Goal: Task Accomplishment & Management: Manage account settings

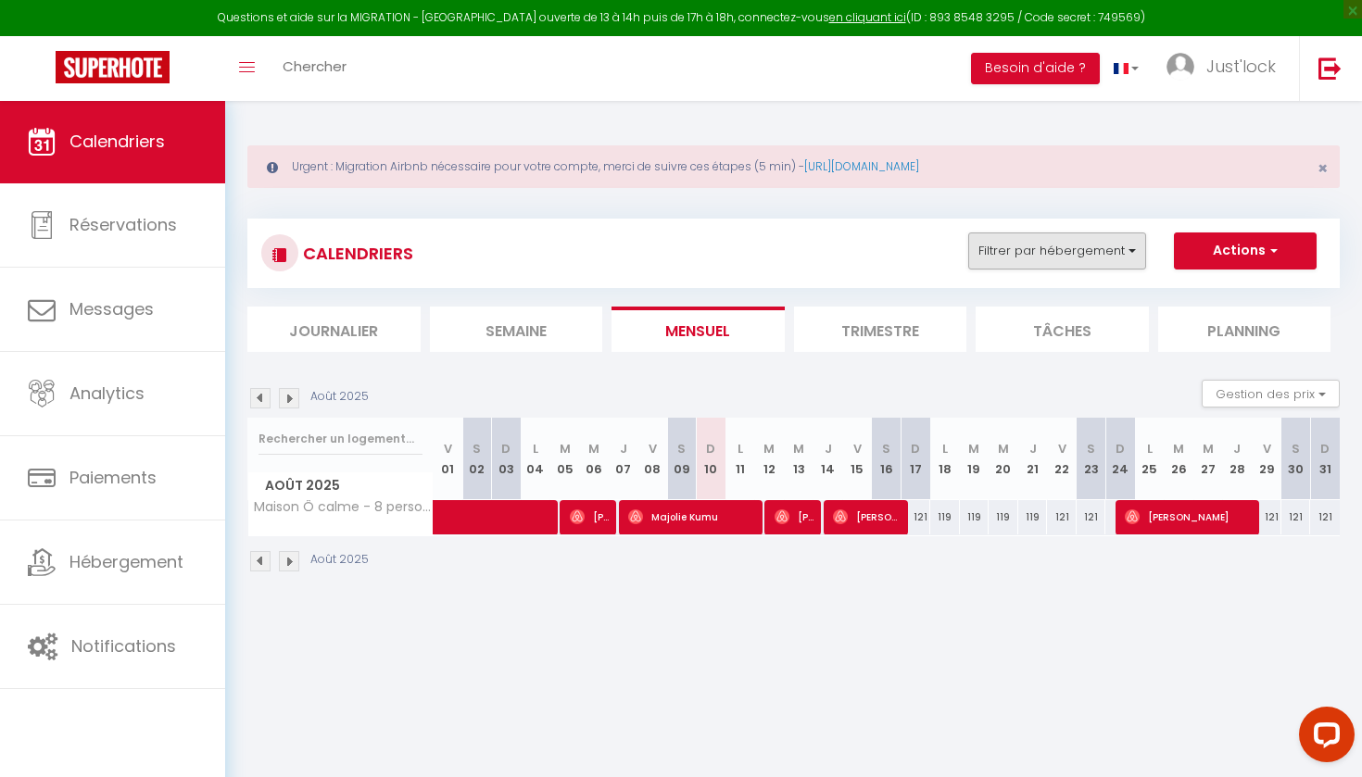
click at [1077, 237] on button "Filtrer par hébergement" at bounding box center [1057, 250] width 178 height 37
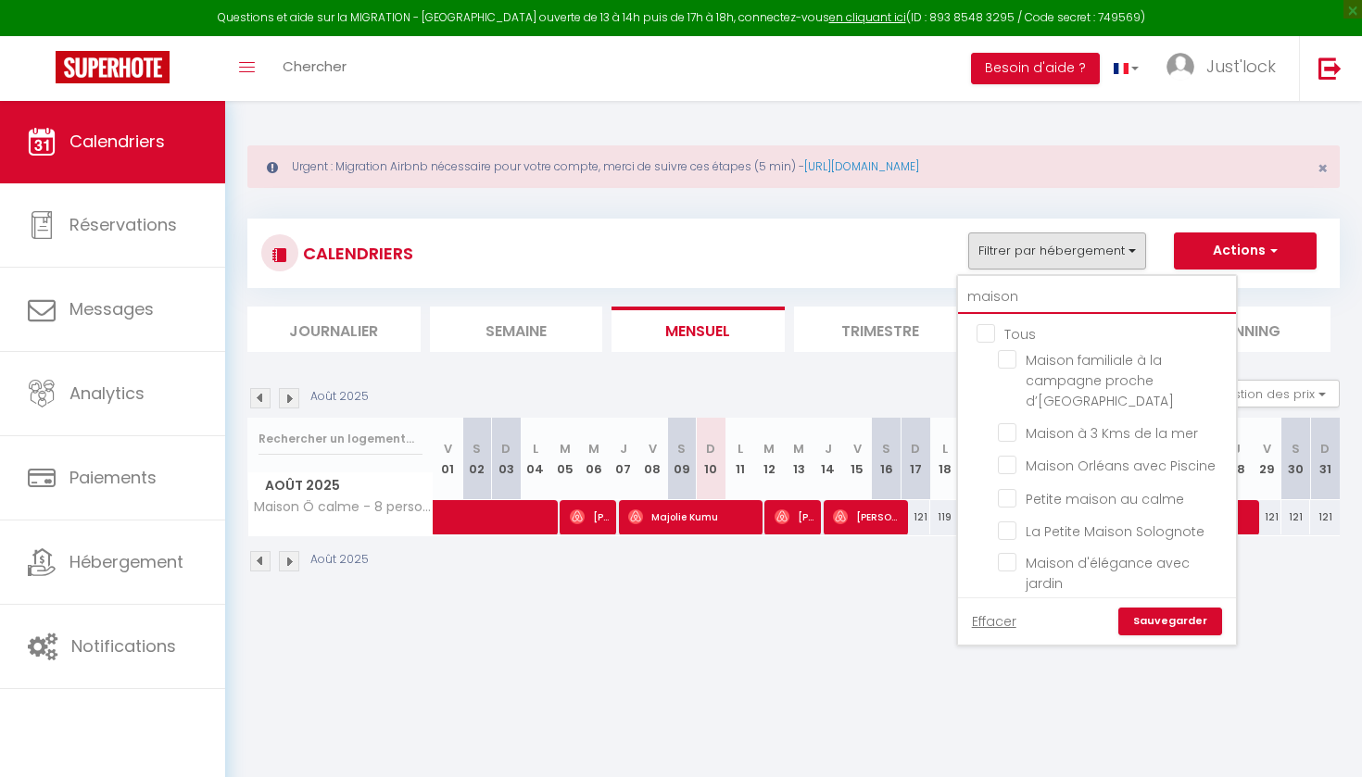
click at [1033, 297] on input "maison" at bounding box center [1097, 297] width 278 height 33
type input "maiso"
checkbox input "false"
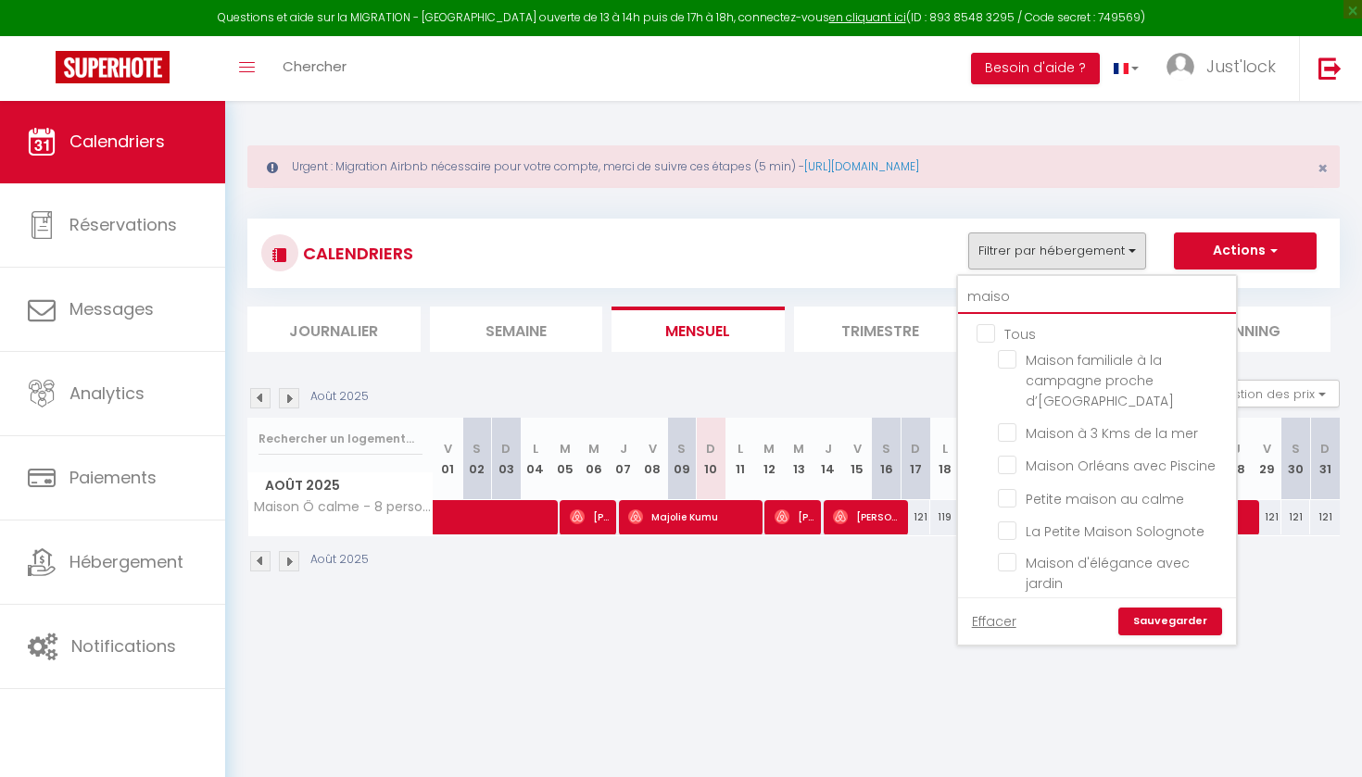
checkbox input "false"
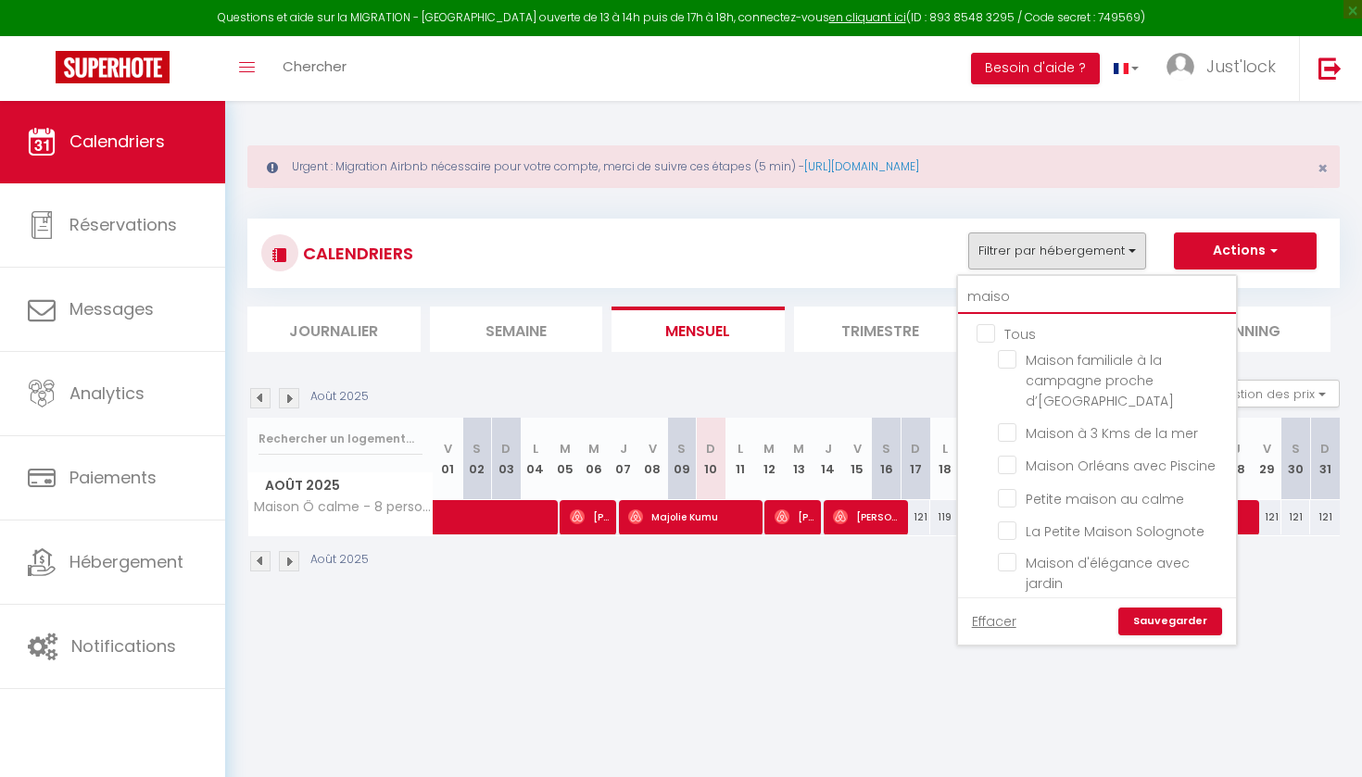
checkbox input "false"
type input "mais"
checkbox input "false"
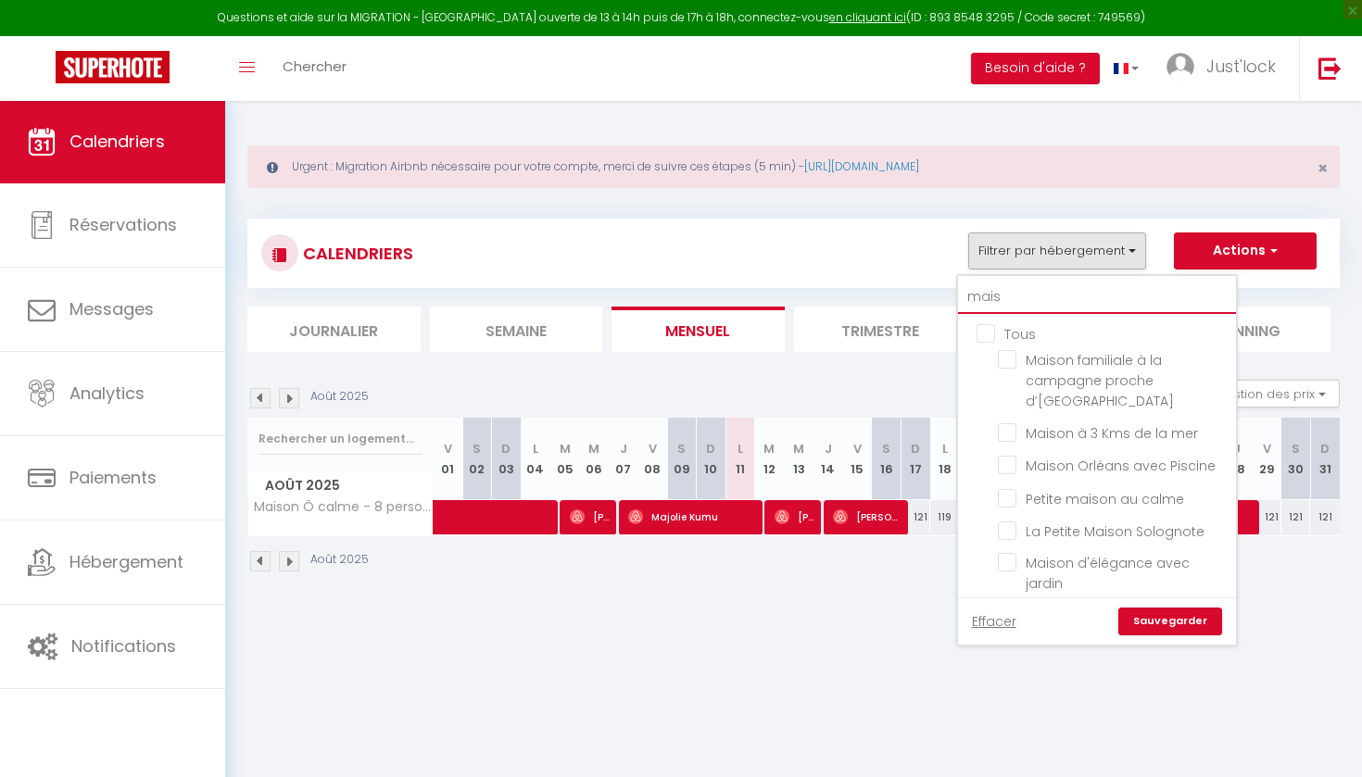
checkbox input "false"
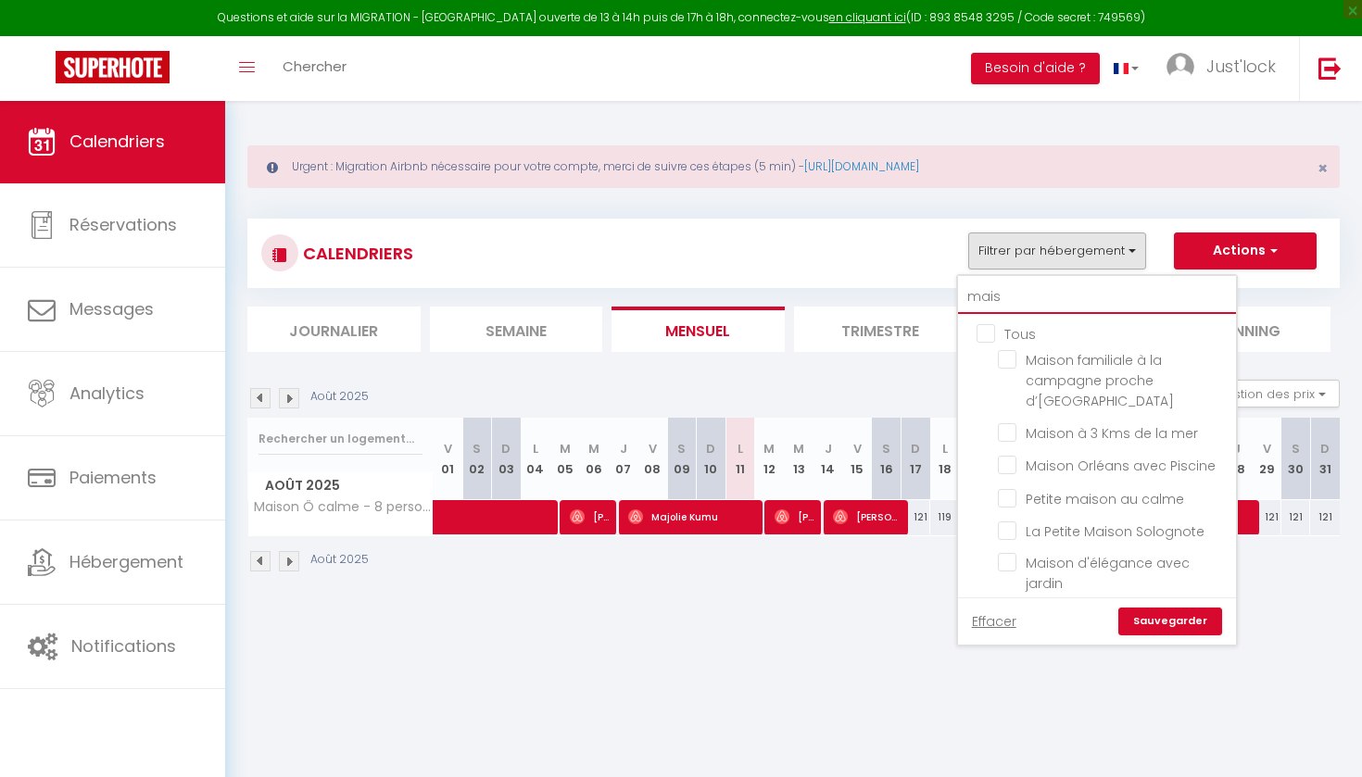
checkbox input "false"
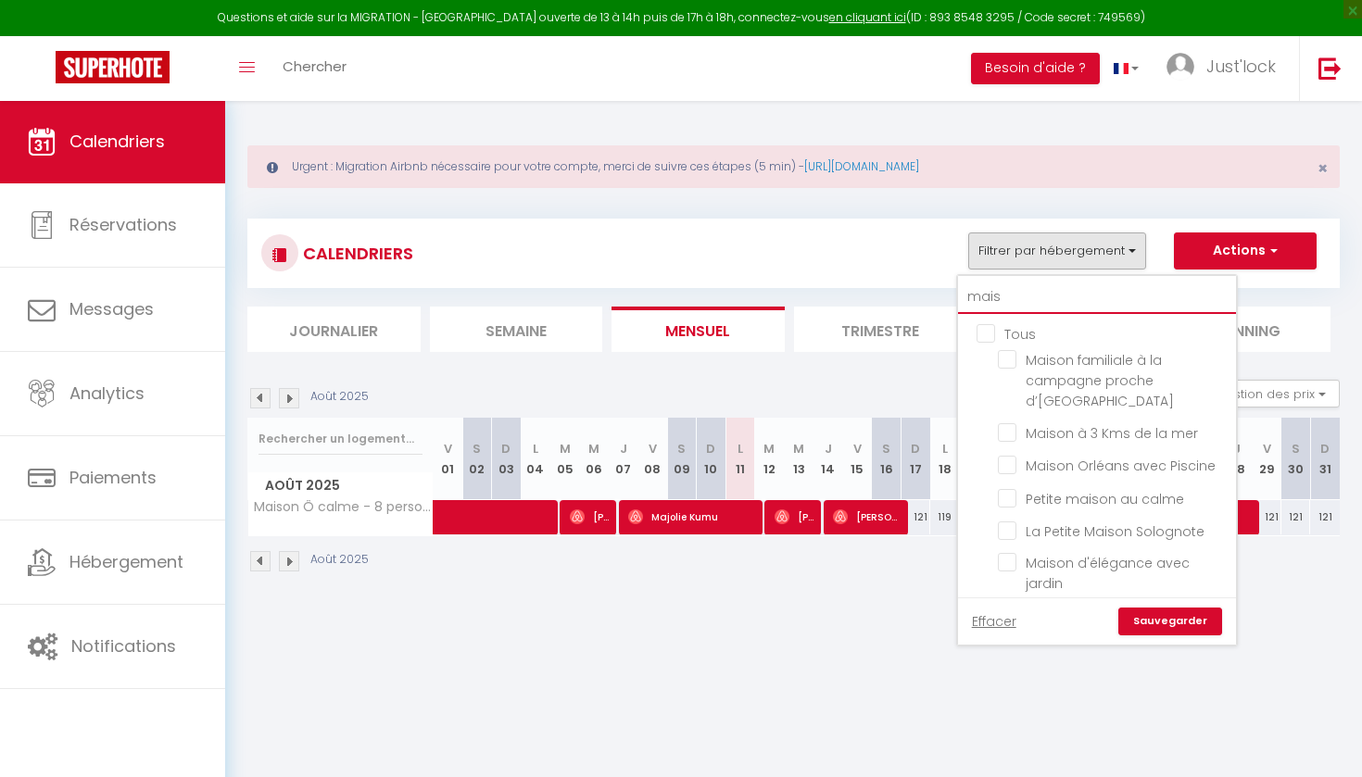
type input "mai"
checkbox input "false"
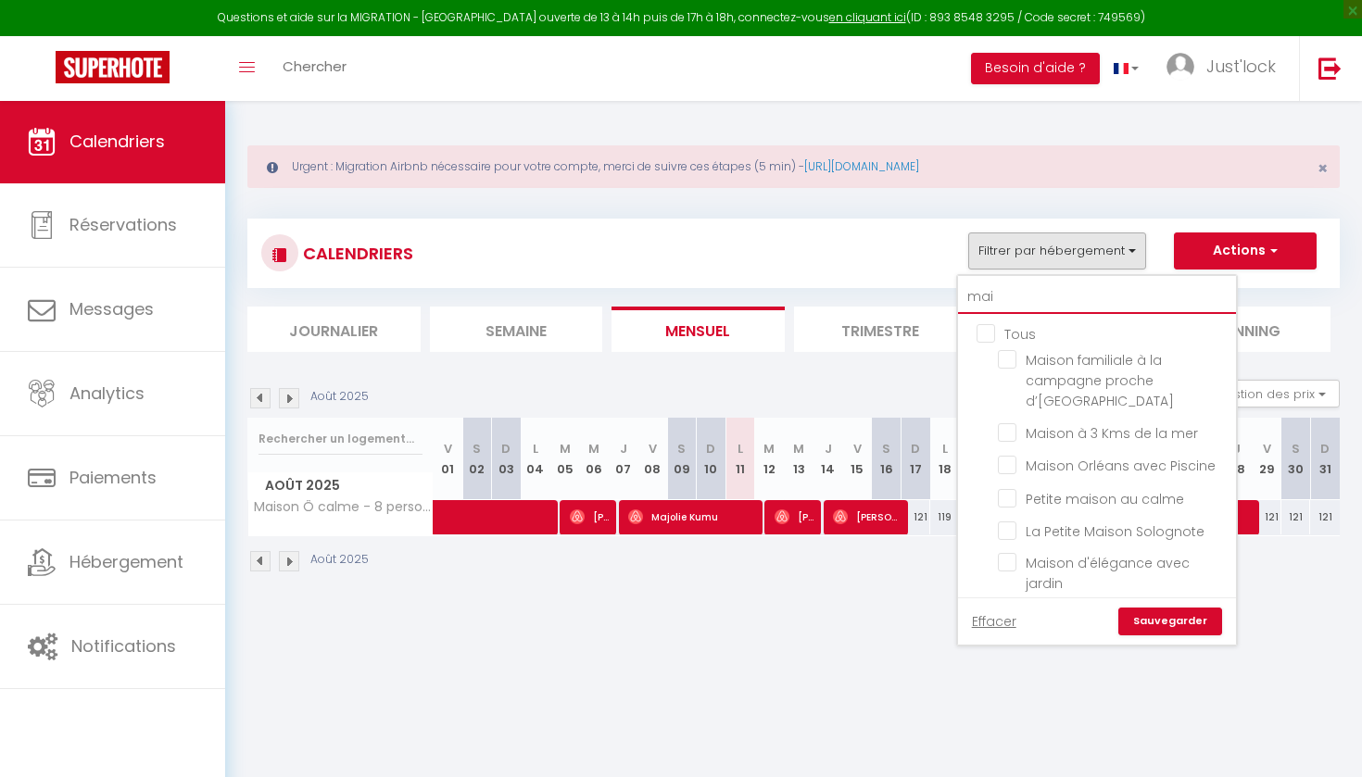
checkbox input "false"
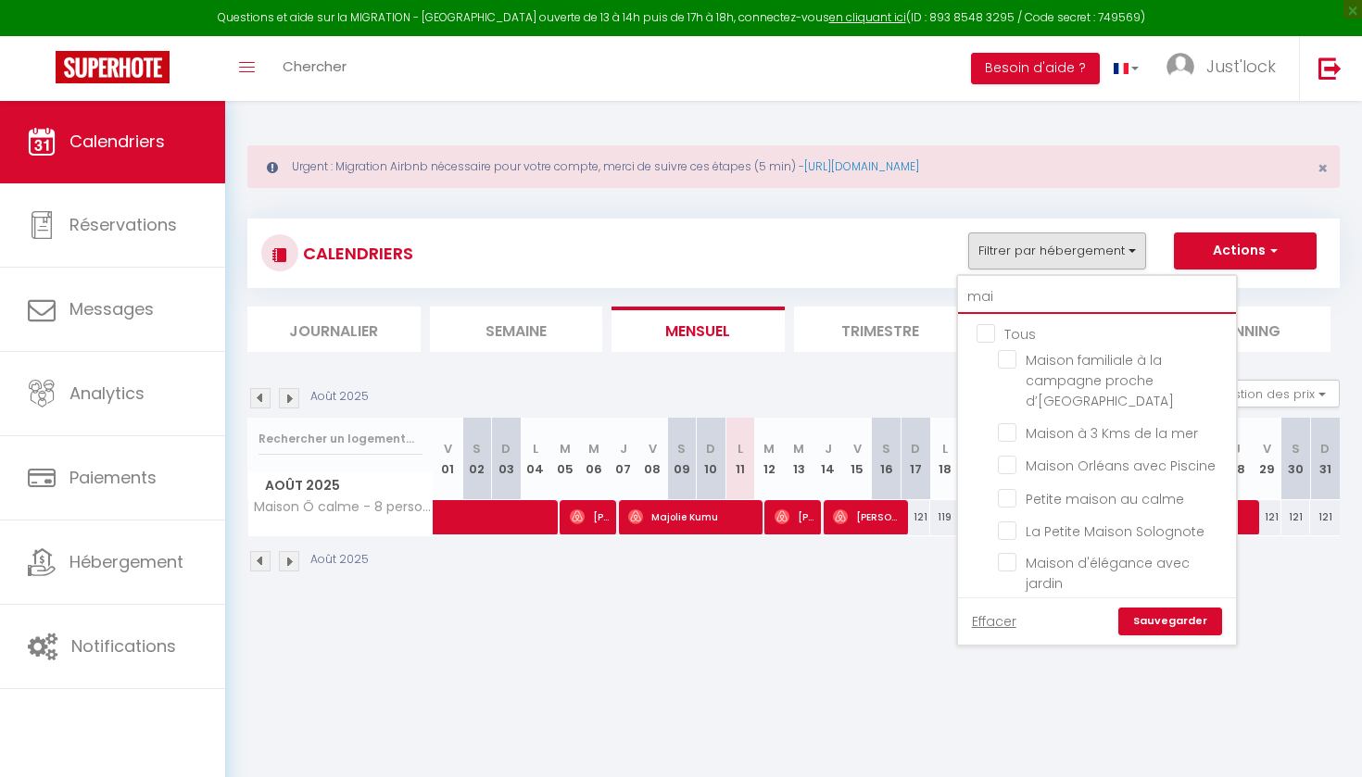
checkbox input "false"
type input "ma"
checkbox input "false"
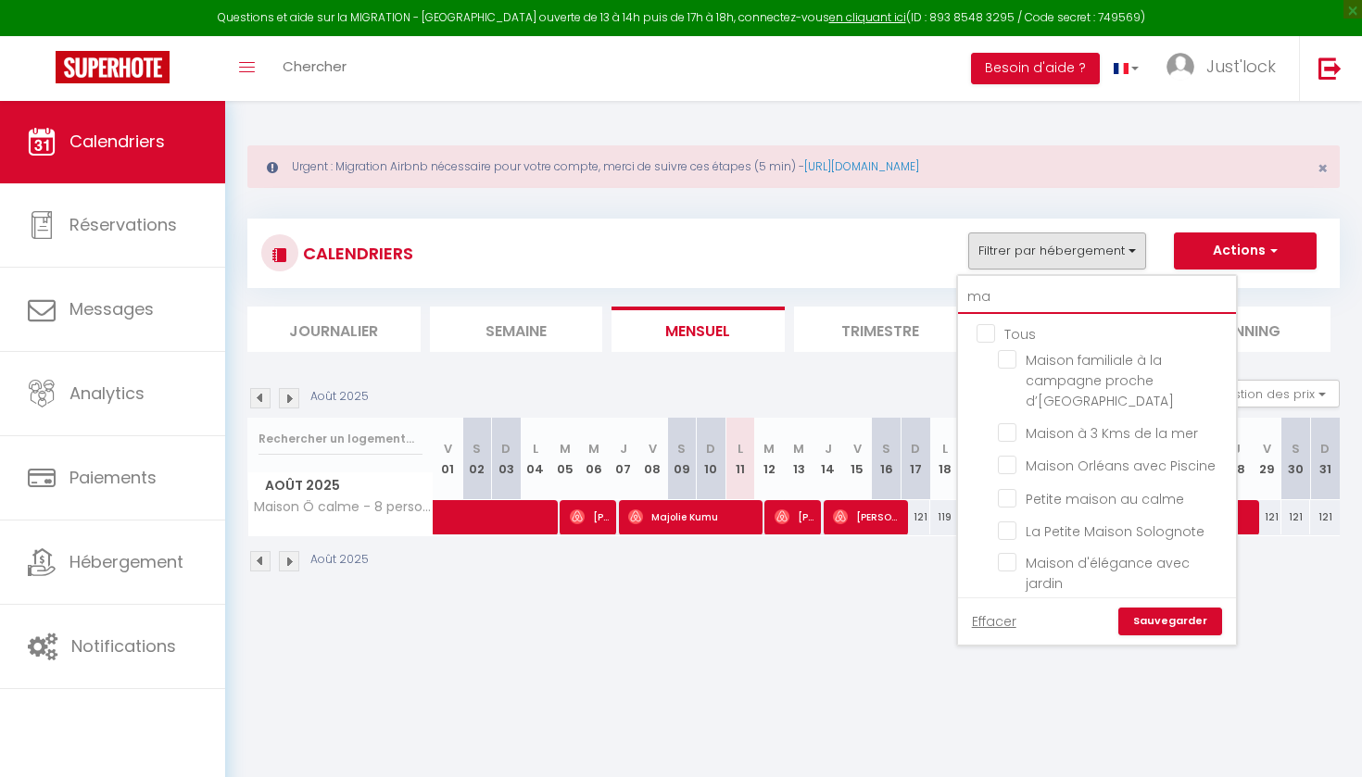
checkbox input "false"
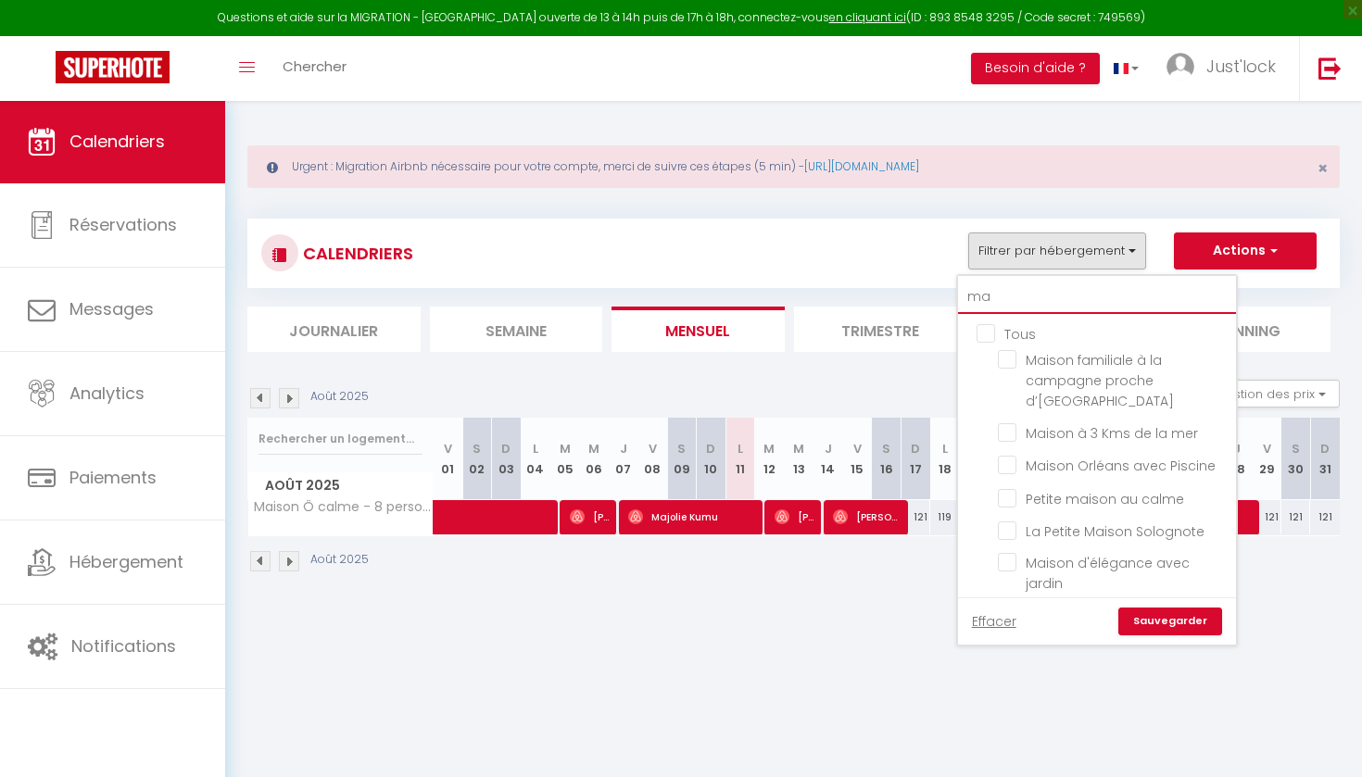
checkbox input "false"
checkbox input "true"
checkbox input "false"
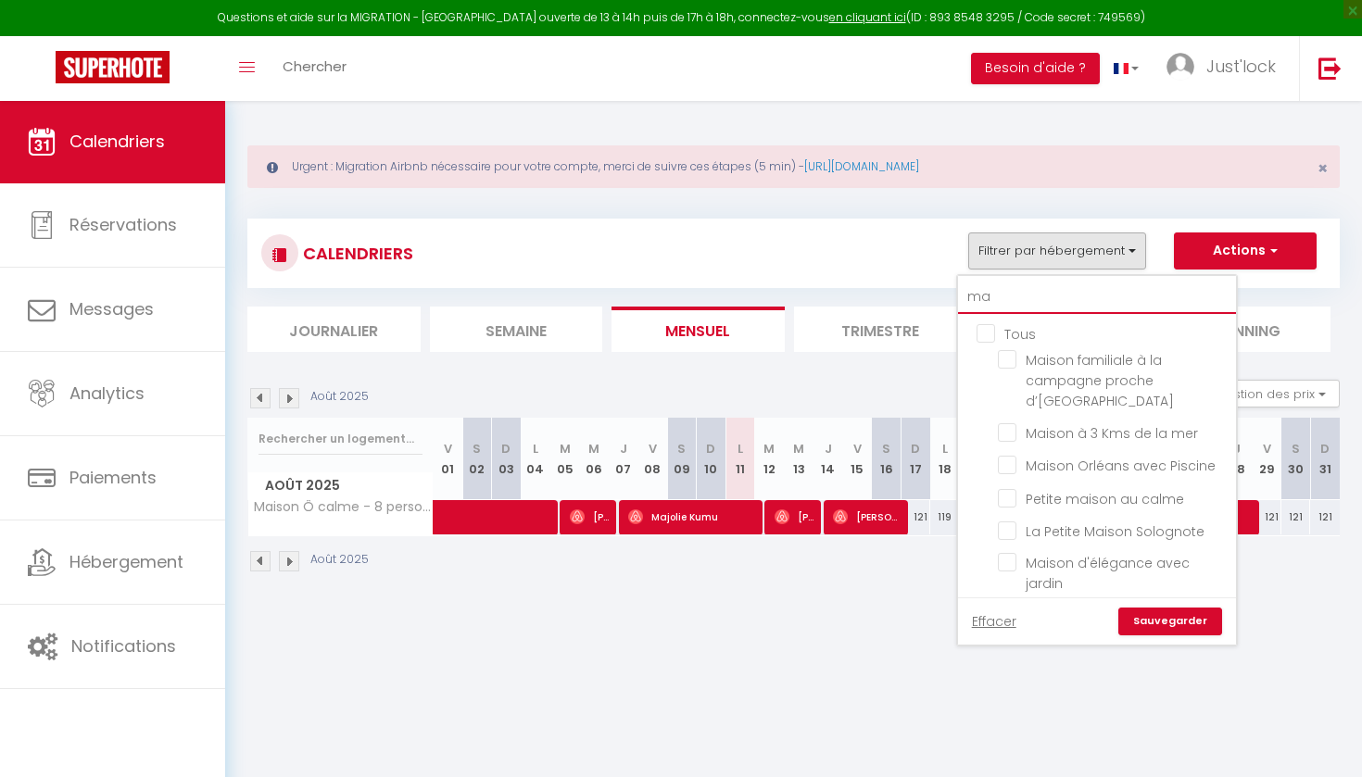
type input "m"
checkbox input "false"
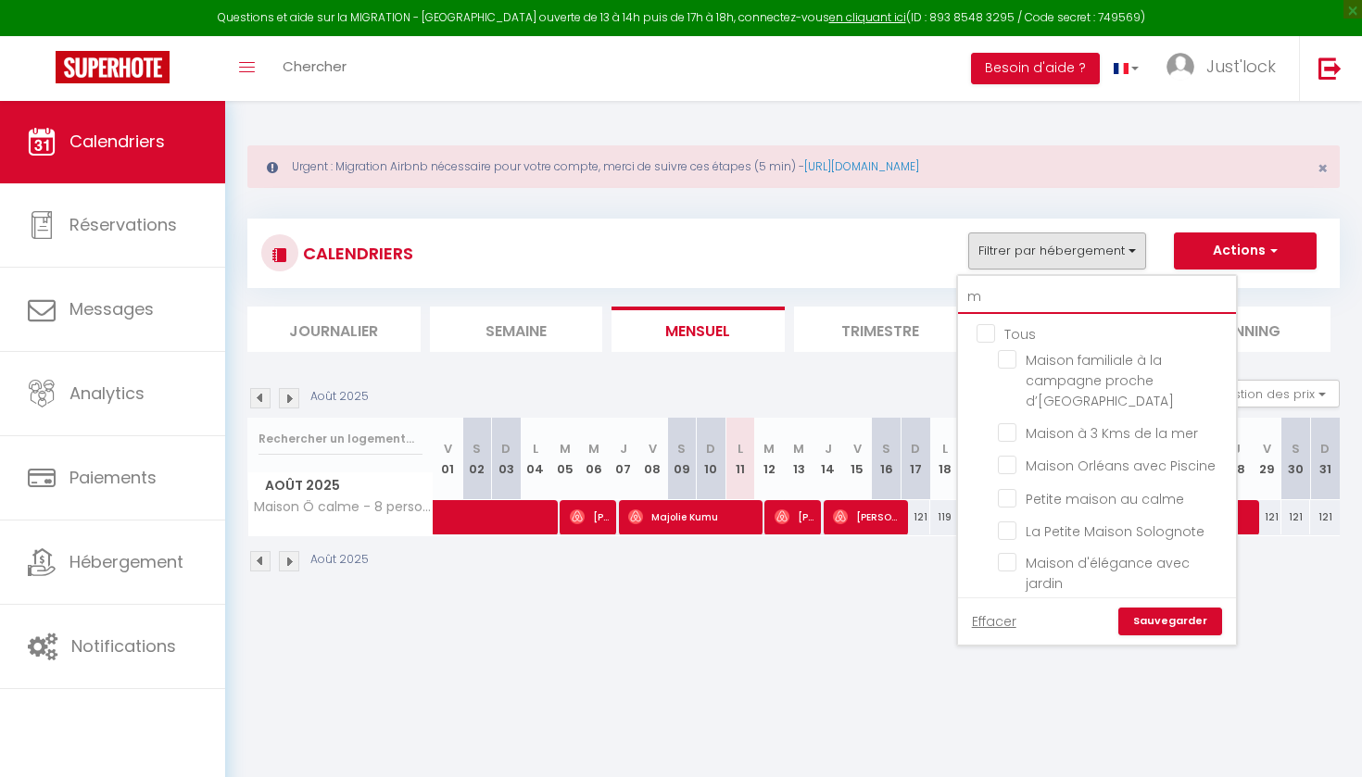
checkbox input "false"
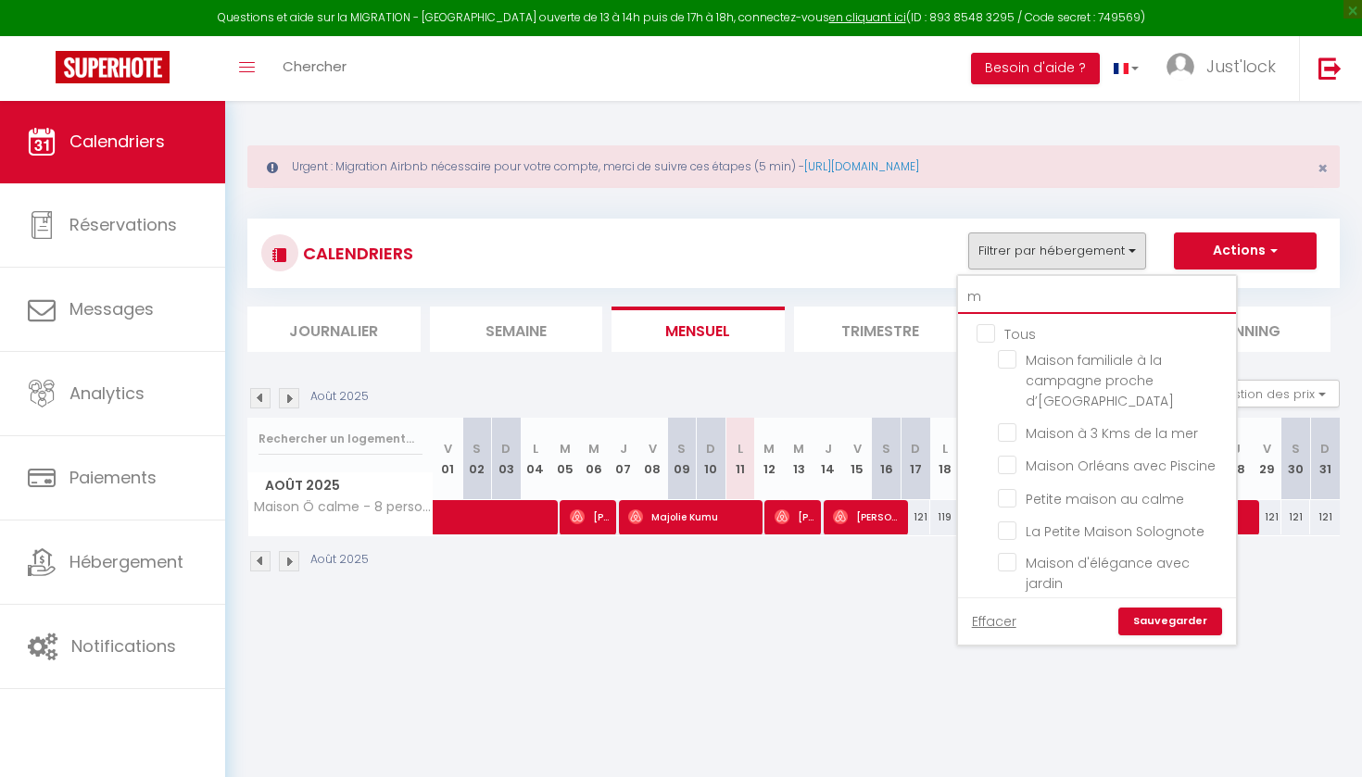
checkbox input "false"
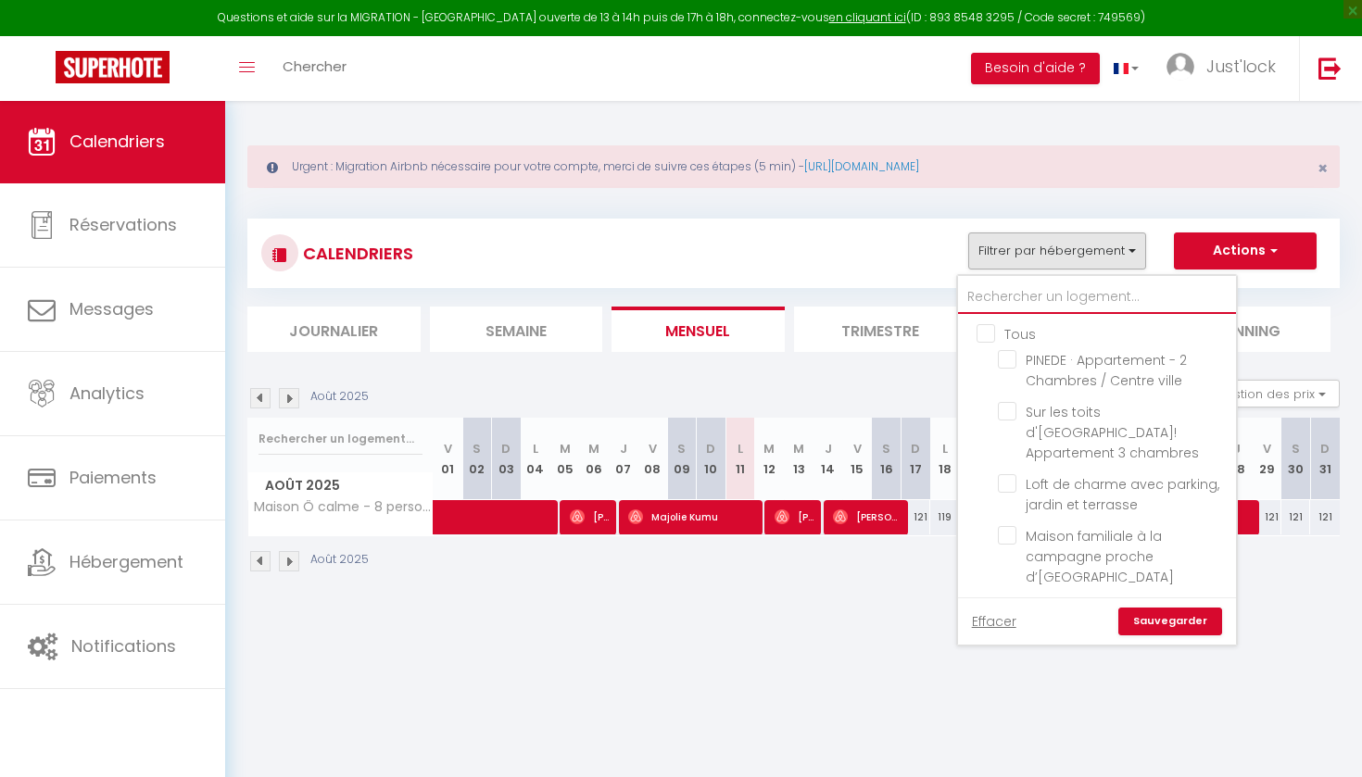
checkbox input "false"
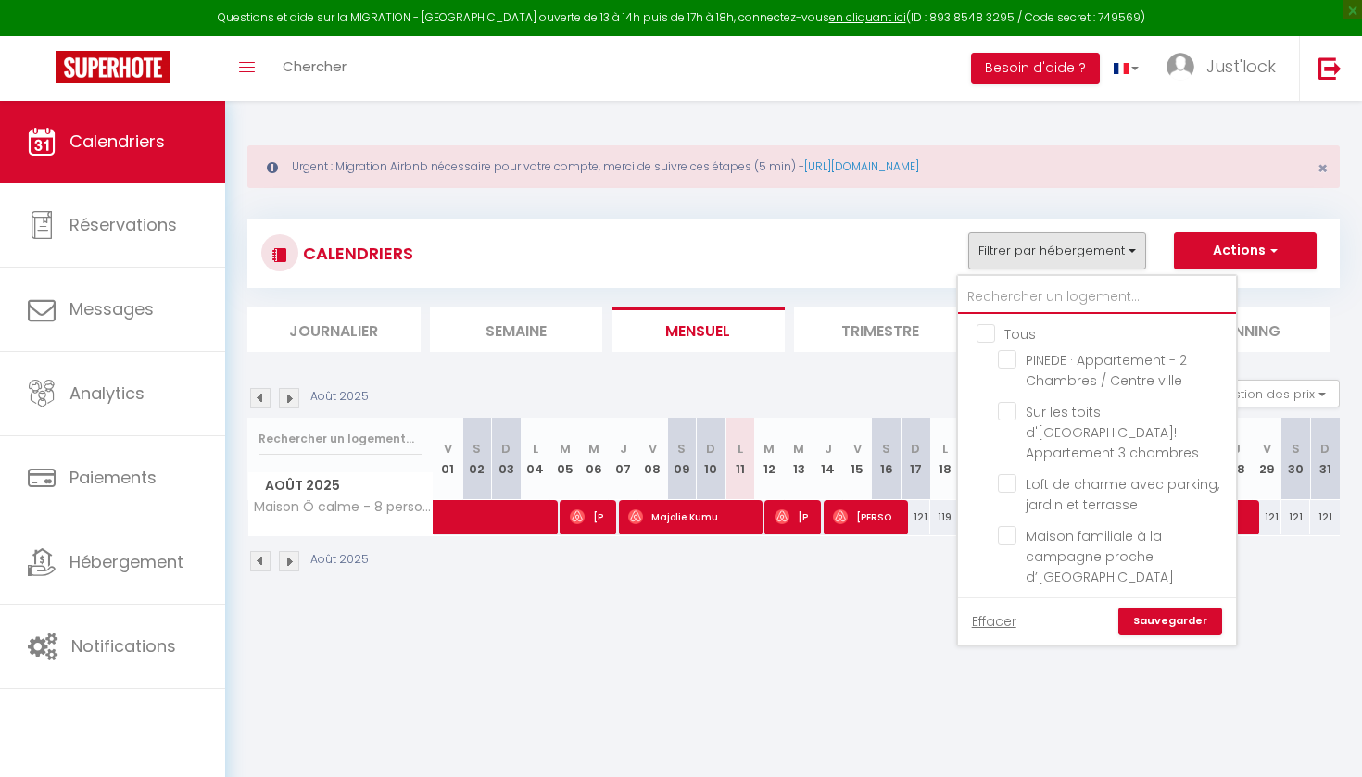
checkbox input "false"
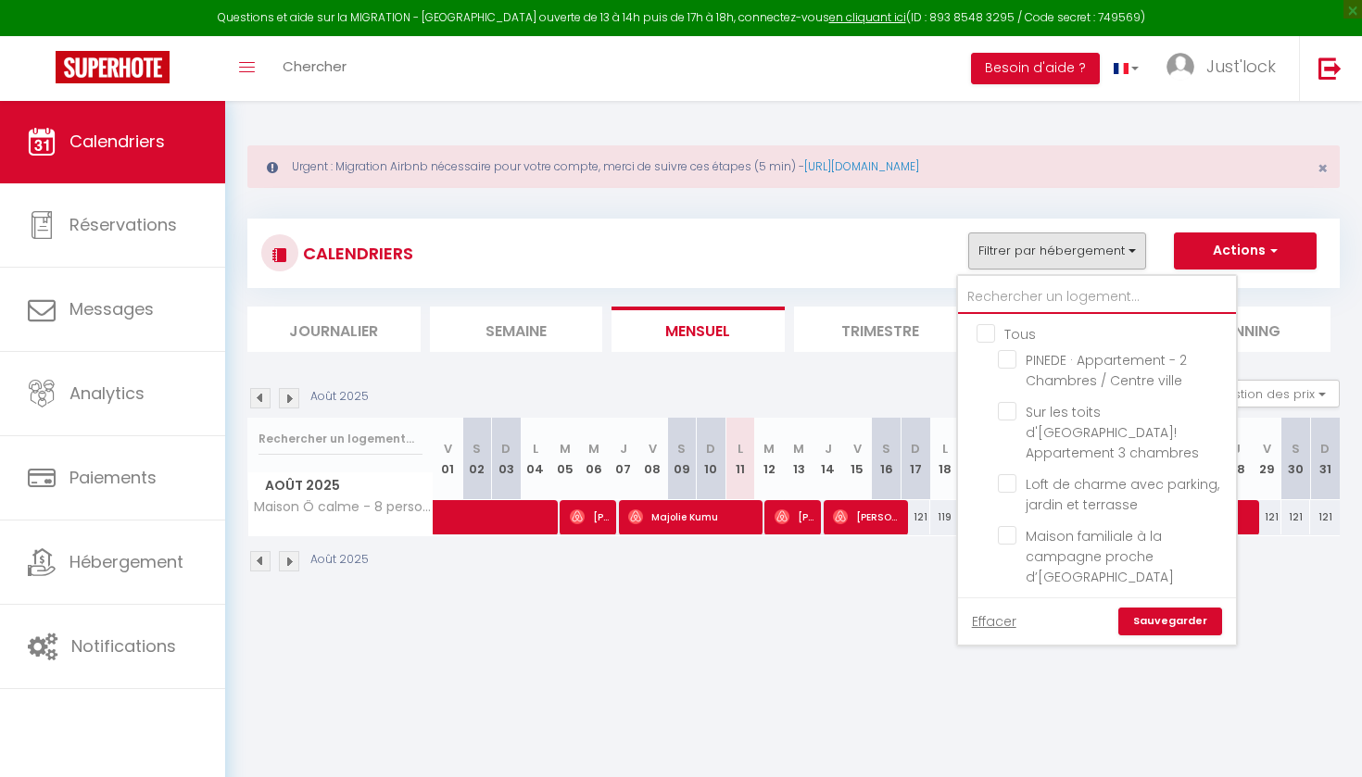
checkbox input "false"
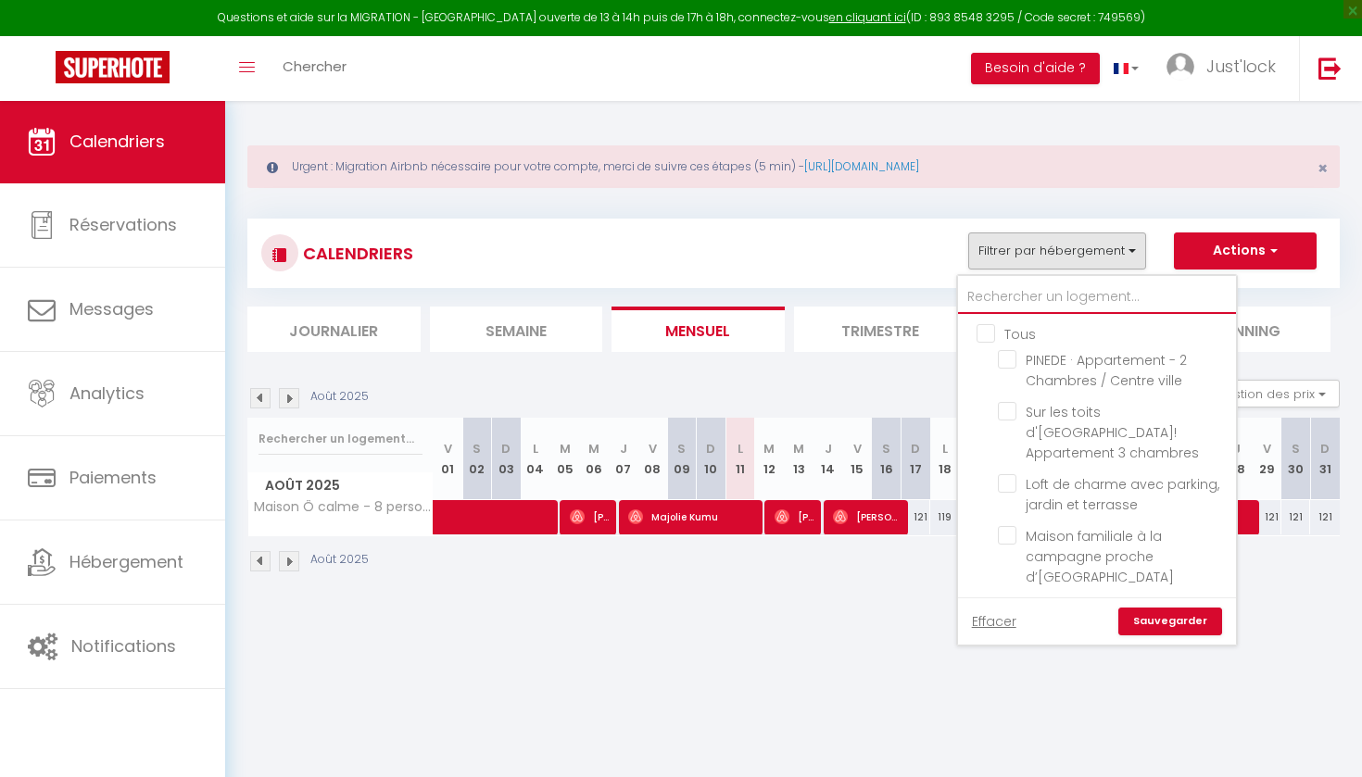
checkbox input "false"
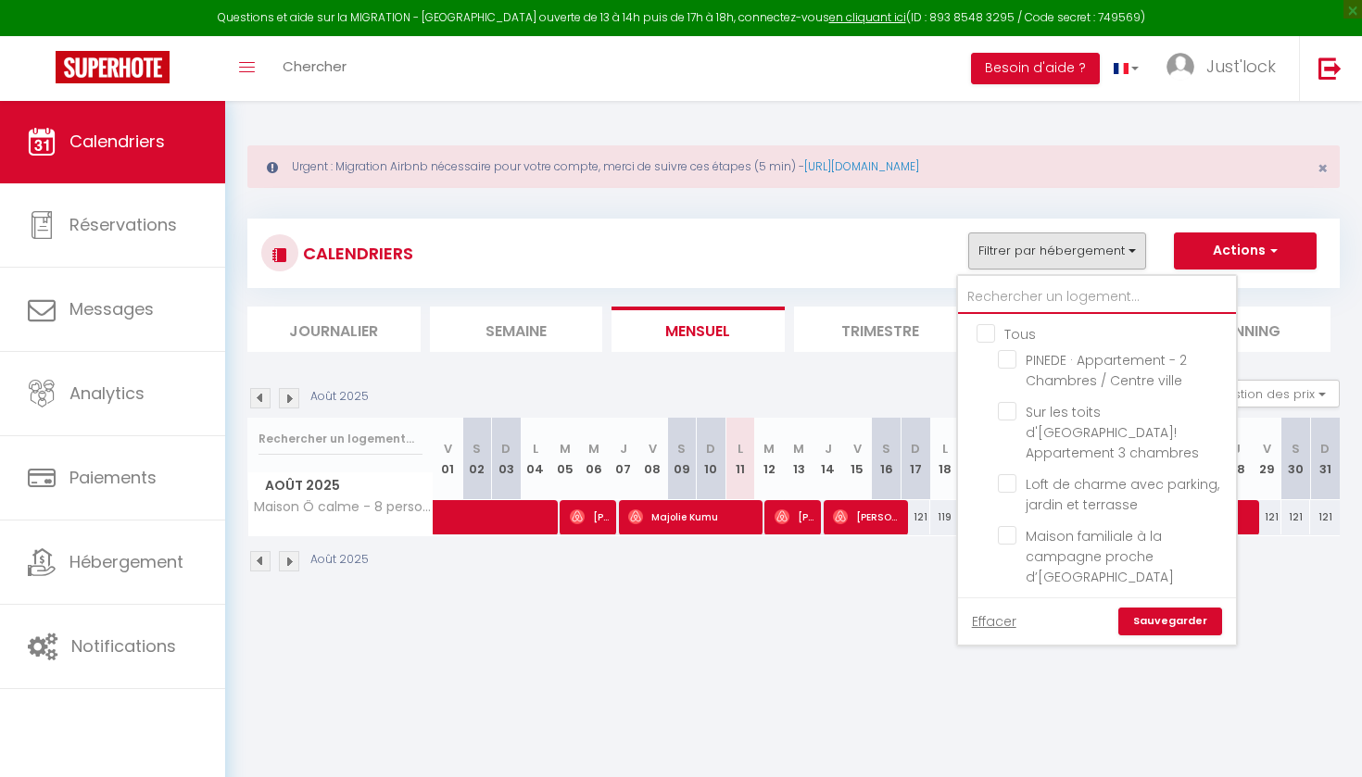
checkbox input "false"
type input "a"
checkbox input "false"
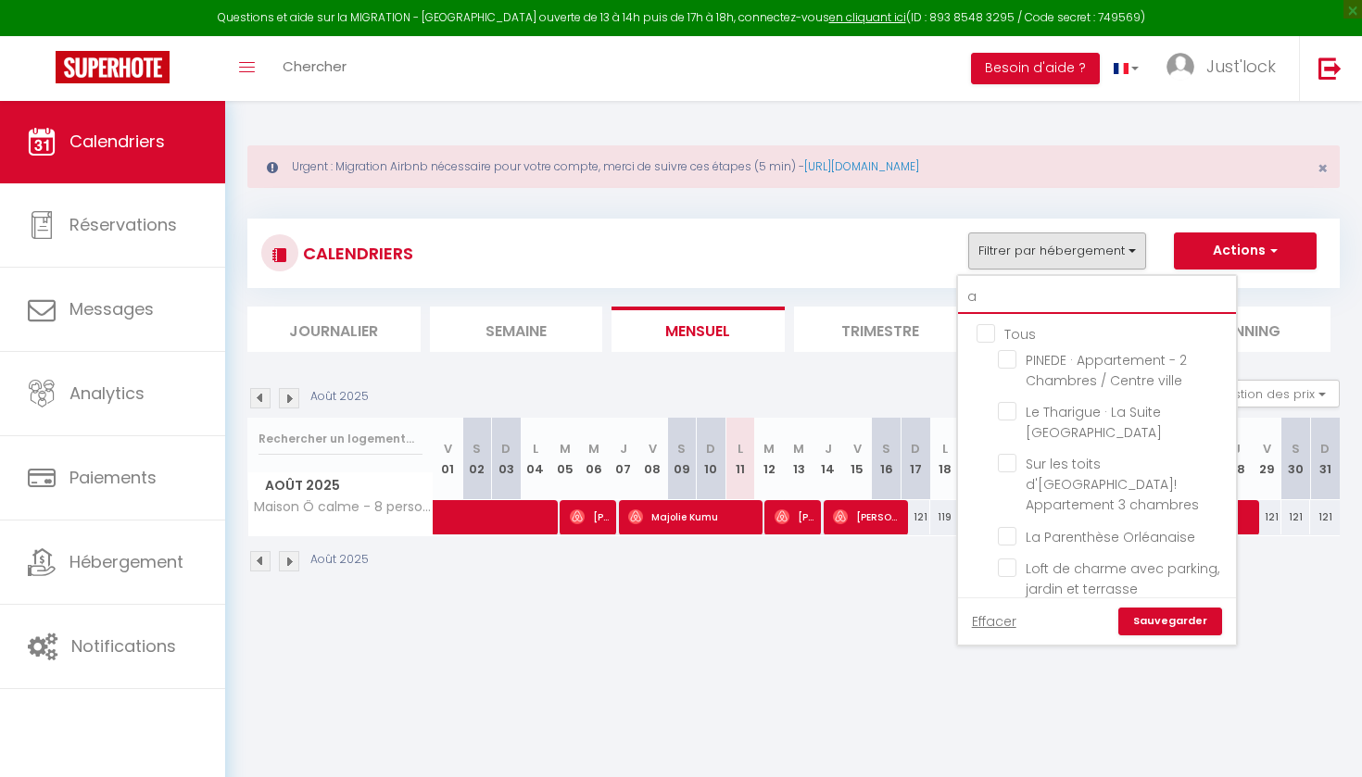
checkbox input "false"
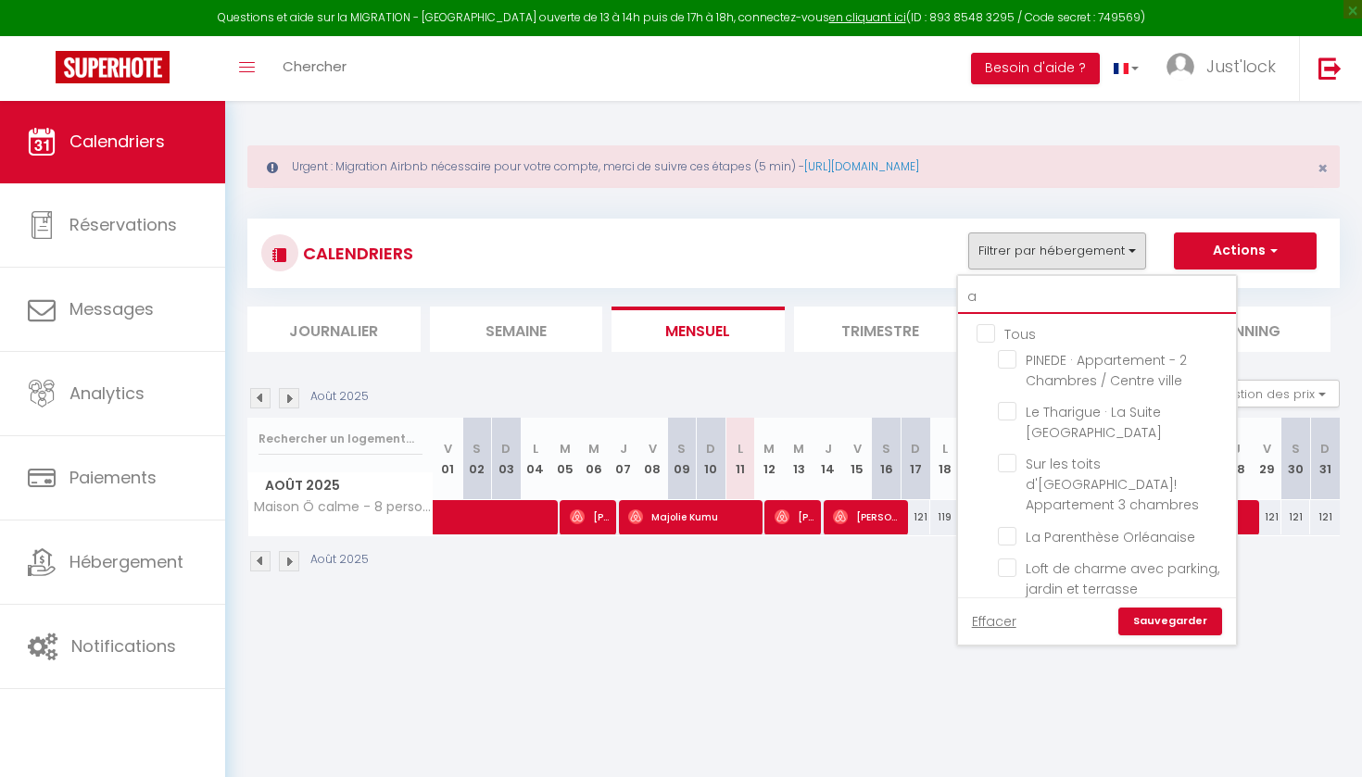
checkbox input "false"
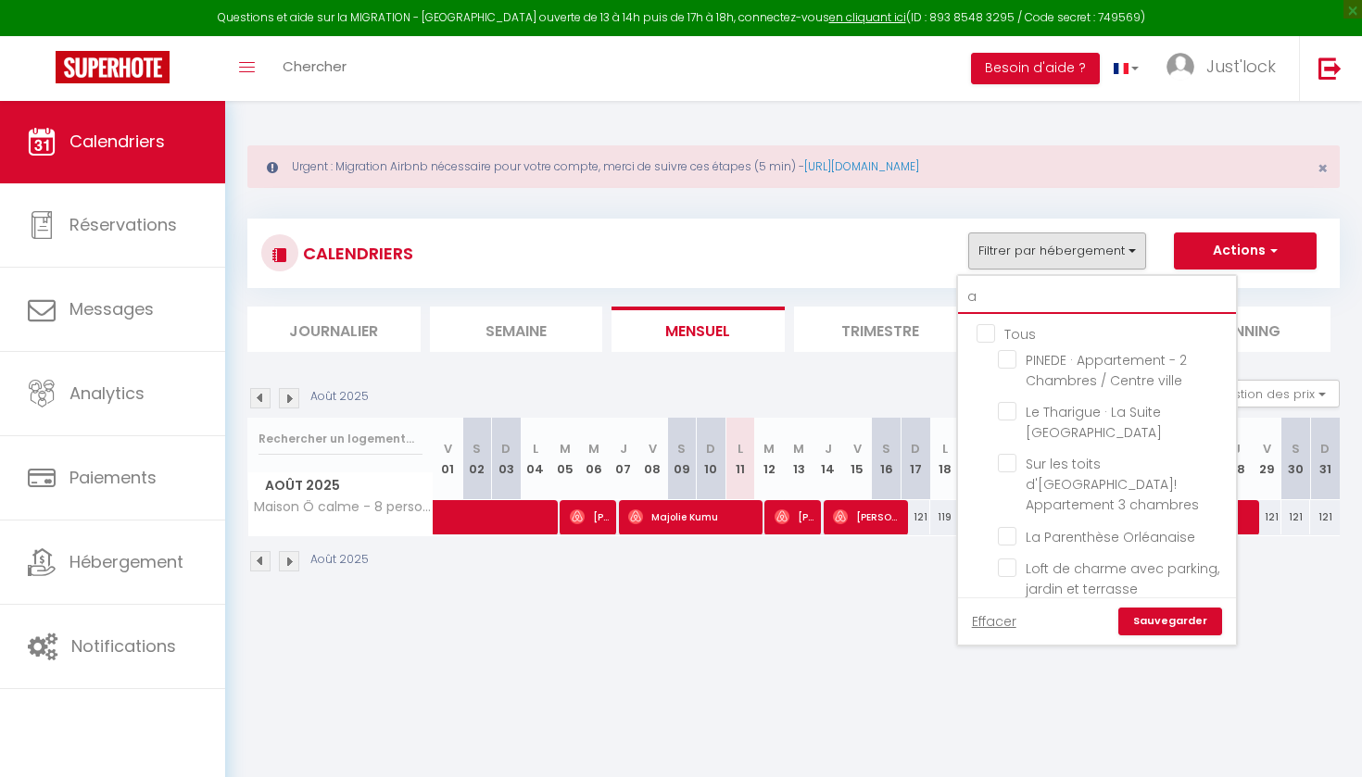
checkbox input "false"
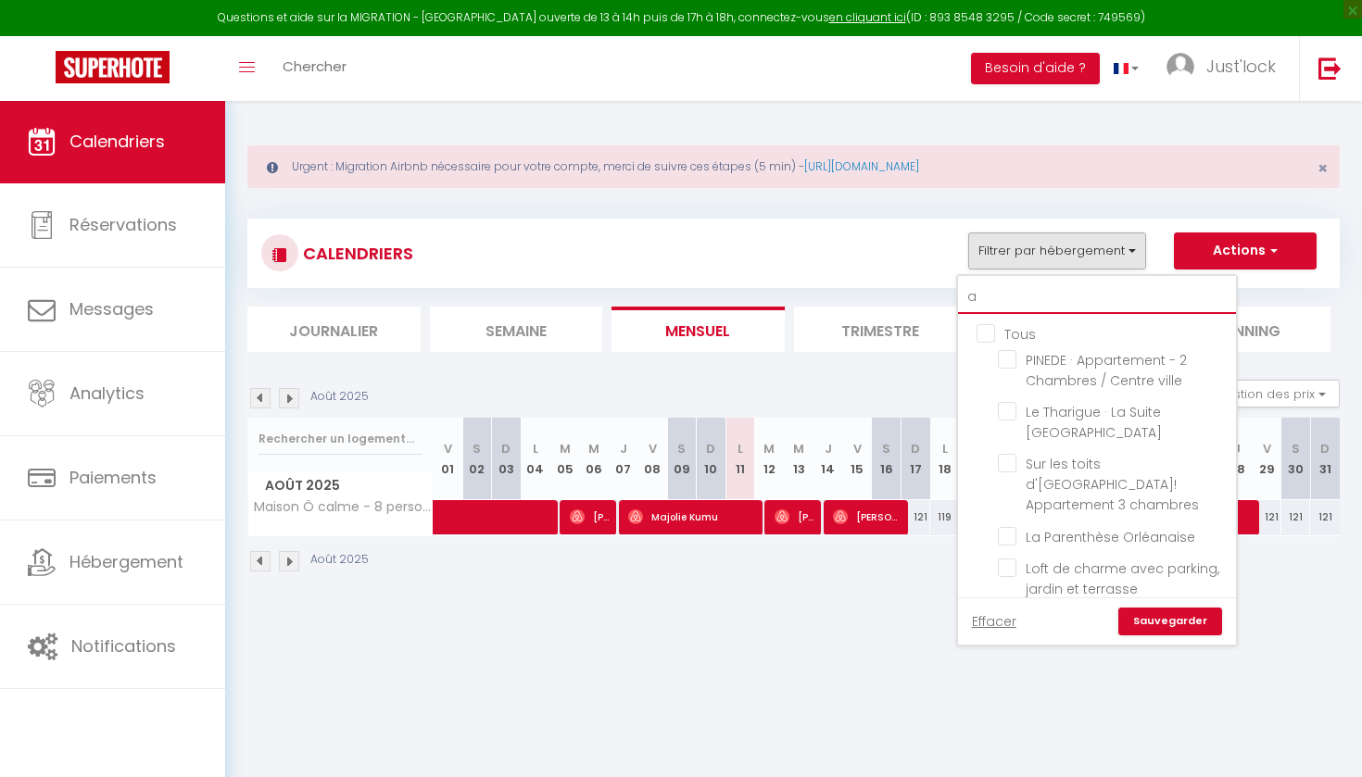
checkbox input "false"
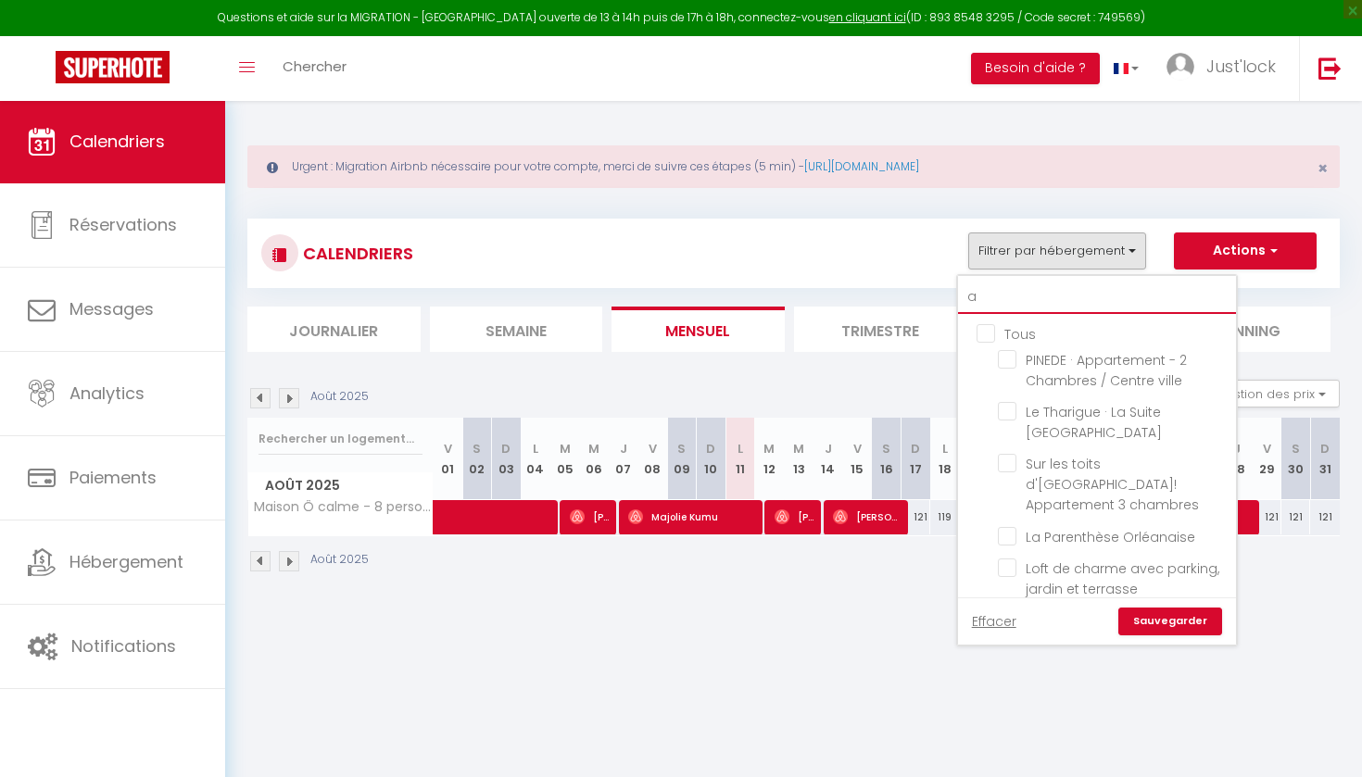
checkbox input "false"
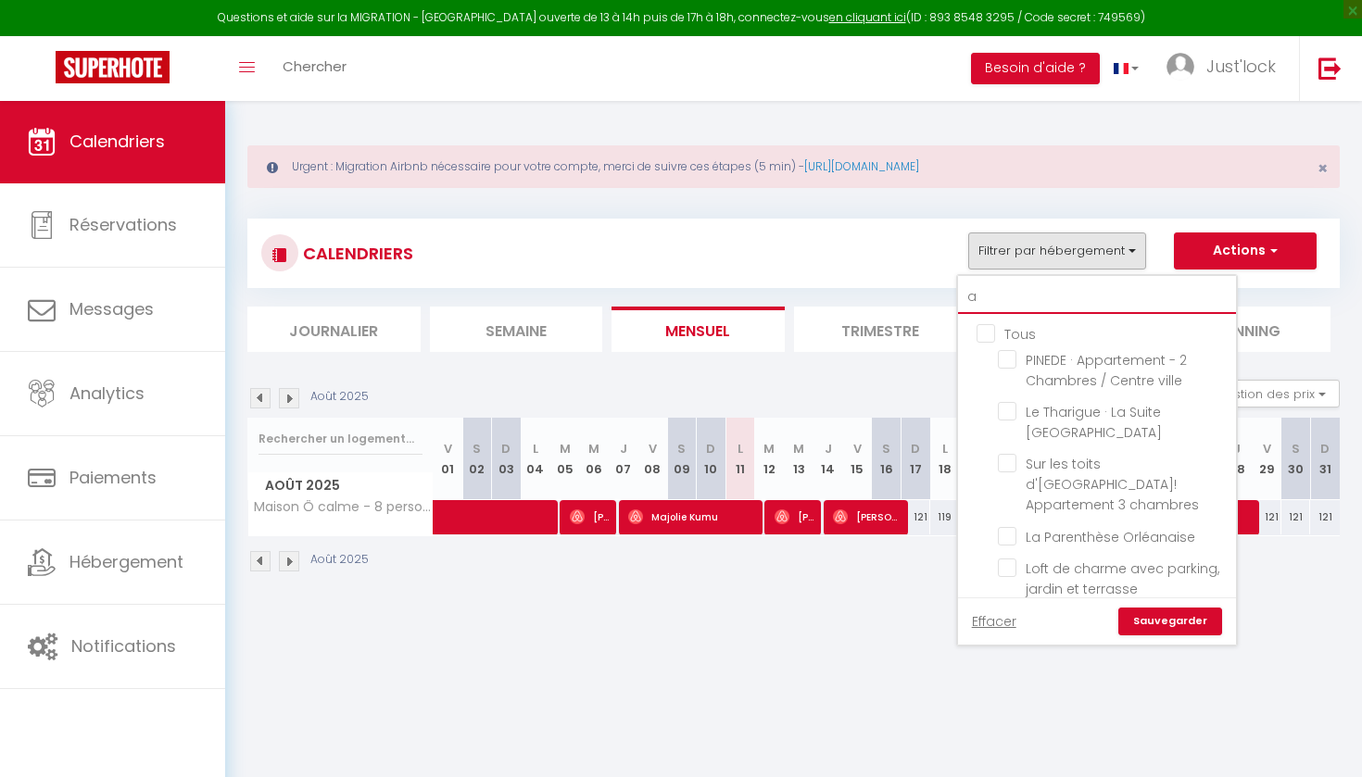
checkbox input "false"
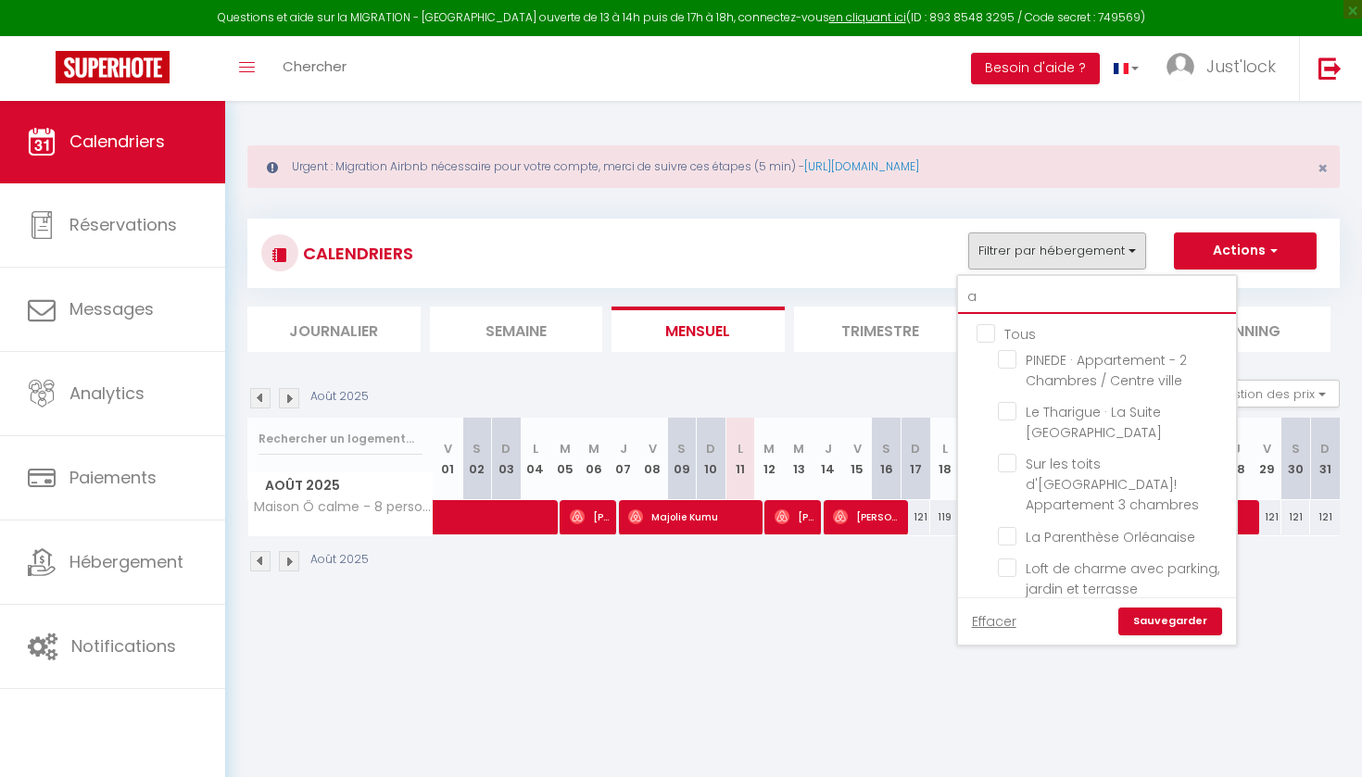
checkbox input "true"
checkbox input "false"
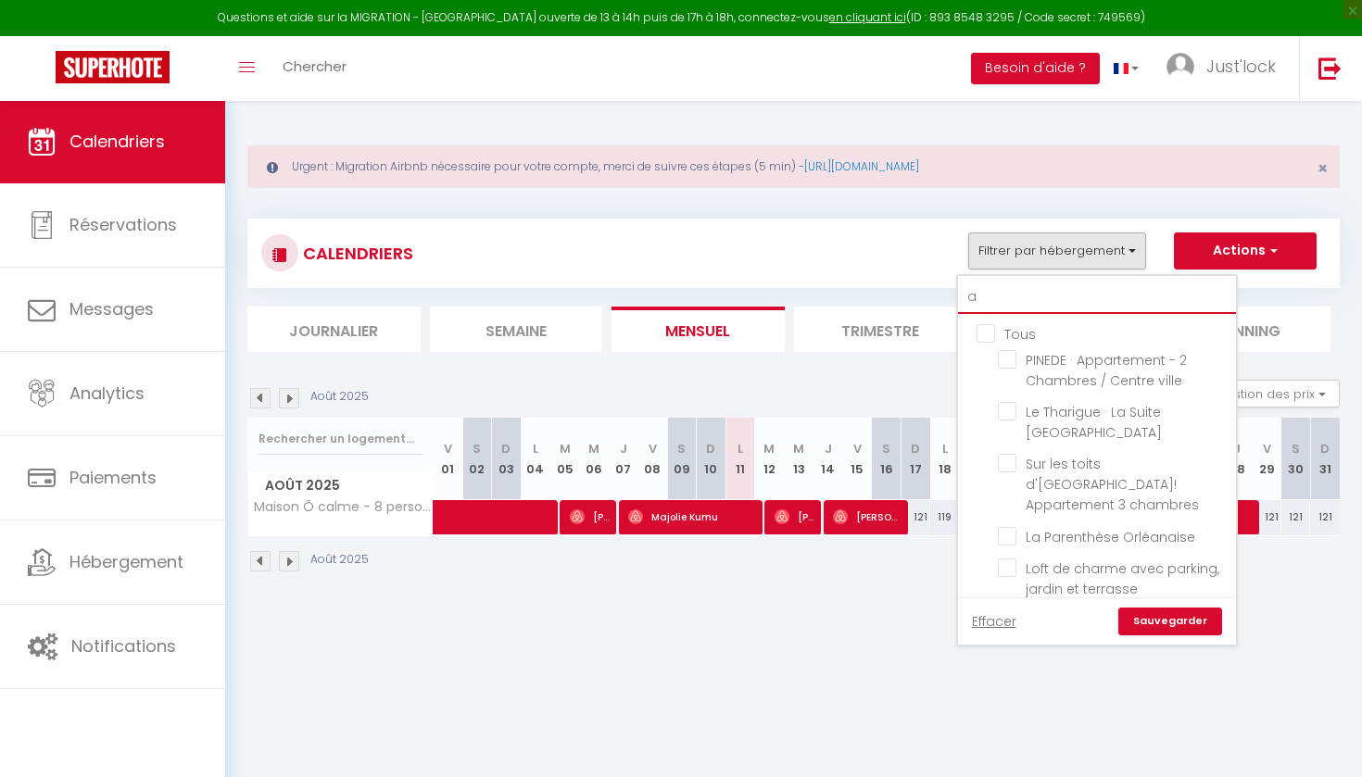
checkbox input "false"
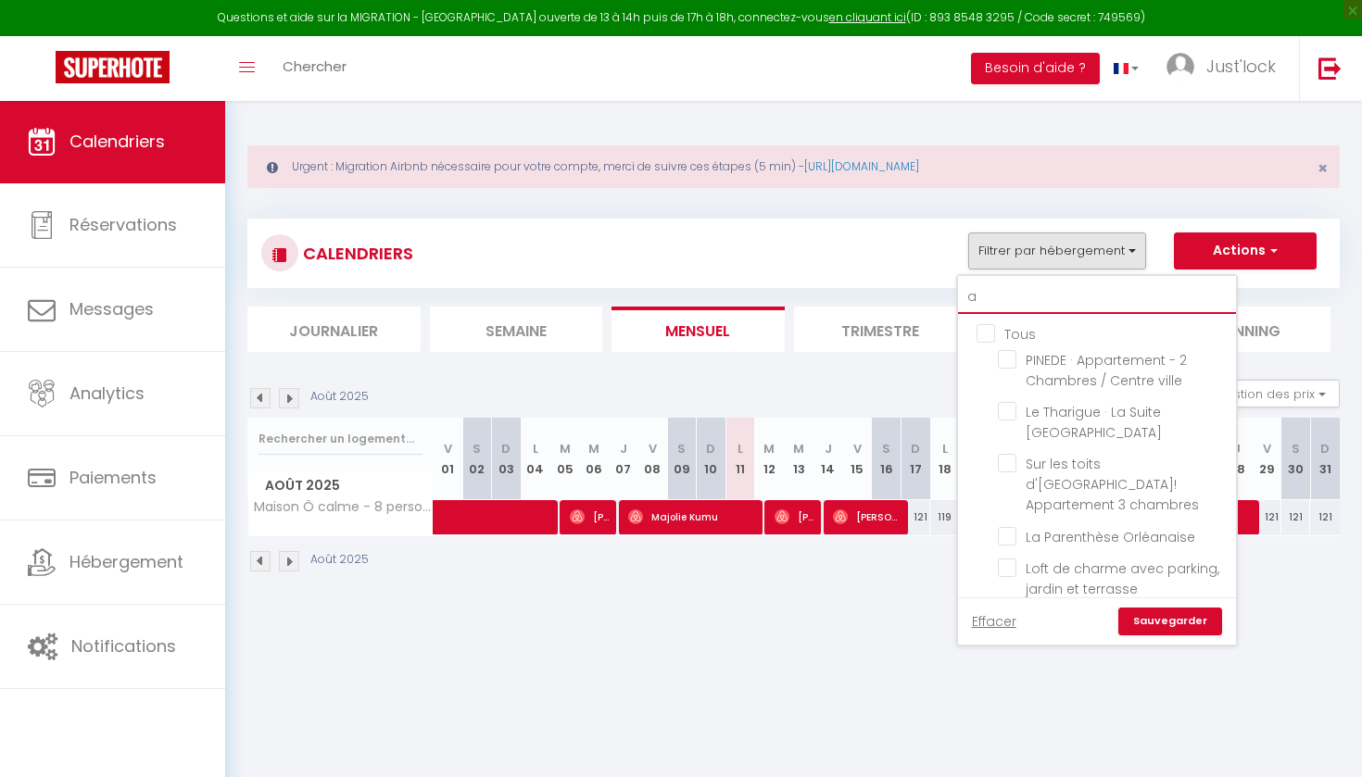
type input "at"
checkbox input "false"
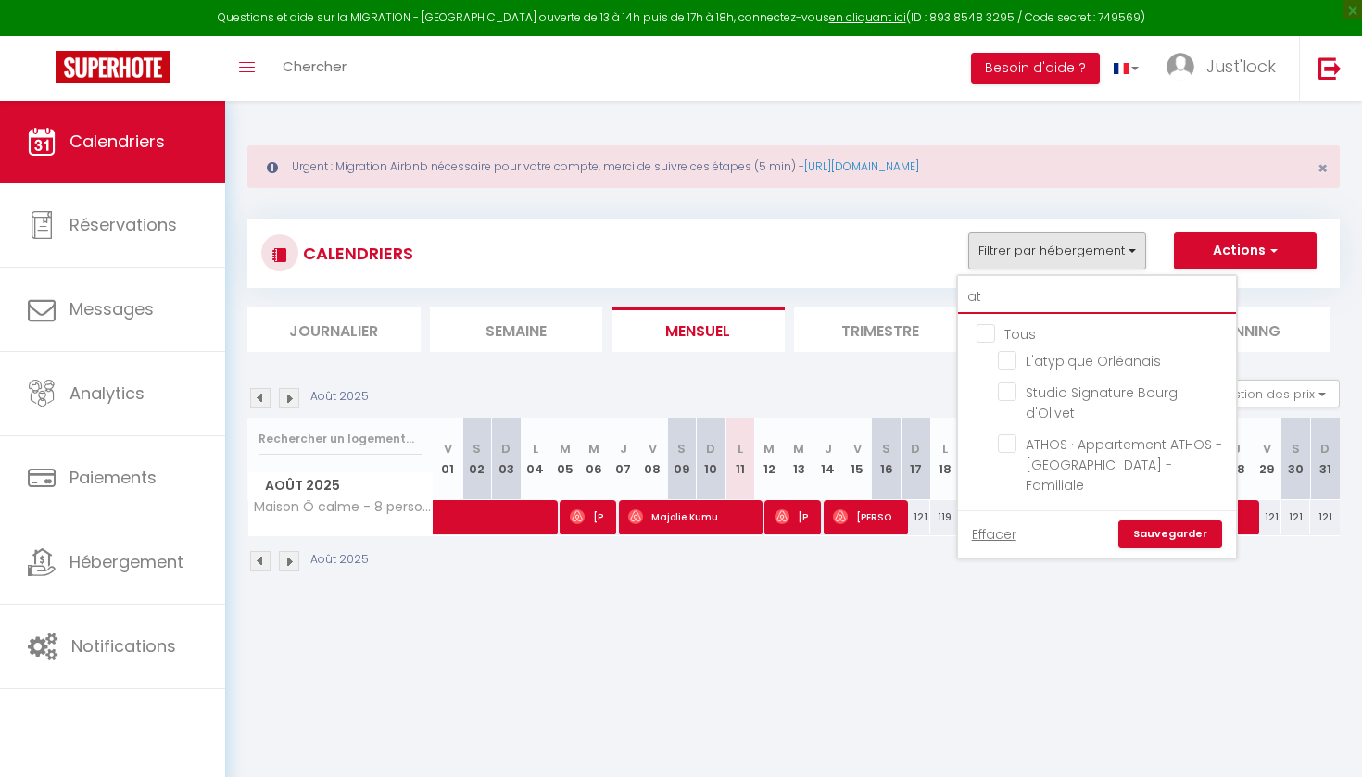
type input "ath"
checkbox input "false"
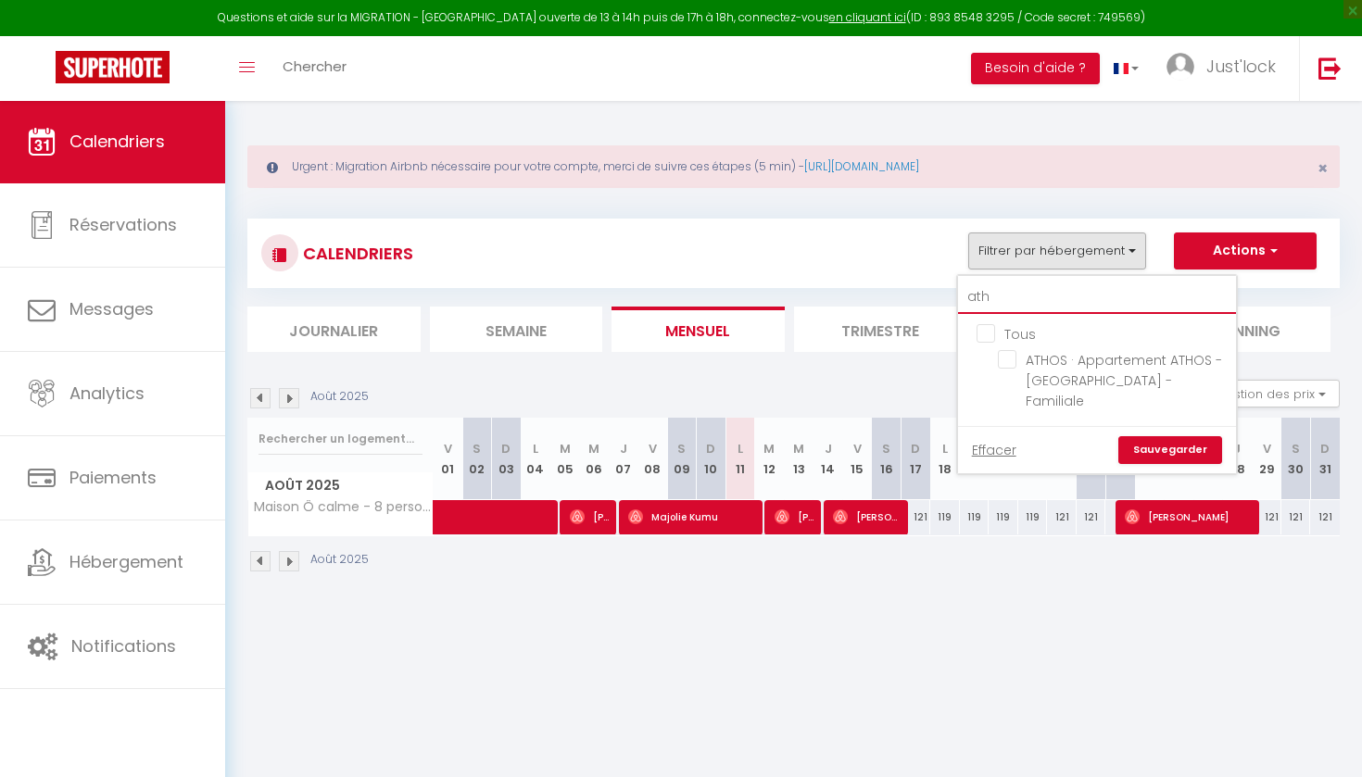
type input "atho"
checkbox input "false"
type input "athos"
checkbox input "false"
type input "athos"
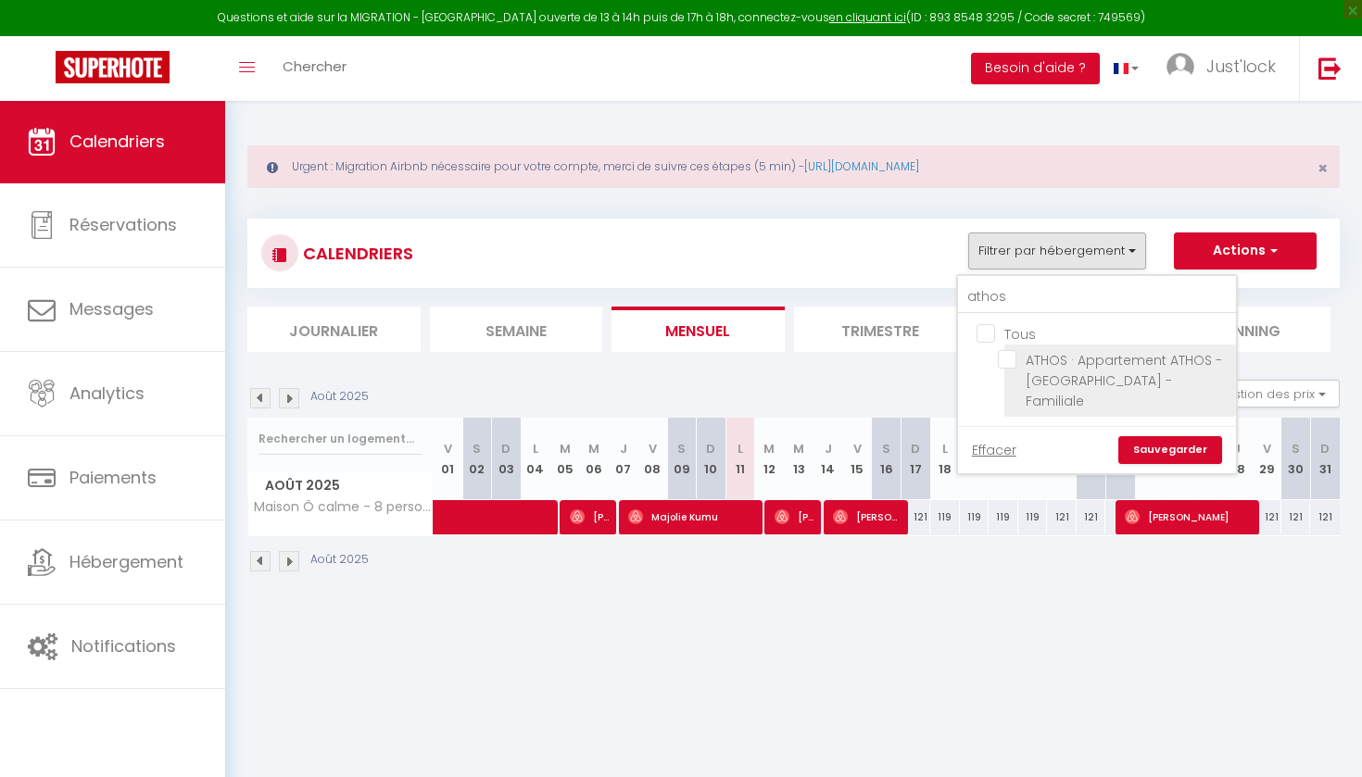
click at [1008, 360] on input "ATHOS · Appartement ATHOS - [GEOGRAPHIC_DATA] - Familiale" at bounding box center [1114, 359] width 232 height 19
checkbox input "true"
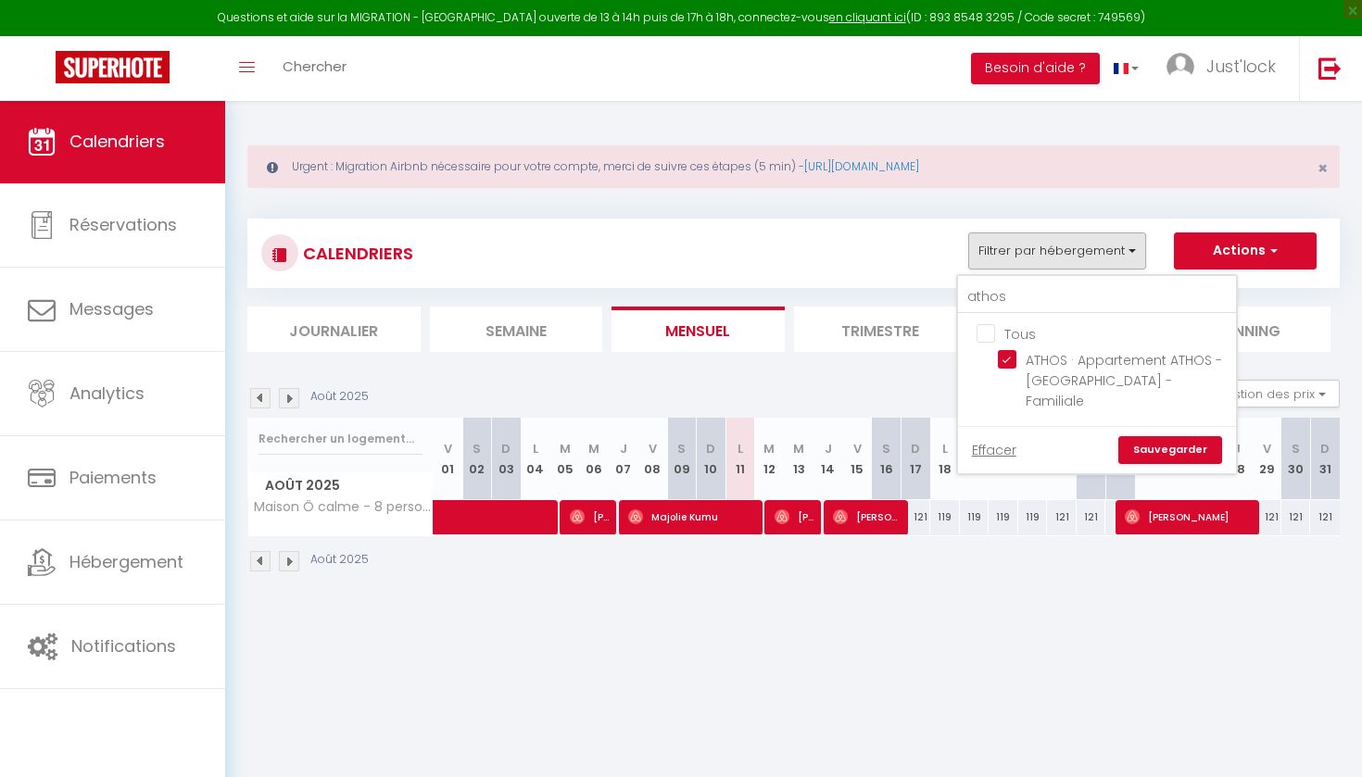
click at [1187, 438] on link "Sauvegarder" at bounding box center [1170, 450] width 104 height 28
select select
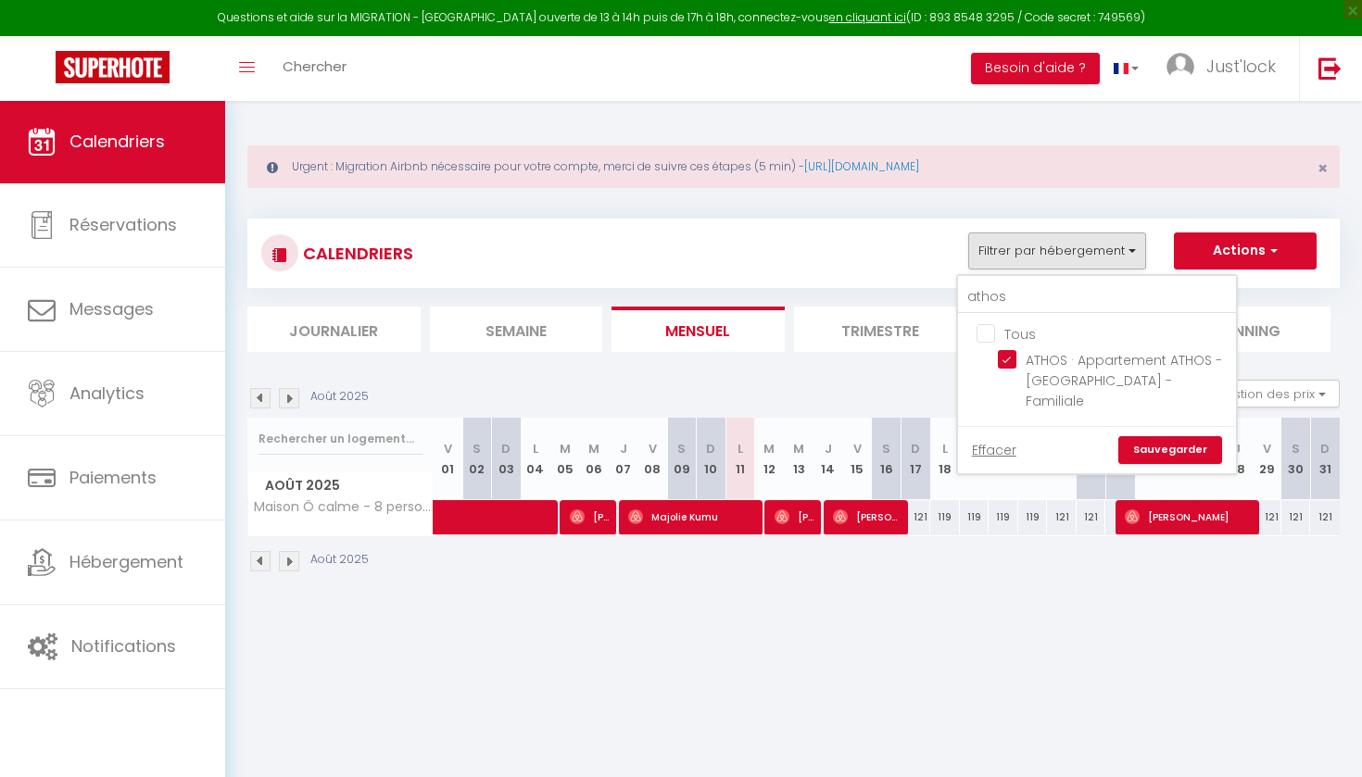
select select
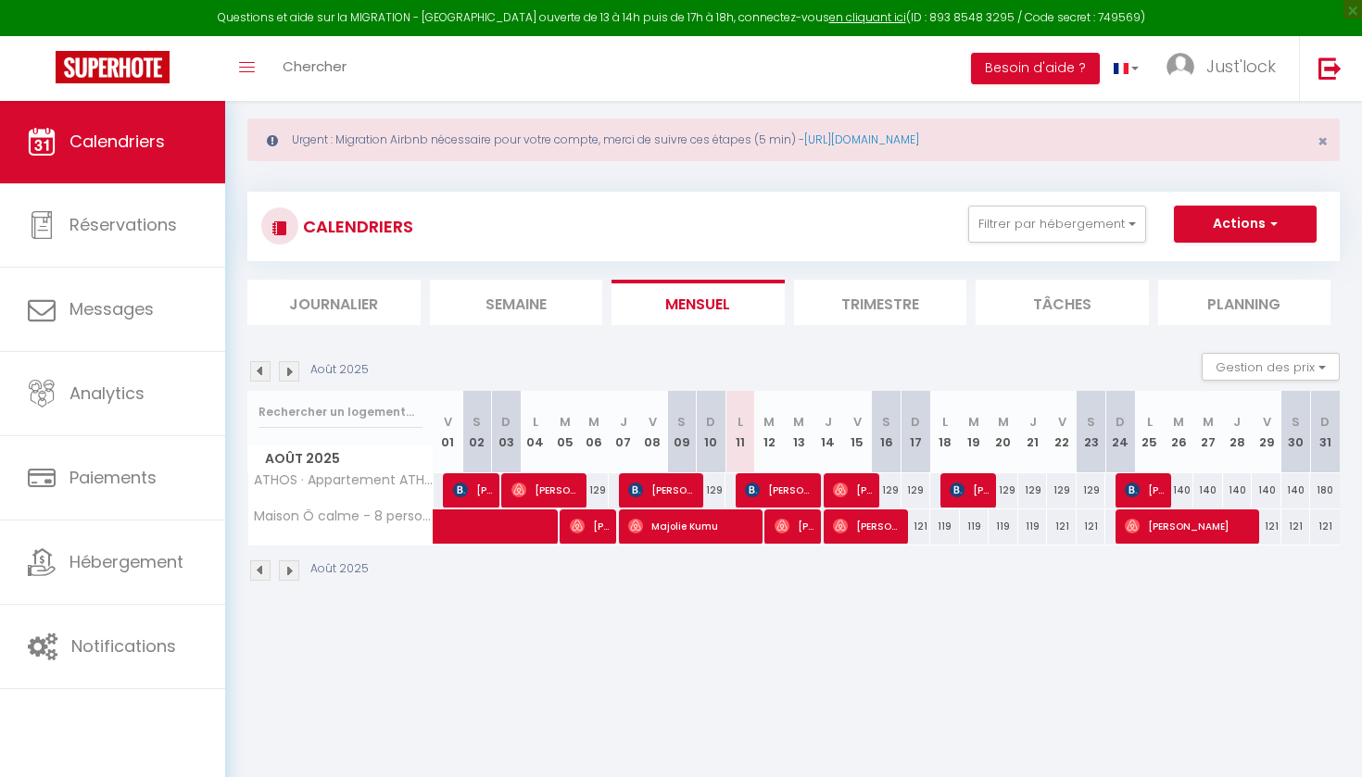
scroll to position [41, 0]
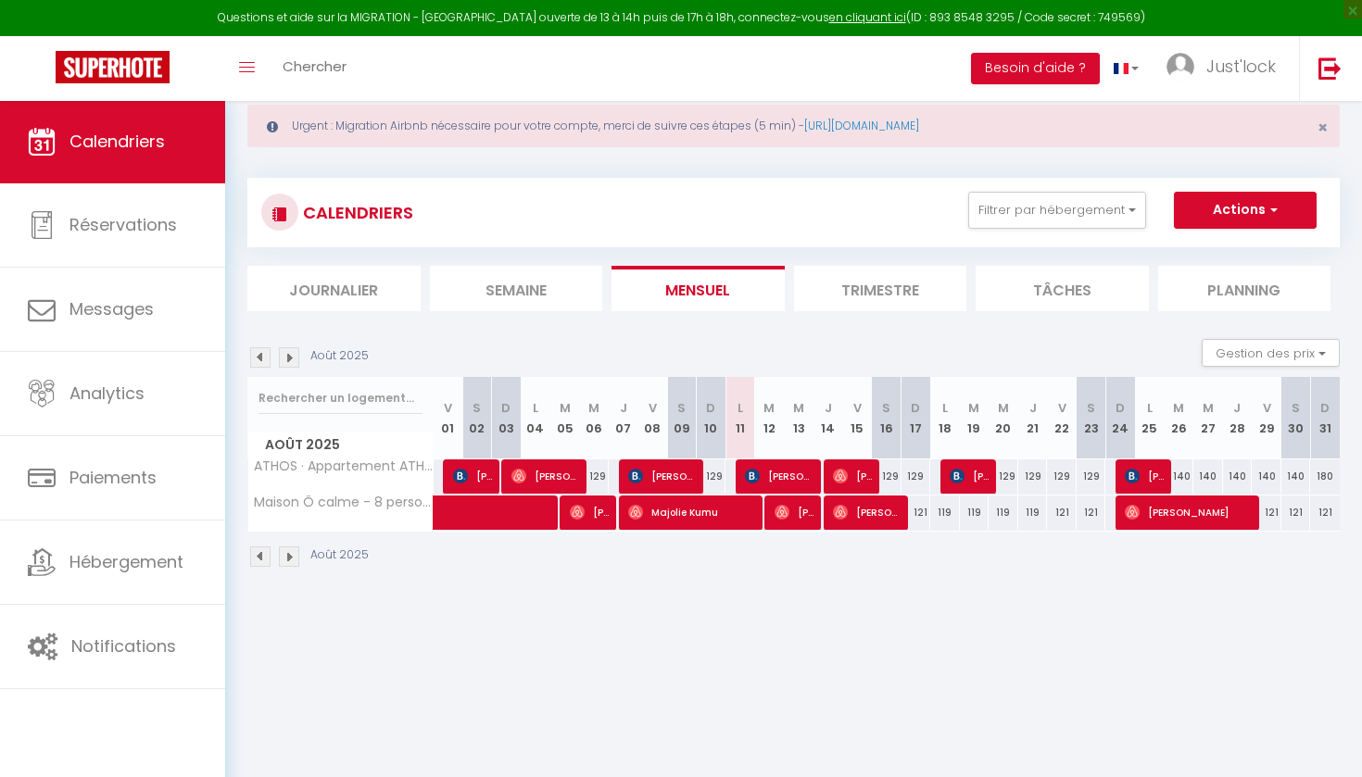
click at [783, 477] on span "[PERSON_NAME]" at bounding box center [779, 475] width 69 height 35
select select "OK"
select select "0"
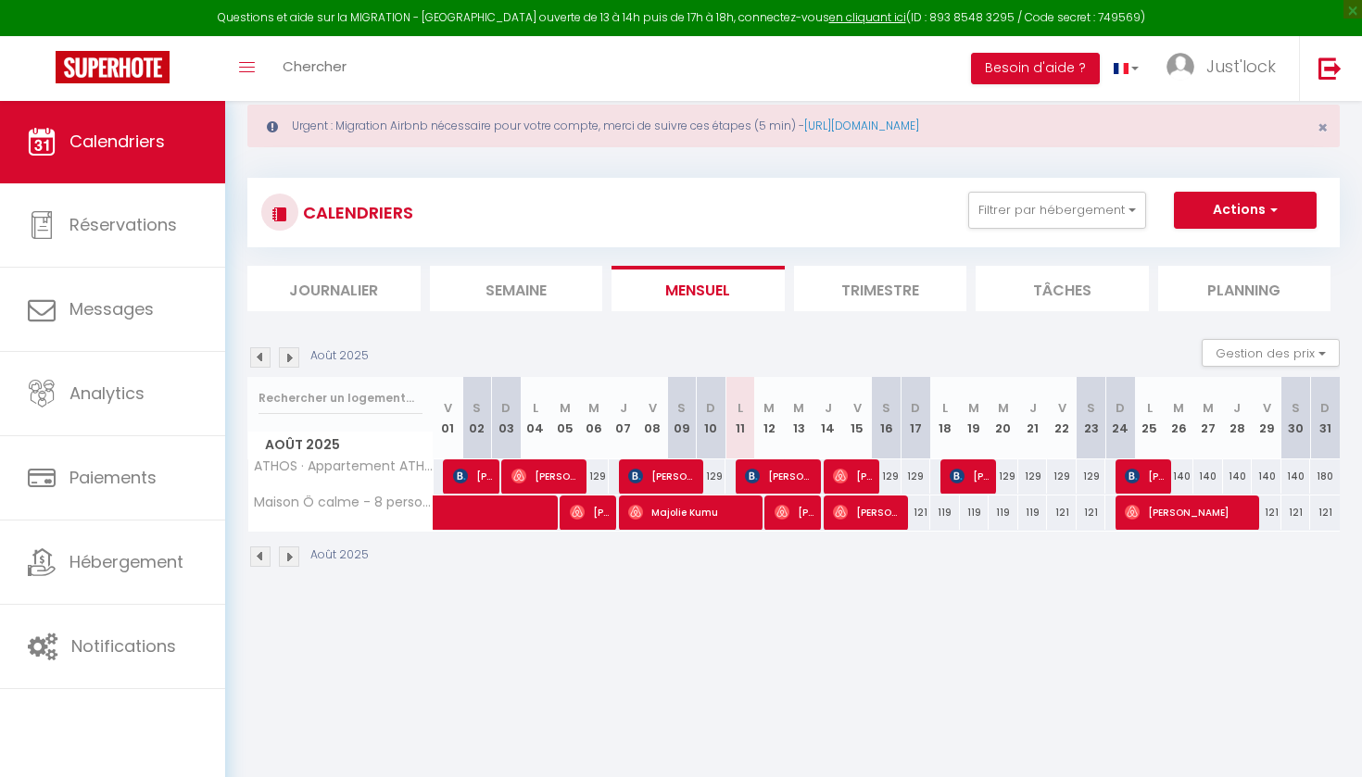
select select "1"
select select
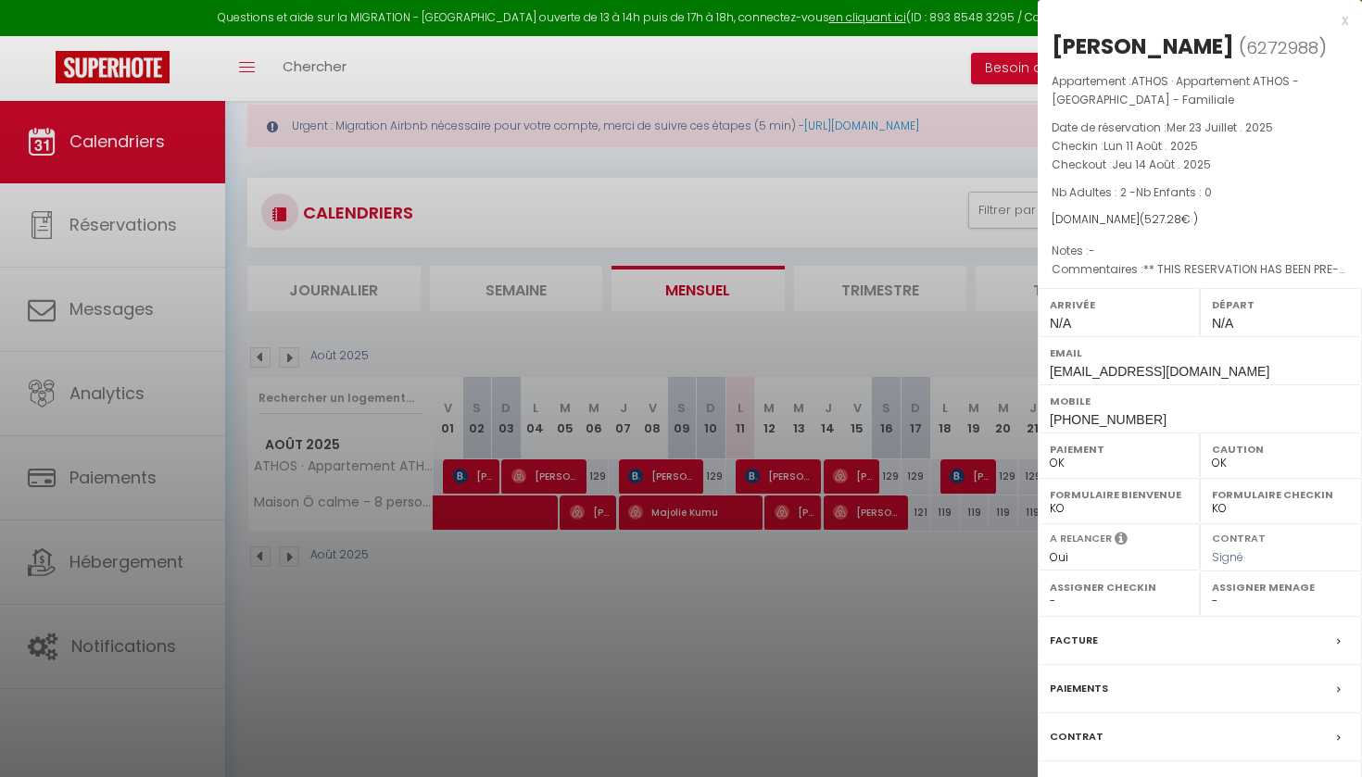
click at [876, 256] on div at bounding box center [681, 388] width 1362 height 777
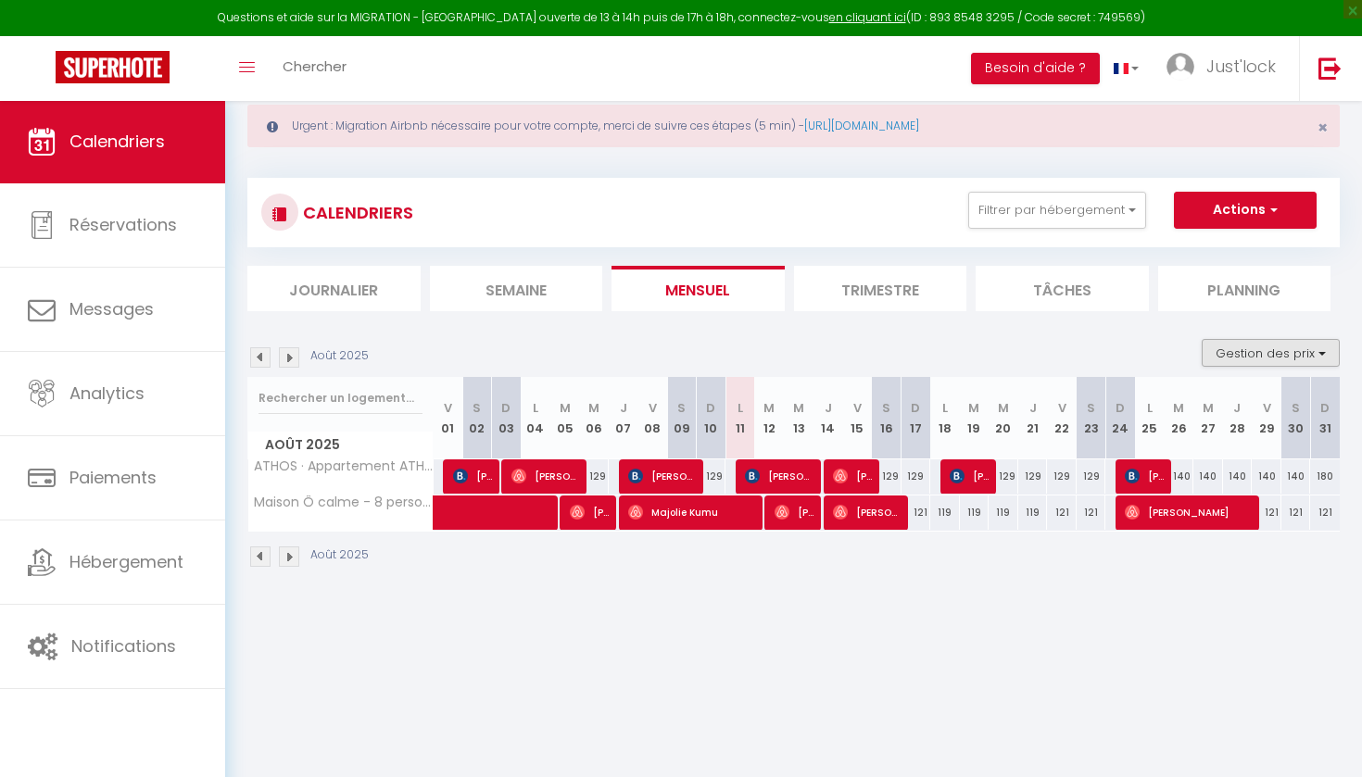
click at [1238, 349] on button "Gestion des prix" at bounding box center [1270, 353] width 138 height 28
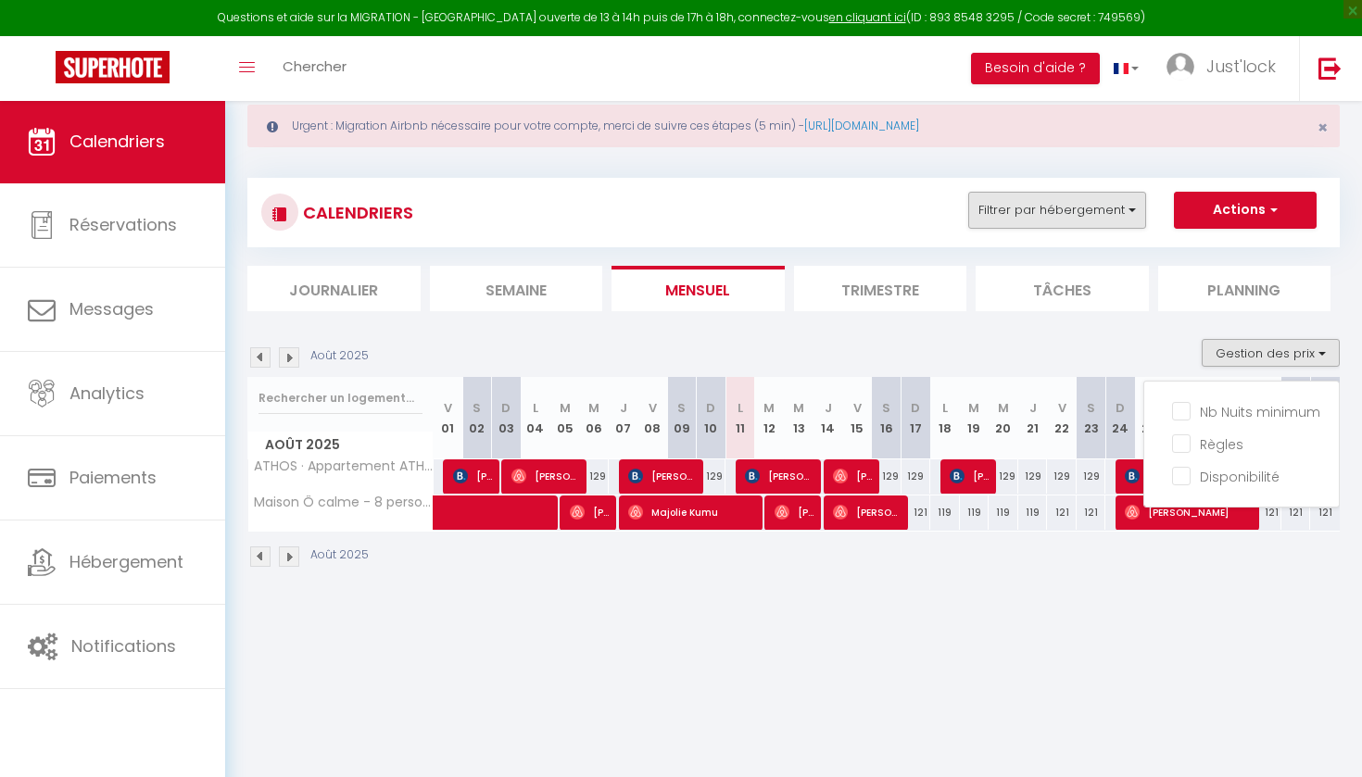
click at [1050, 212] on button "Filtrer par hébergement" at bounding box center [1057, 210] width 178 height 37
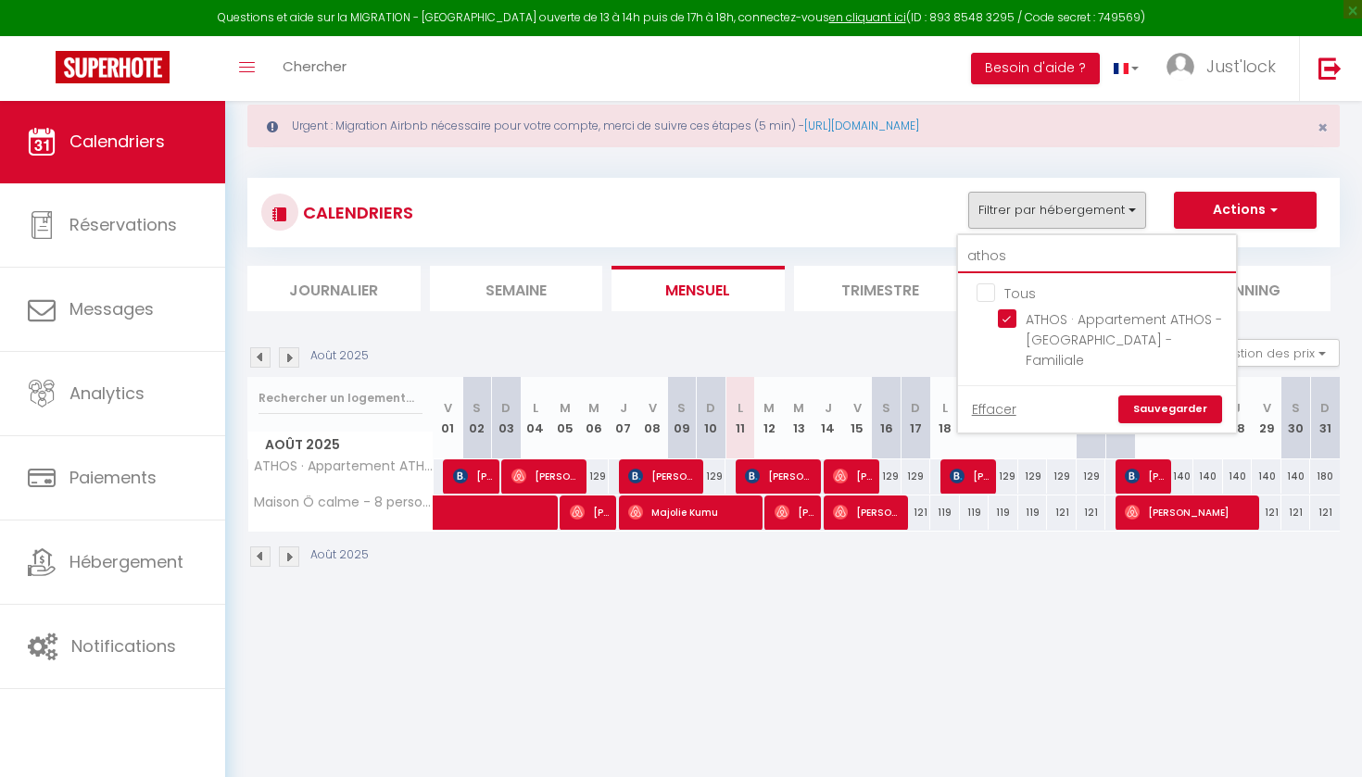
click at [1017, 247] on input "athos" at bounding box center [1097, 256] width 278 height 33
type input "at"
checkbox input "false"
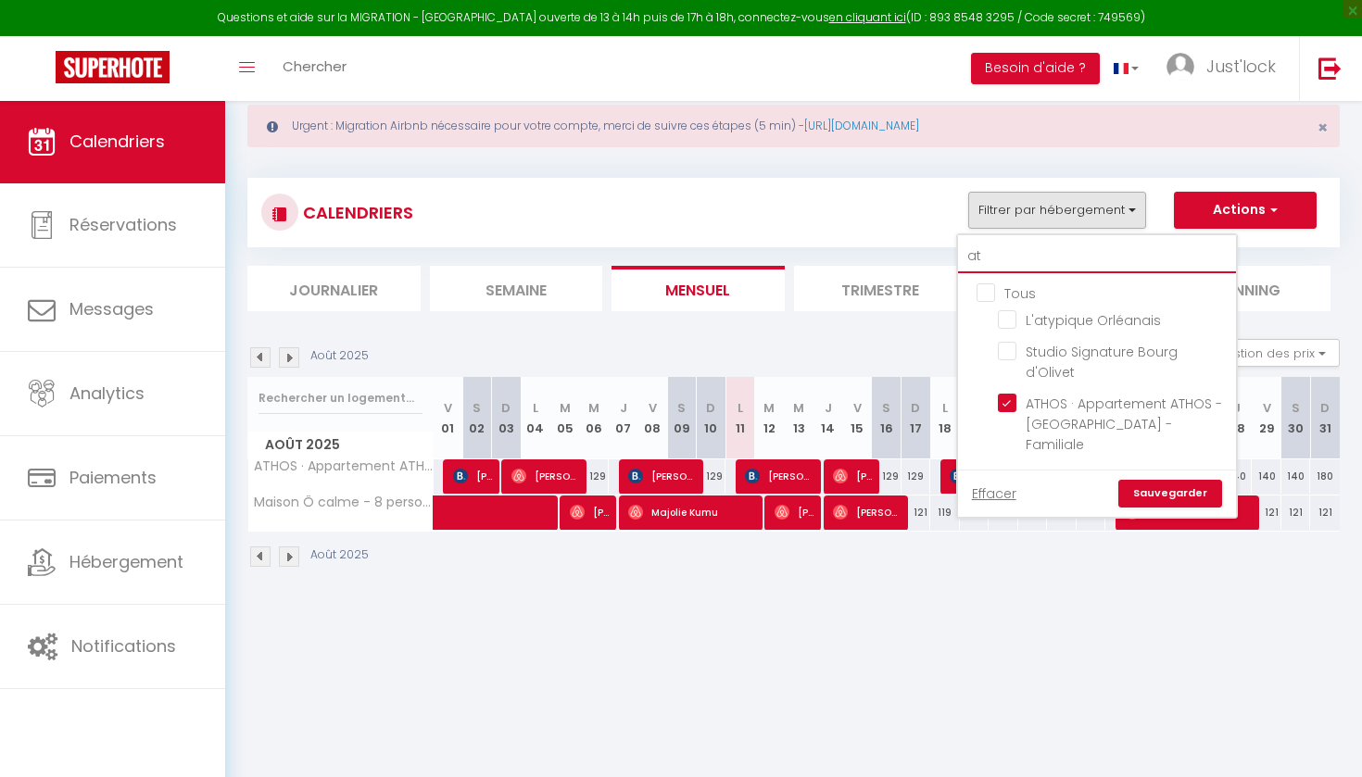
type input "a"
checkbox input "false"
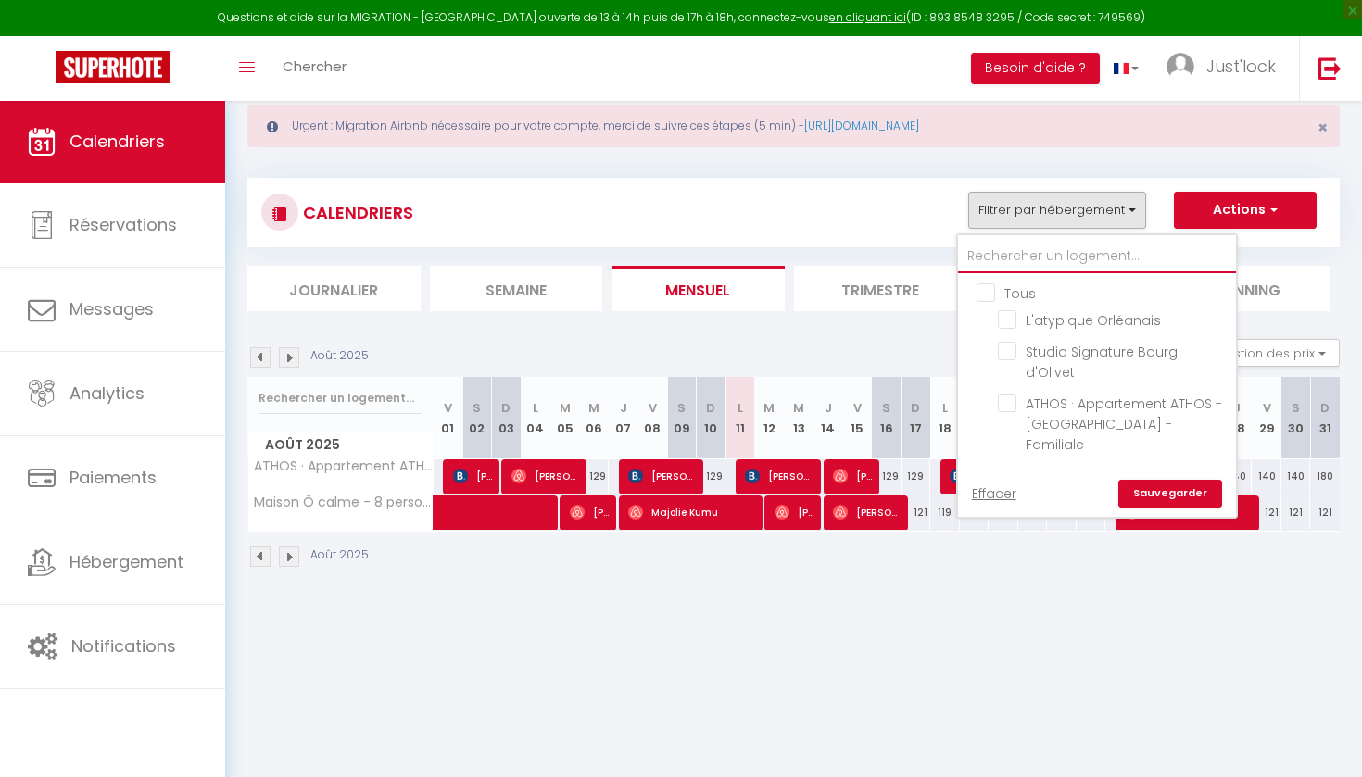
checkbox input "false"
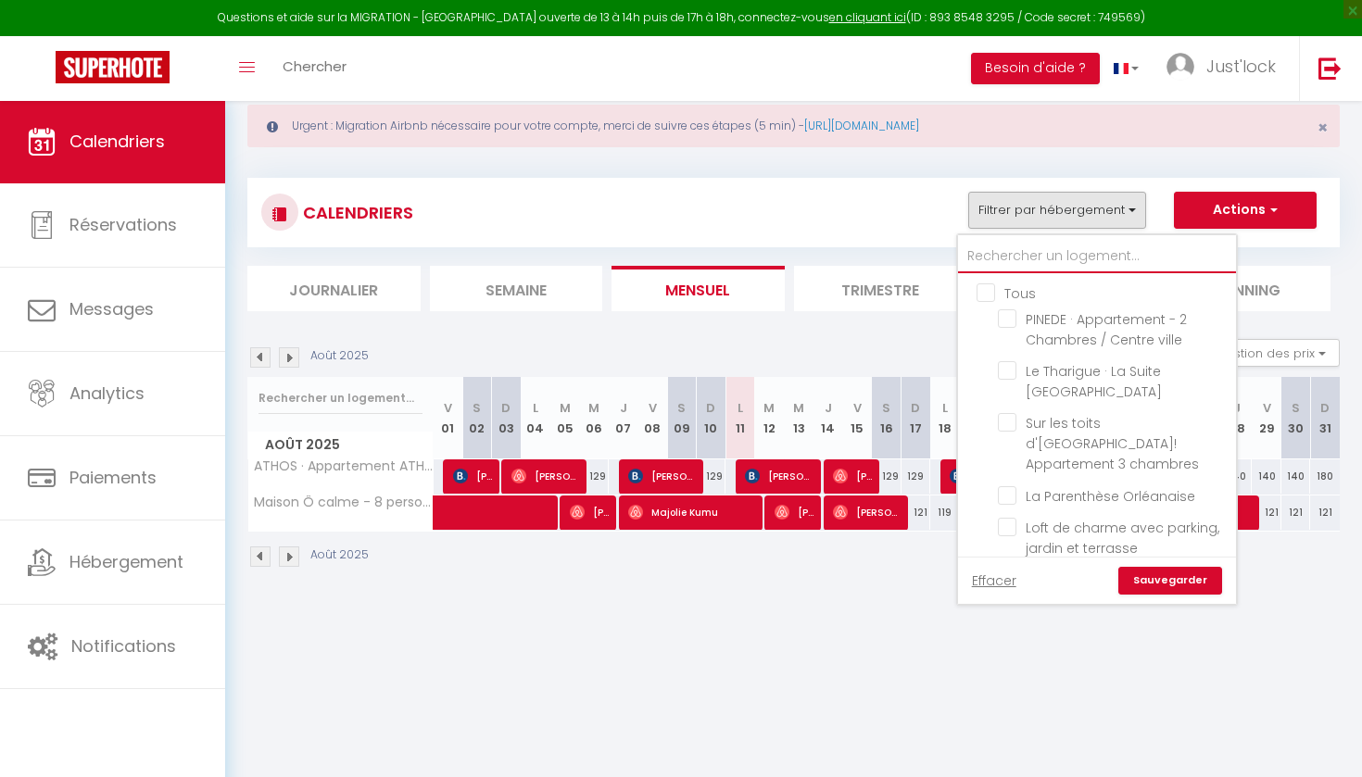
type input "t"
checkbox input "false"
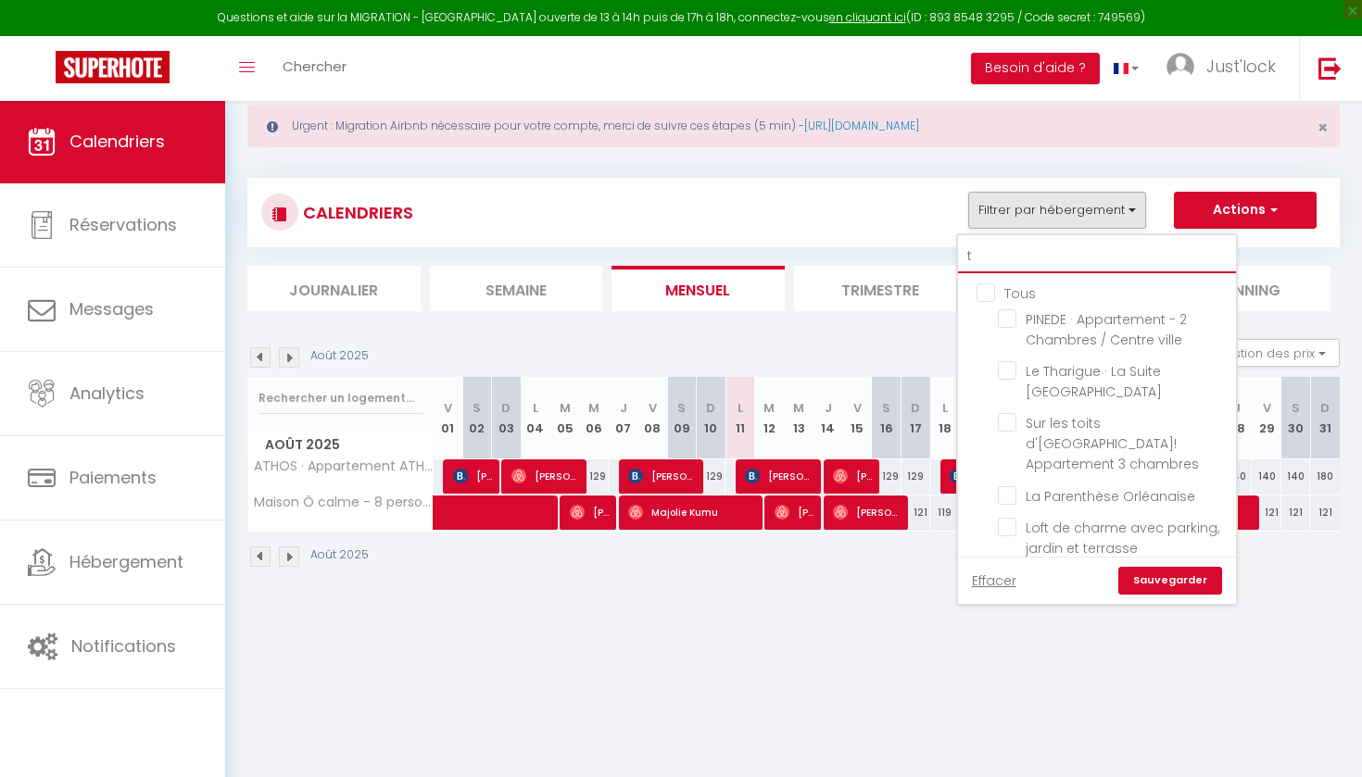
checkbox input "false"
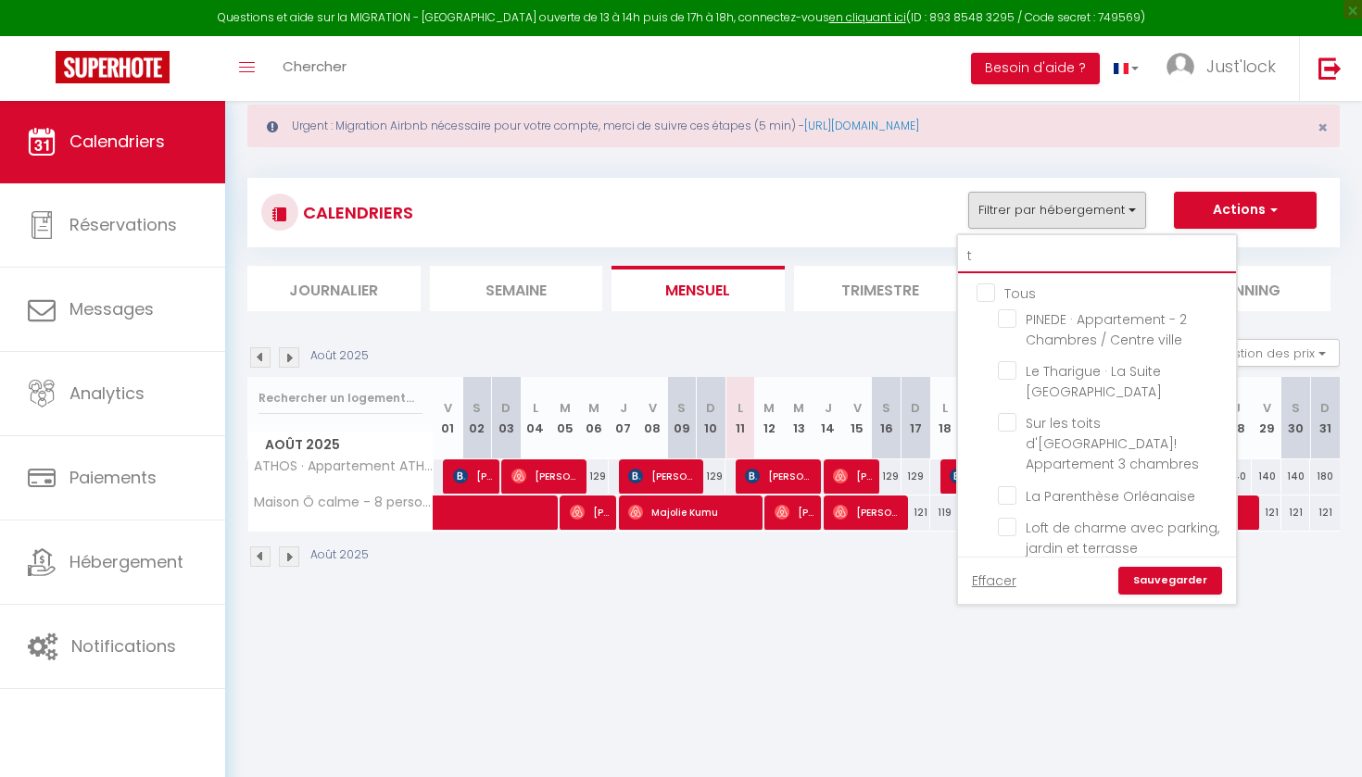
checkbox input "false"
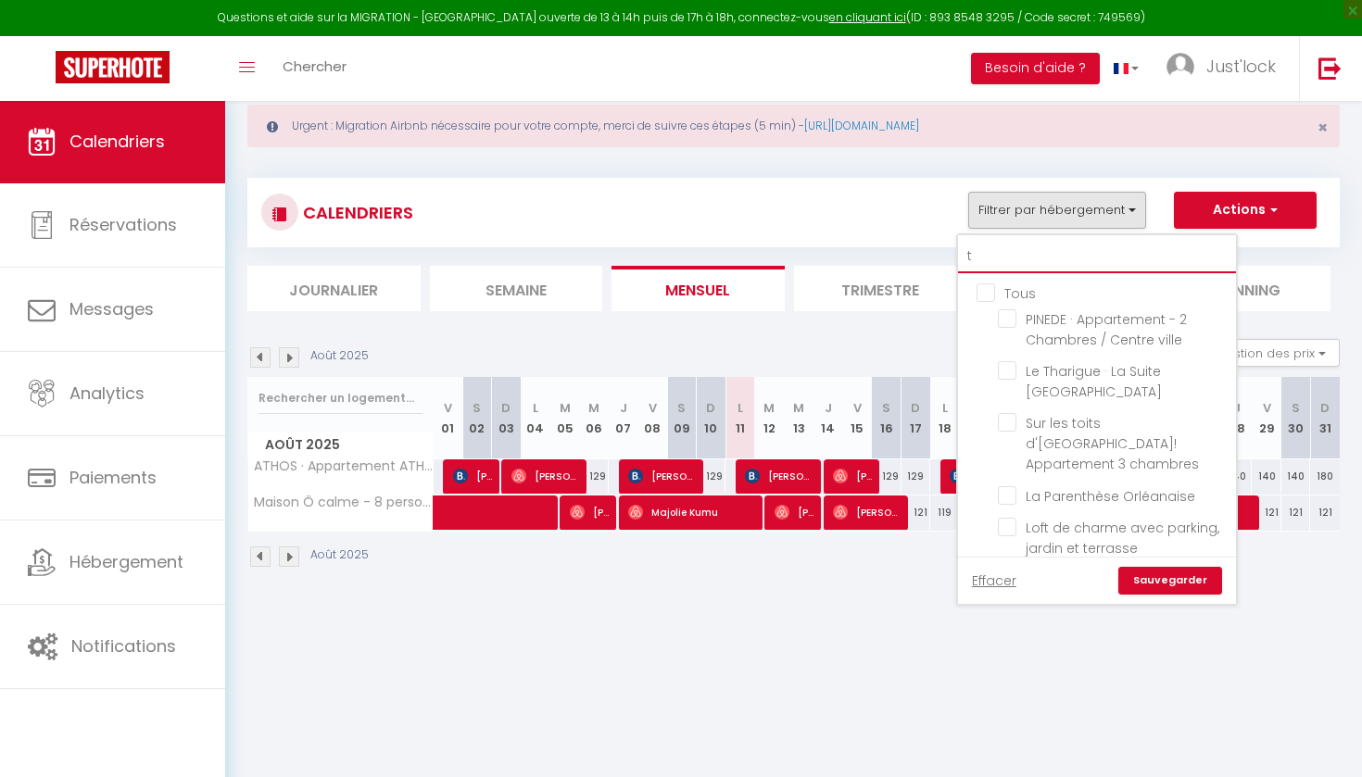
checkbox input "false"
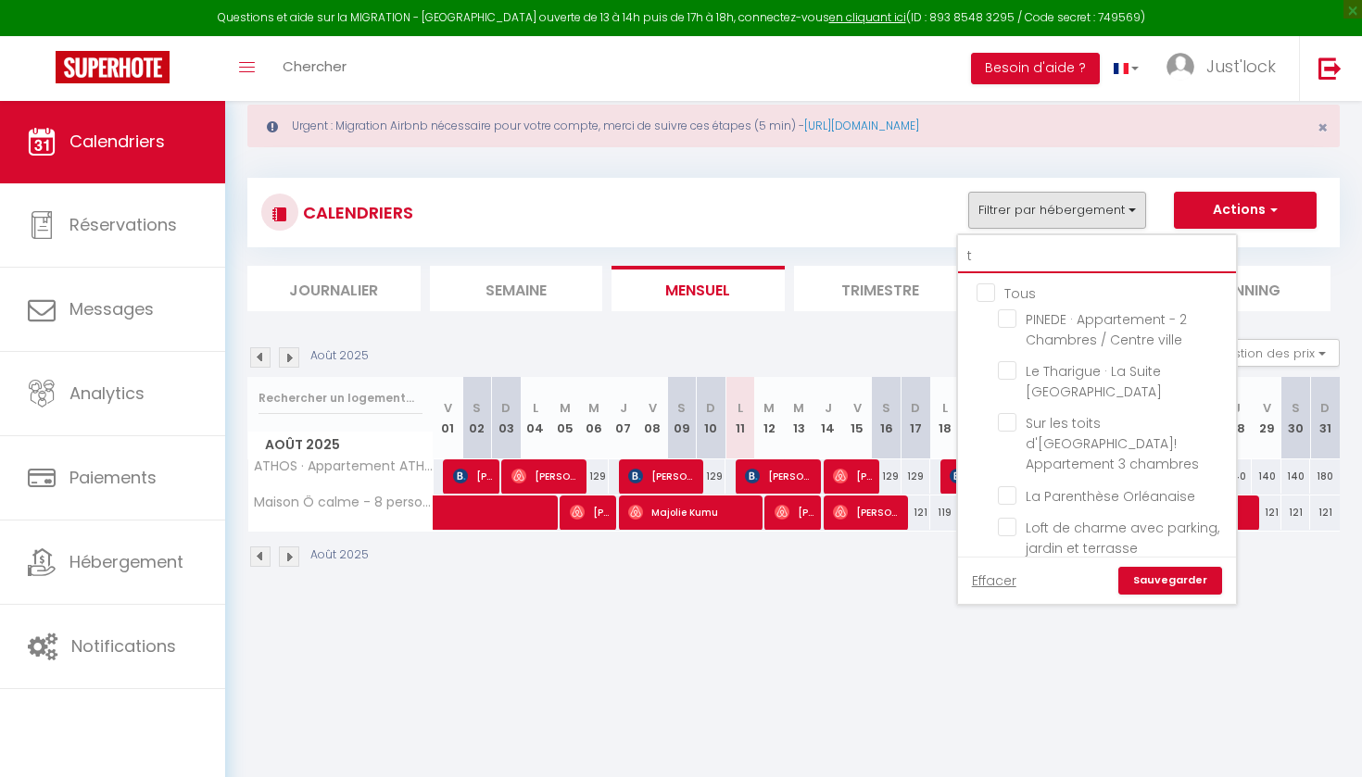
checkbox input "false"
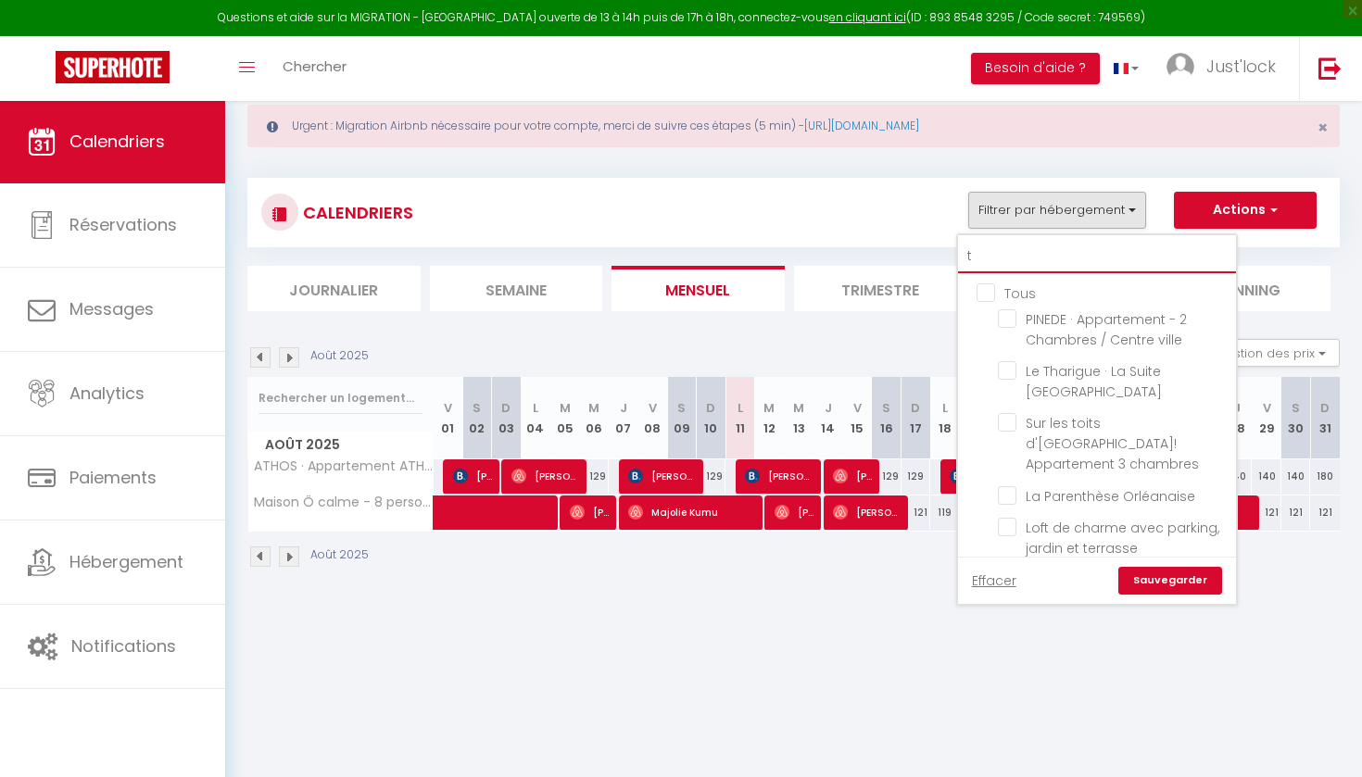
checkbox input "false"
checkbox input "true"
checkbox input "false"
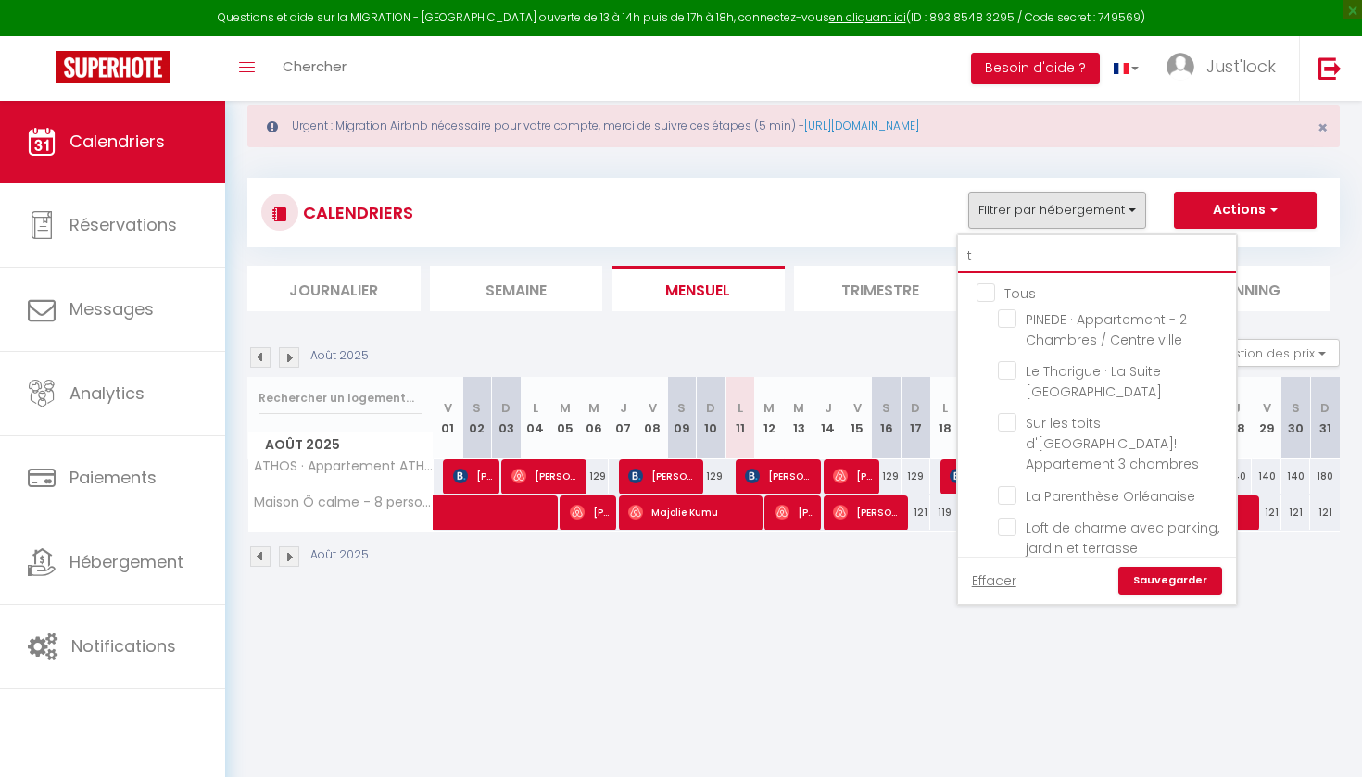
checkbox input "false"
type input "tr"
checkbox input "false"
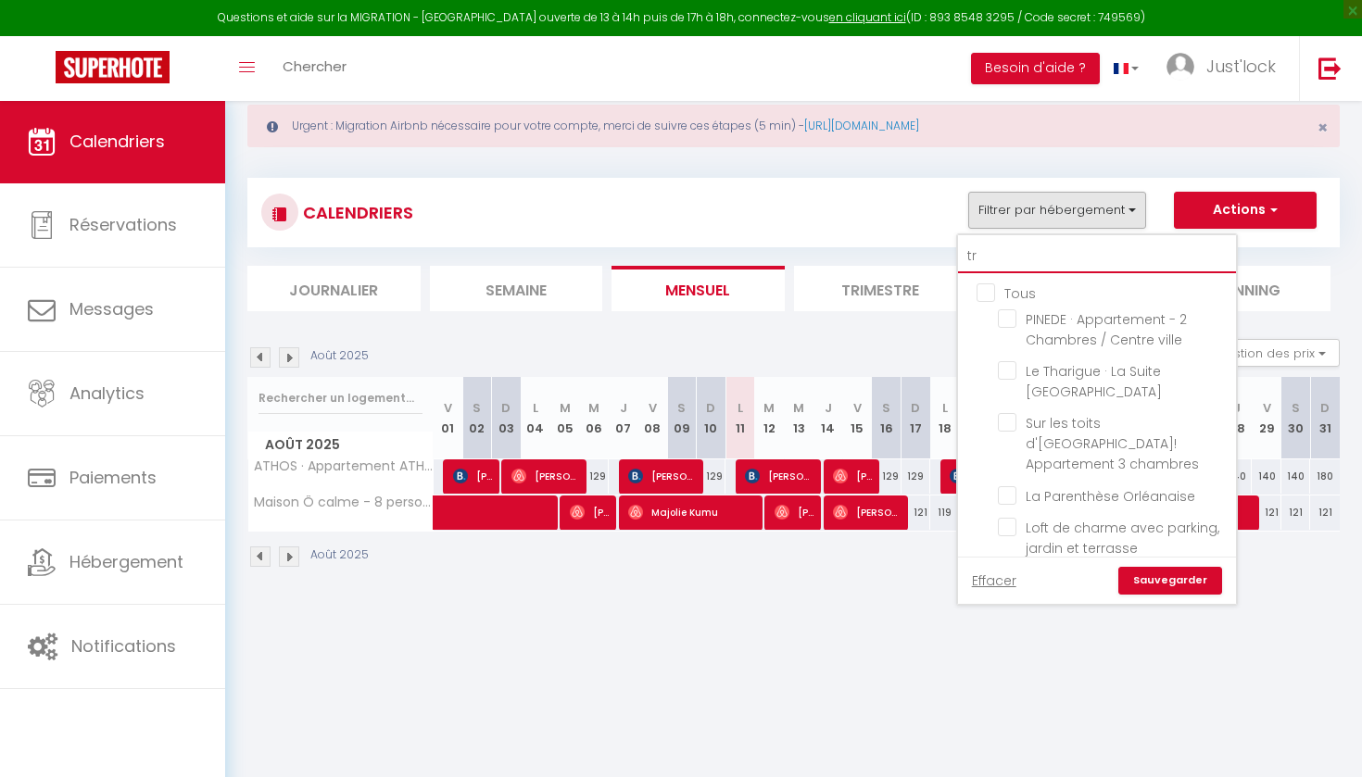
checkbox input "false"
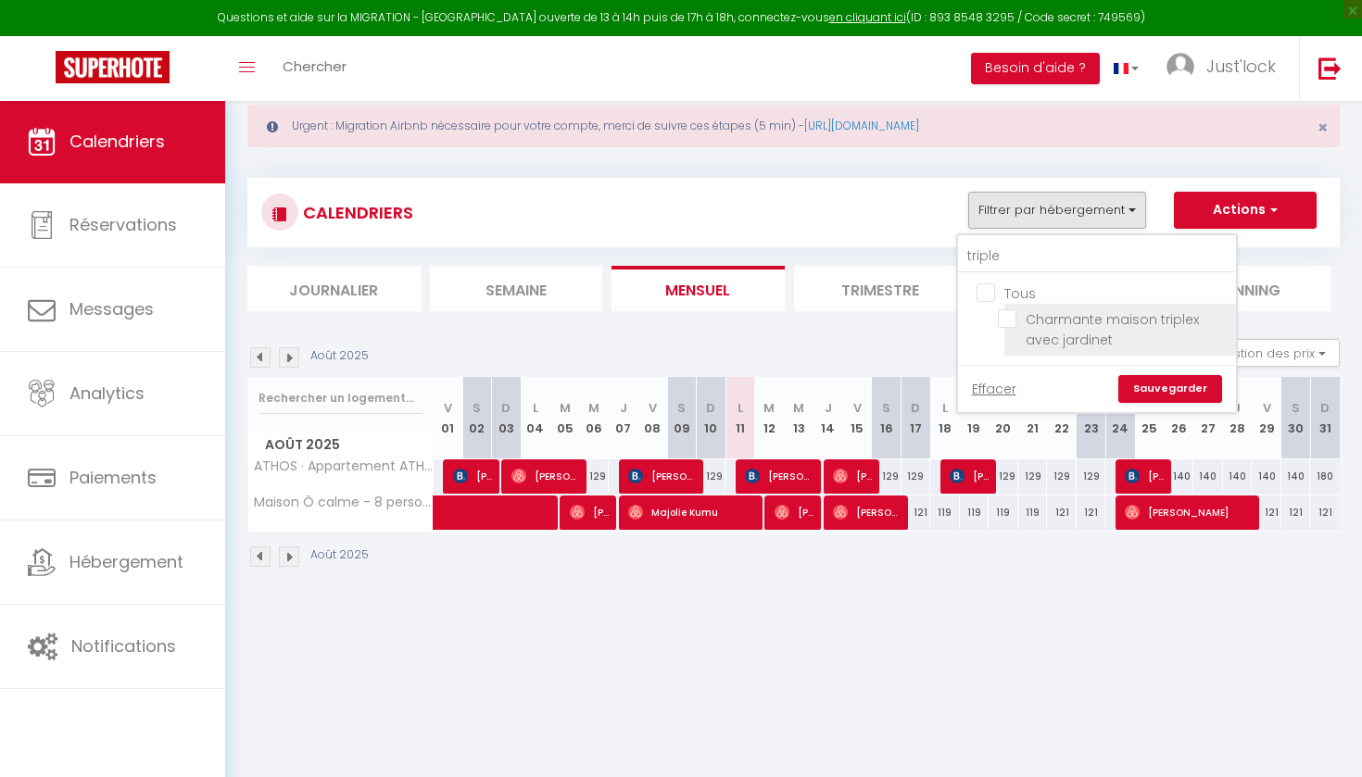
click at [1003, 323] on input "Charmante maison triplex avec jardinet" at bounding box center [1114, 318] width 232 height 19
click at [1196, 393] on link "Sauvegarder" at bounding box center [1170, 389] width 104 height 28
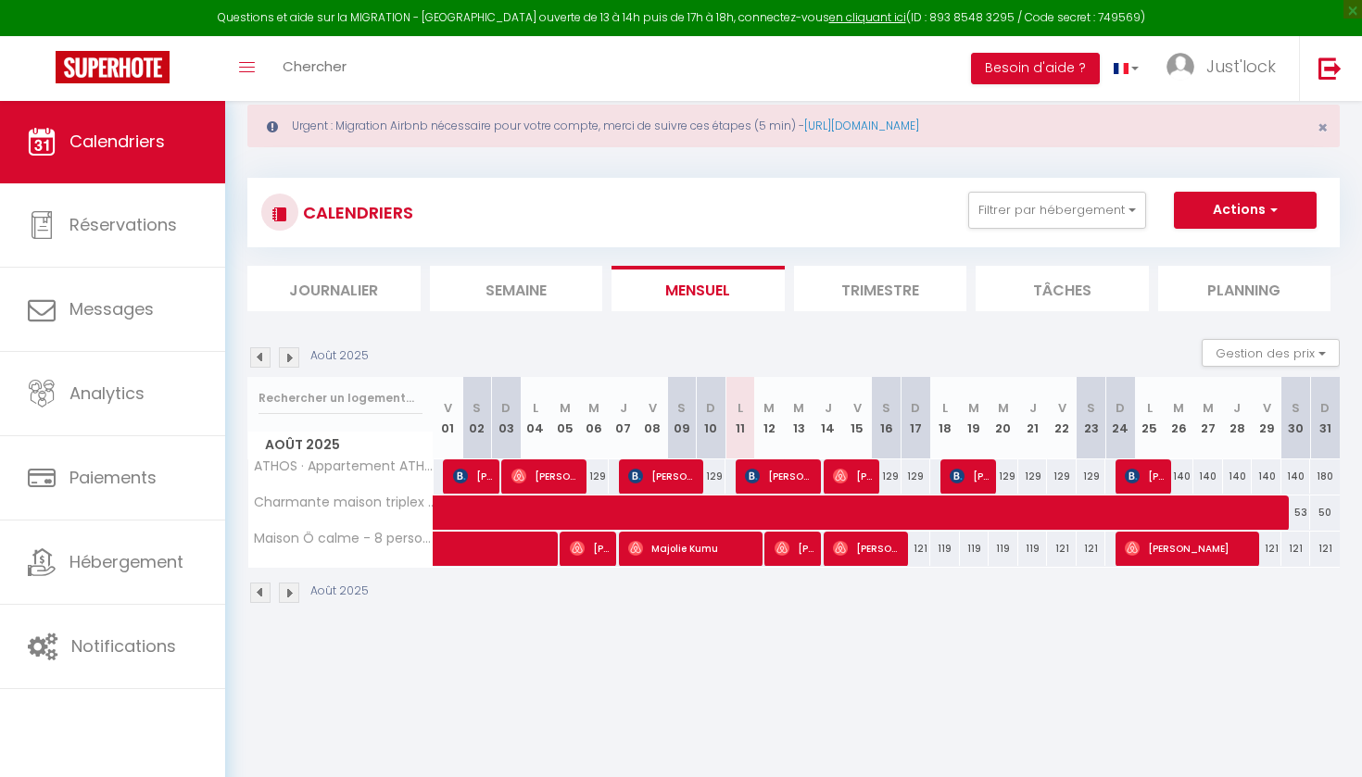
click at [297, 358] on img at bounding box center [289, 357] width 20 height 20
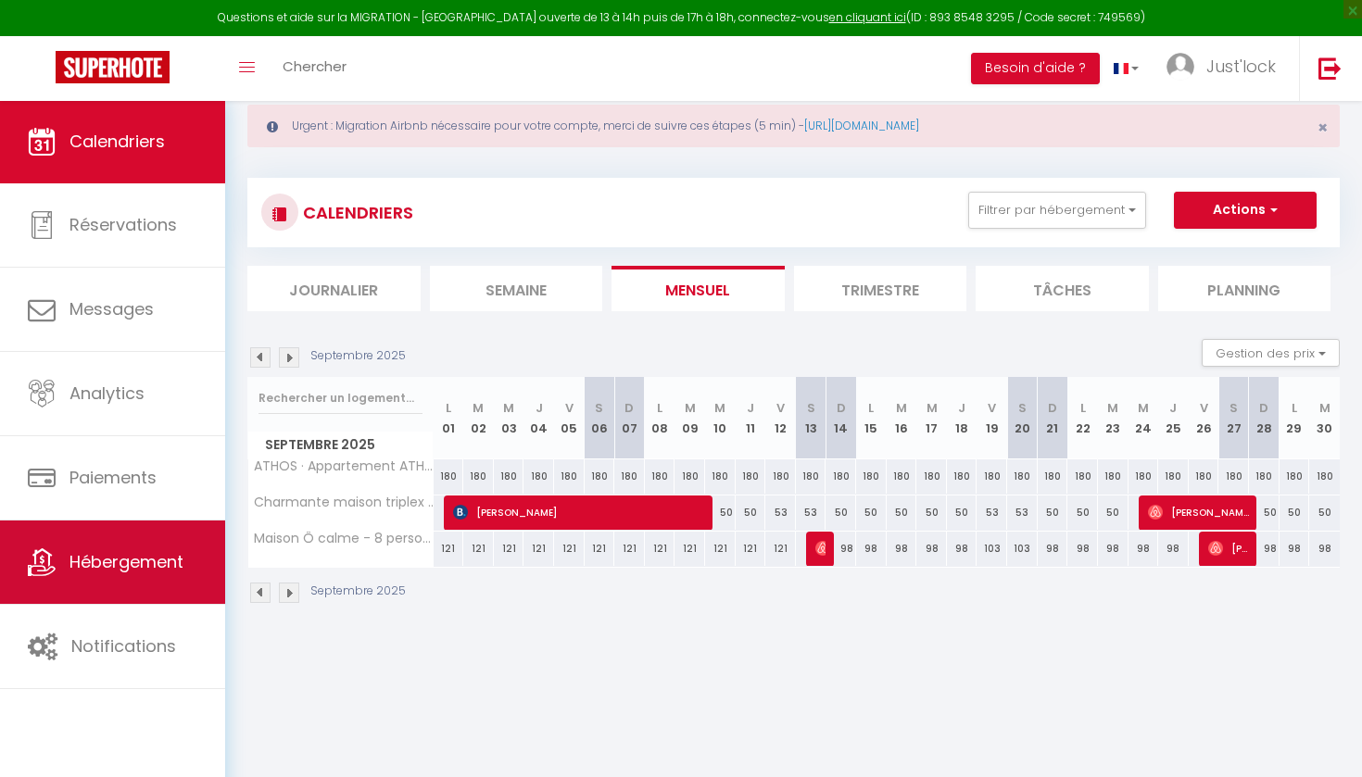
click at [129, 576] on link "Hébergement" at bounding box center [112, 562] width 225 height 83
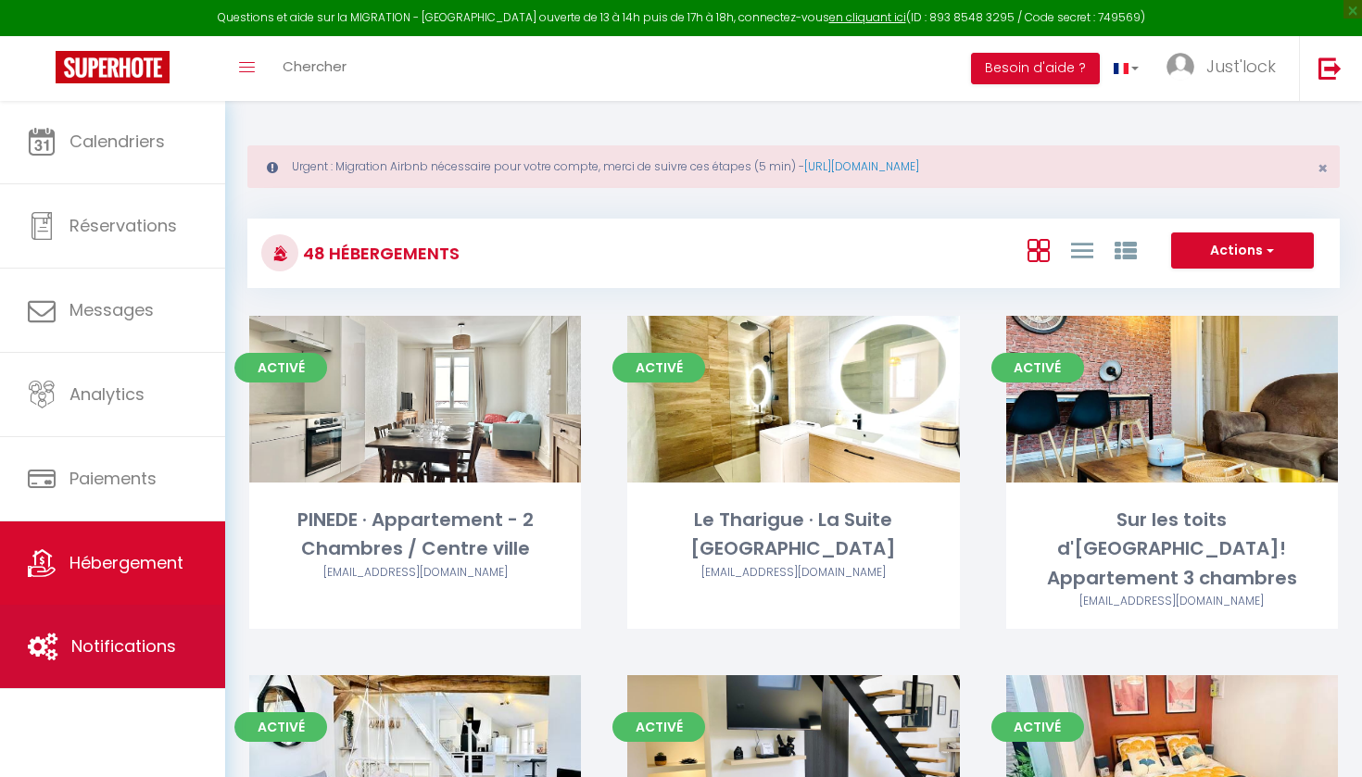
click at [118, 637] on span "Notifications" at bounding box center [123, 645] width 105 height 23
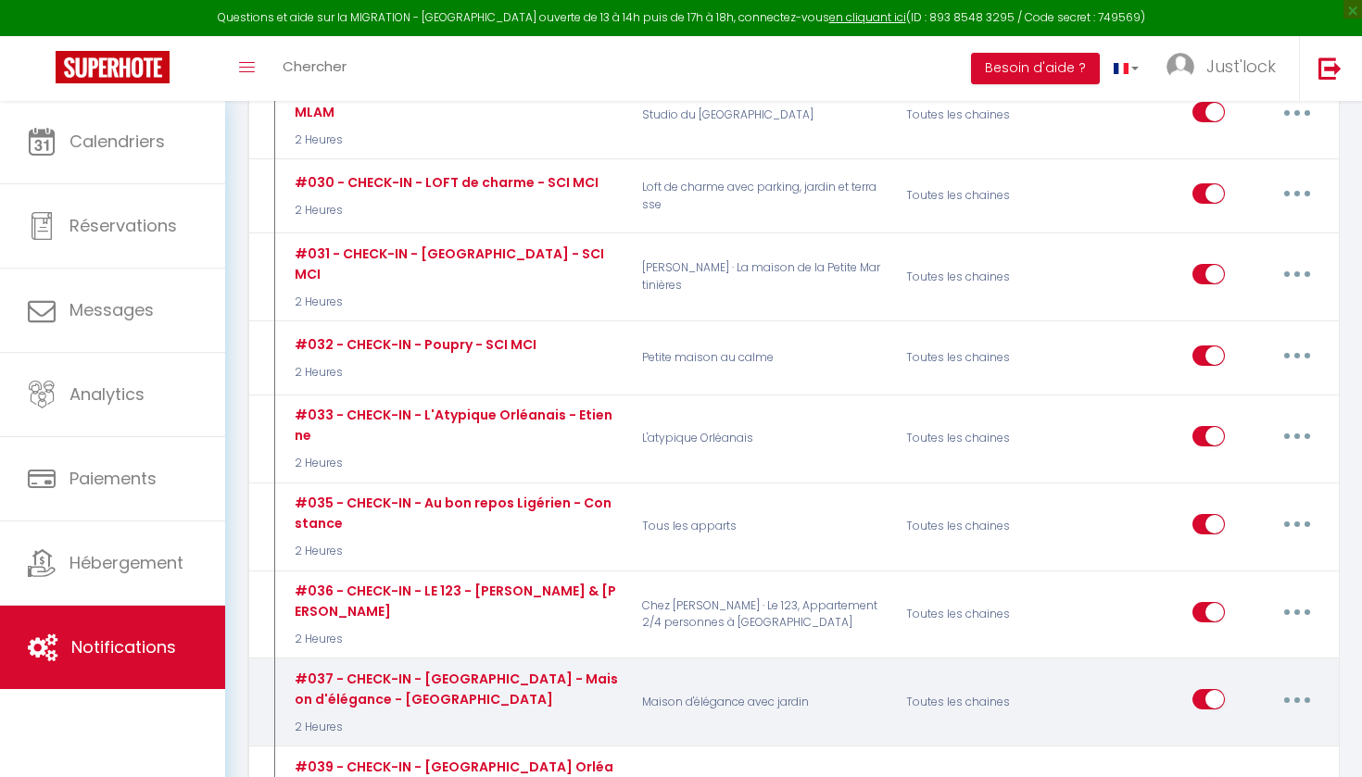
scroll to position [4247, 0]
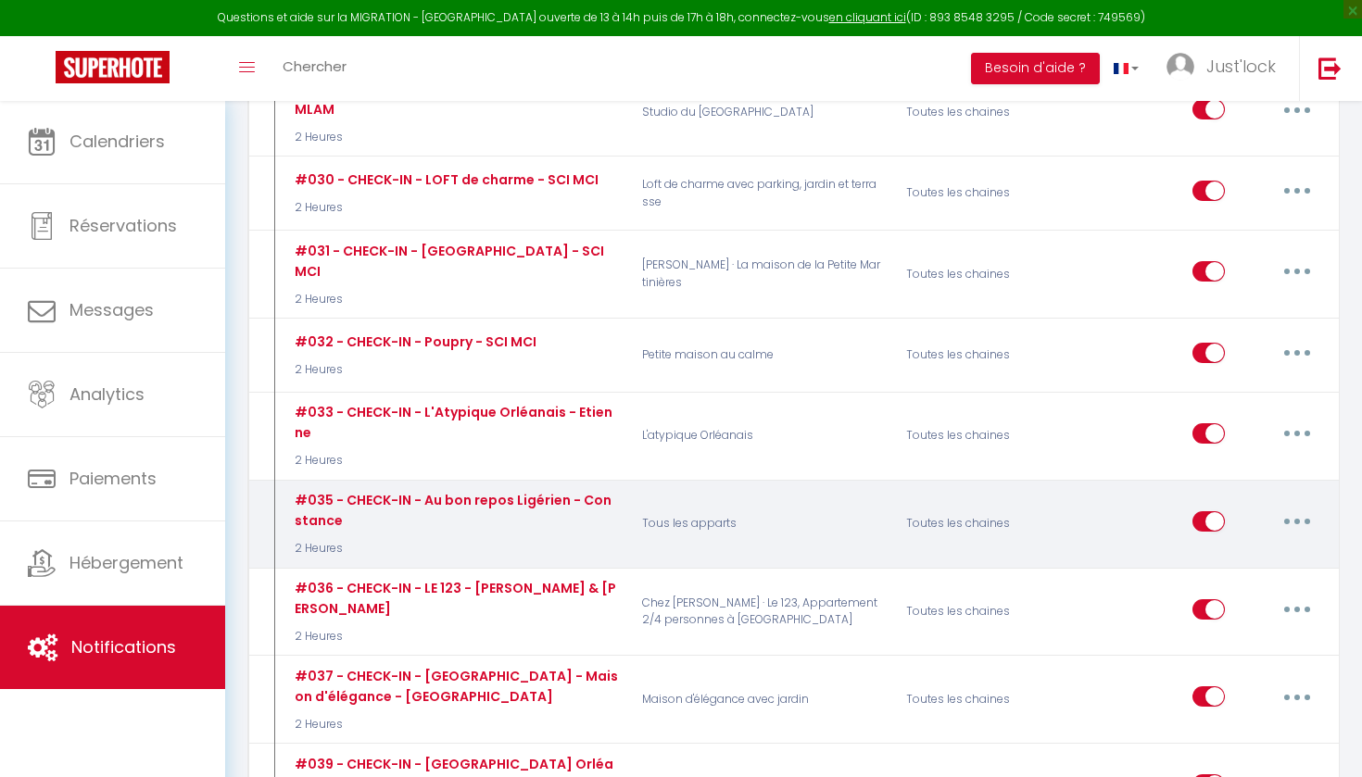
click at [1297, 507] on button "button" at bounding box center [1297, 522] width 52 height 30
click at [1238, 547] on link "Editer" at bounding box center [1248, 562] width 137 height 31
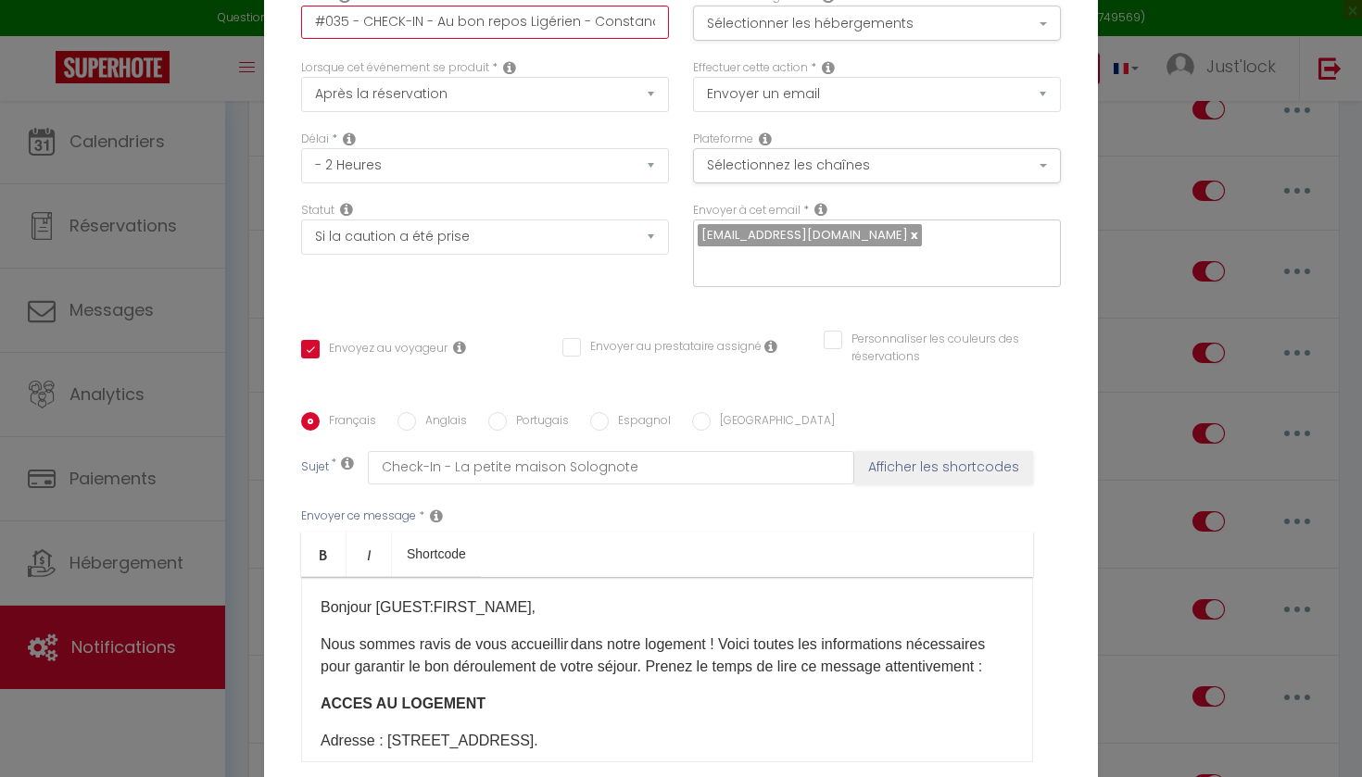
click at [572, 21] on input "#035 - CHECK-IN - Au bon repos Ligérien - Constance" at bounding box center [485, 22] width 368 height 33
click at [883, 16] on button "Sélectionner les hébergements" at bounding box center [877, 23] width 368 height 35
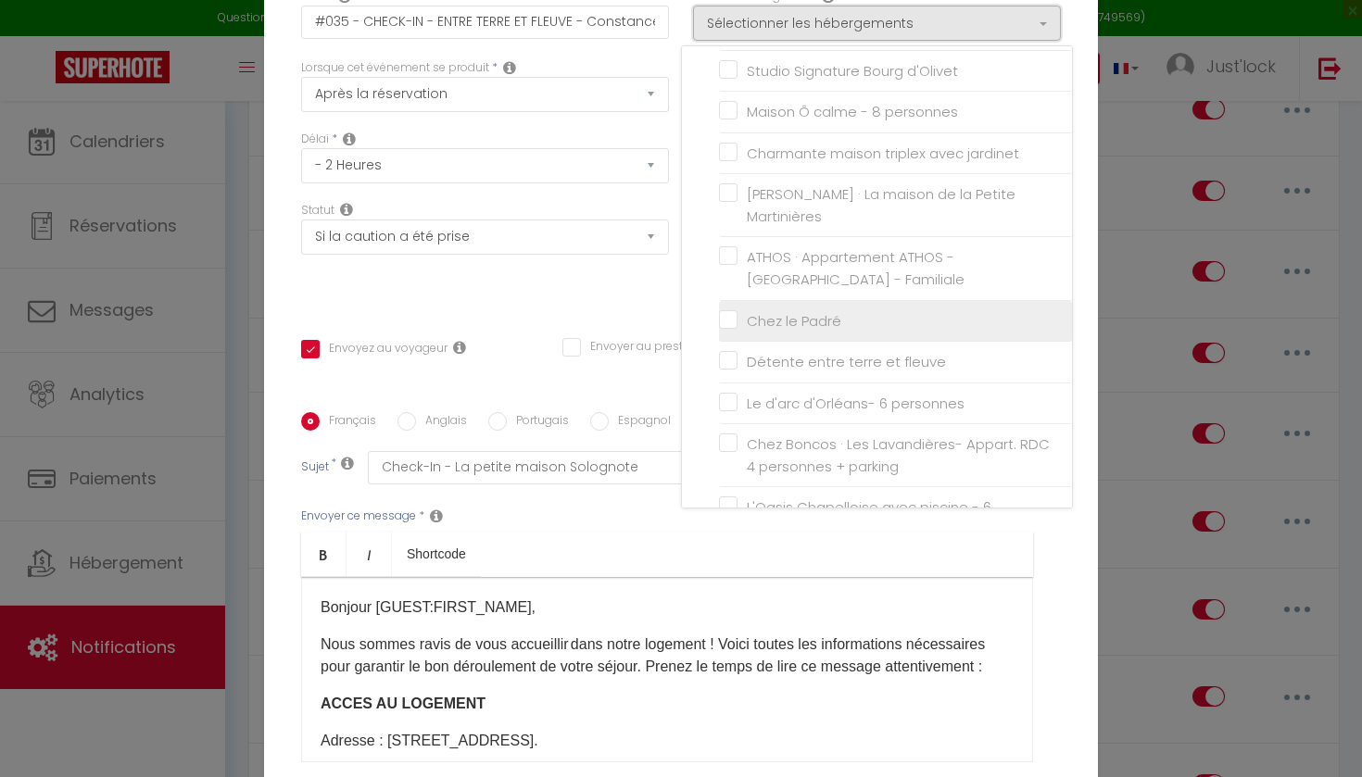
scroll to position [1777, 0]
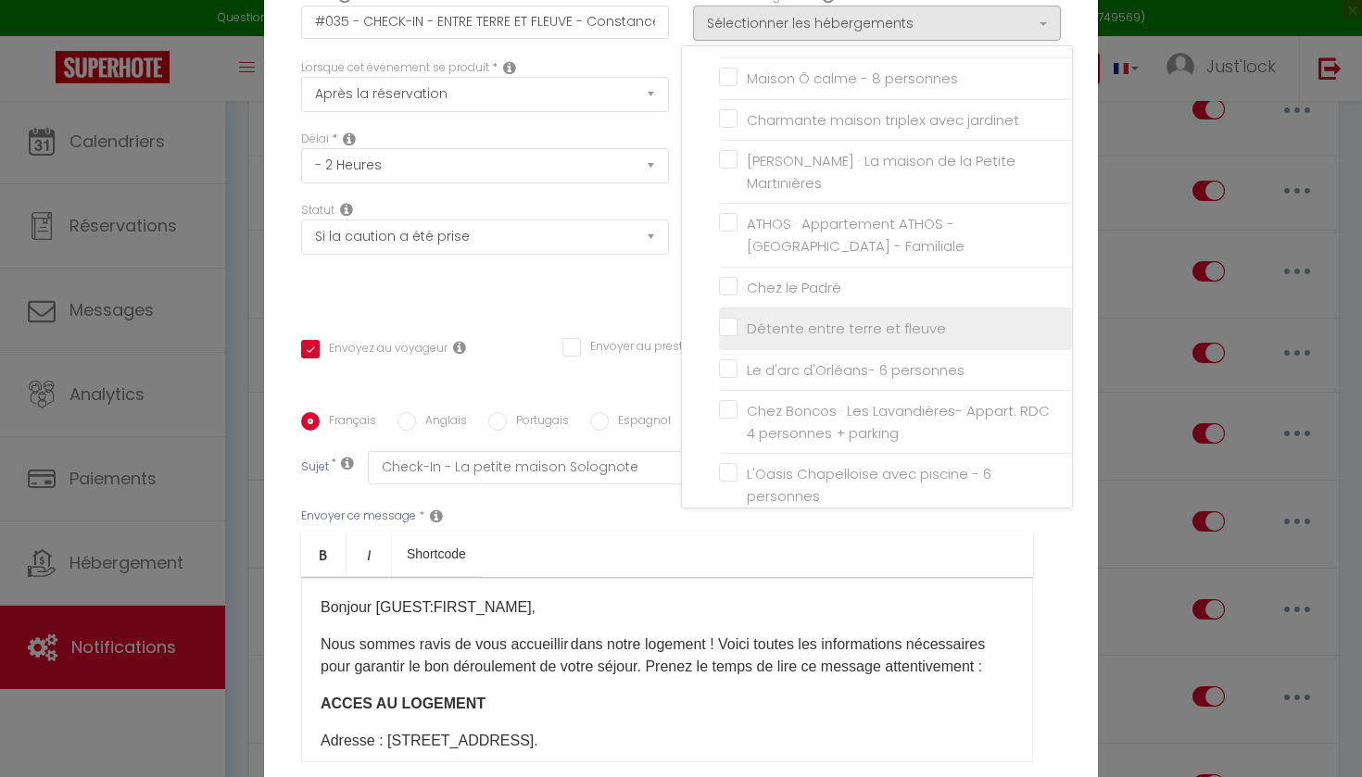
click at [730, 308] on li "Détente entre terre et fleuve" at bounding box center [895, 329] width 353 height 42
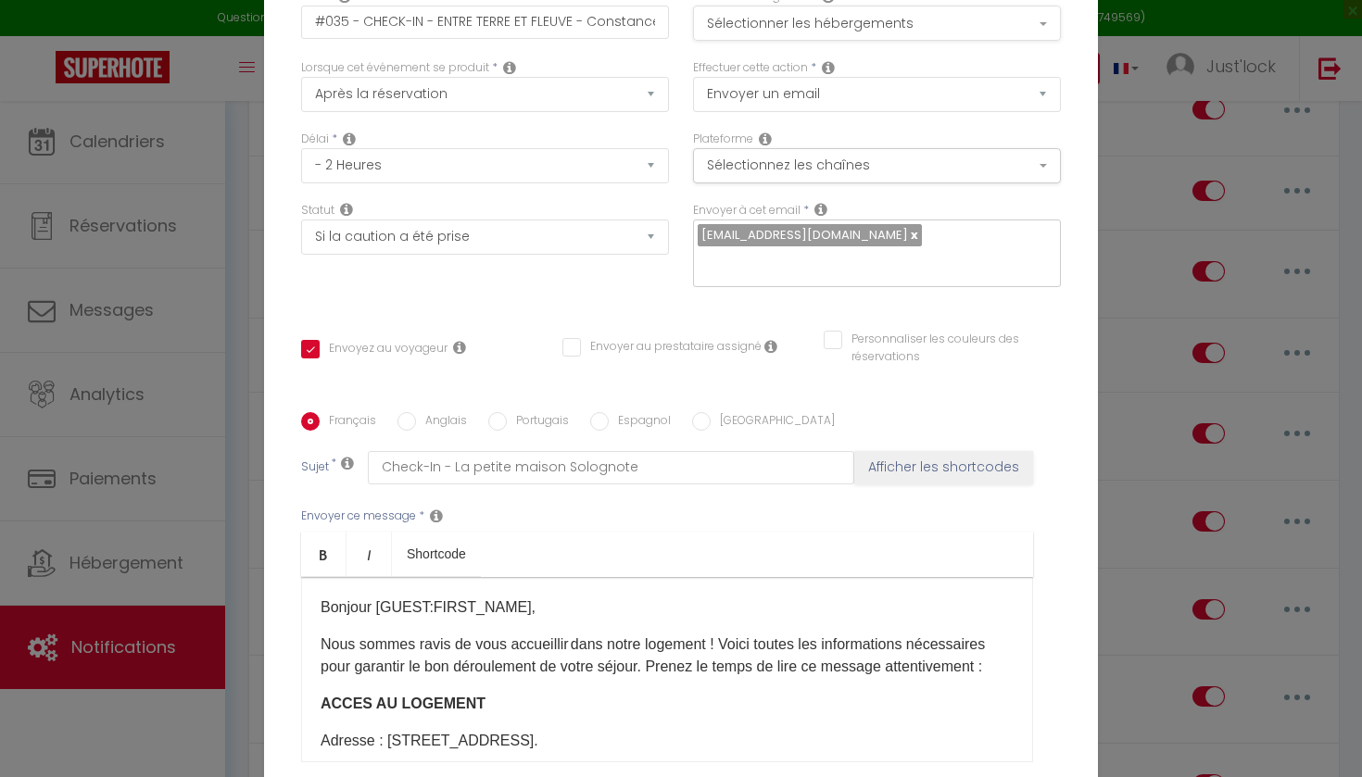
click at [812, 37] on button "Sélectionner les hébergements" at bounding box center [877, 23] width 368 height 35
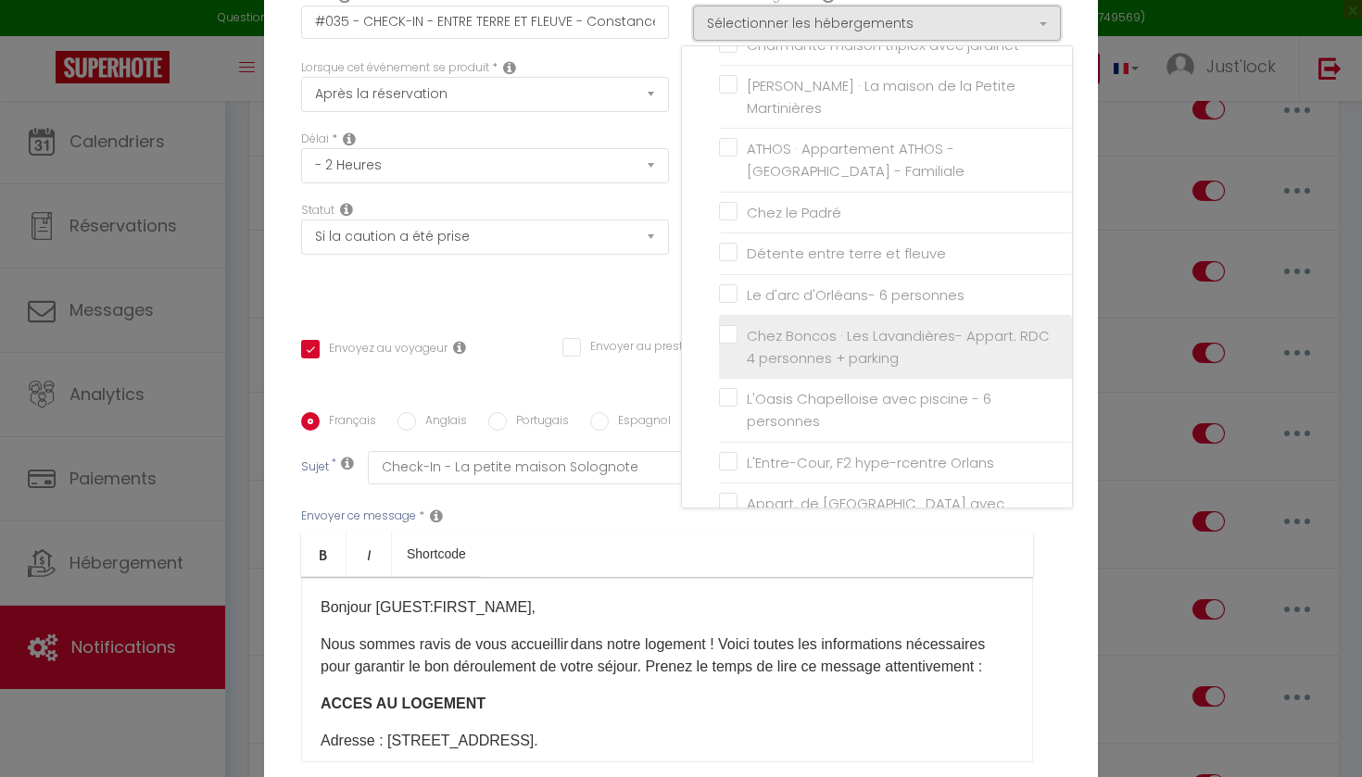
scroll to position [1851, 0]
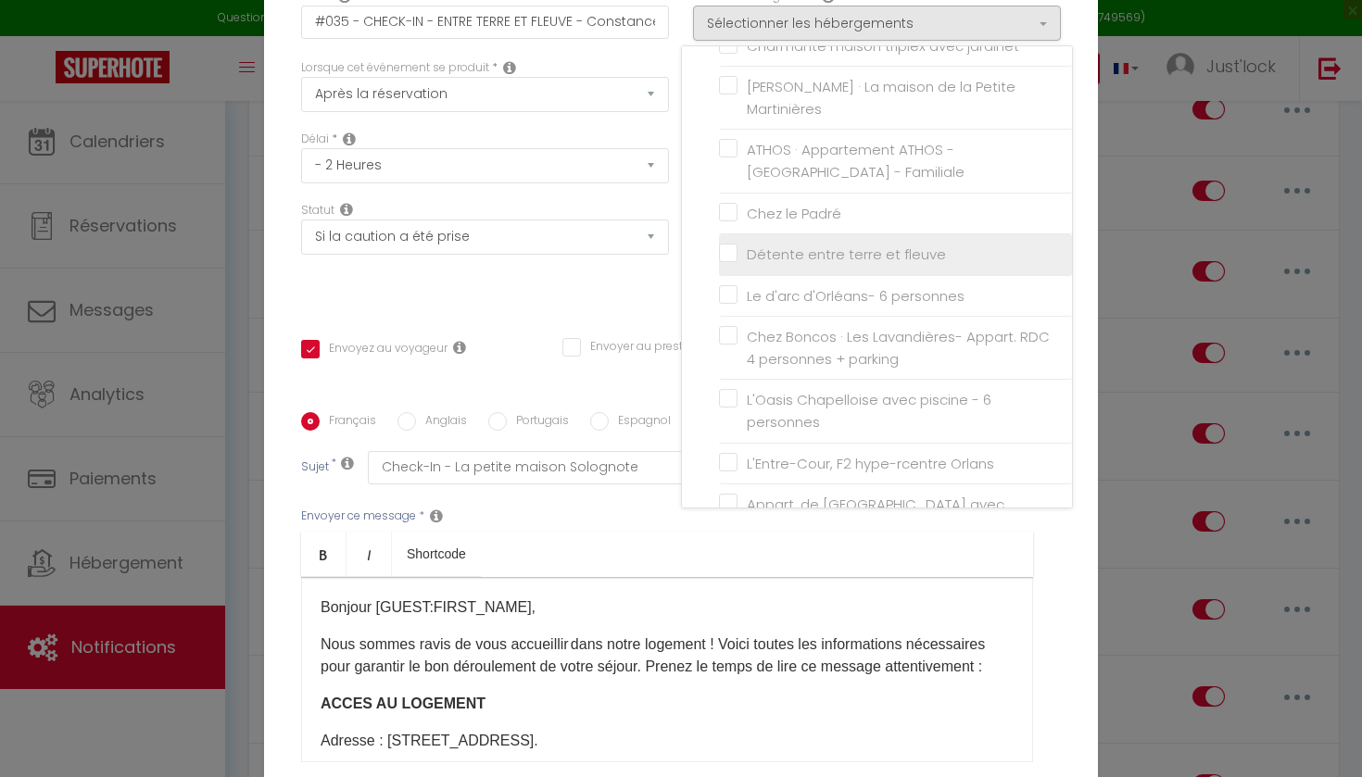
click at [728, 245] on input "Détente entre terre et fleuve" at bounding box center [895, 254] width 353 height 19
click at [587, 333] on div "Titre * #035 - CHECK-IN - ENTRE TERRE ET FLEUVE - Constance Pour cet hébergemen…" at bounding box center [681, 412] width 834 height 886
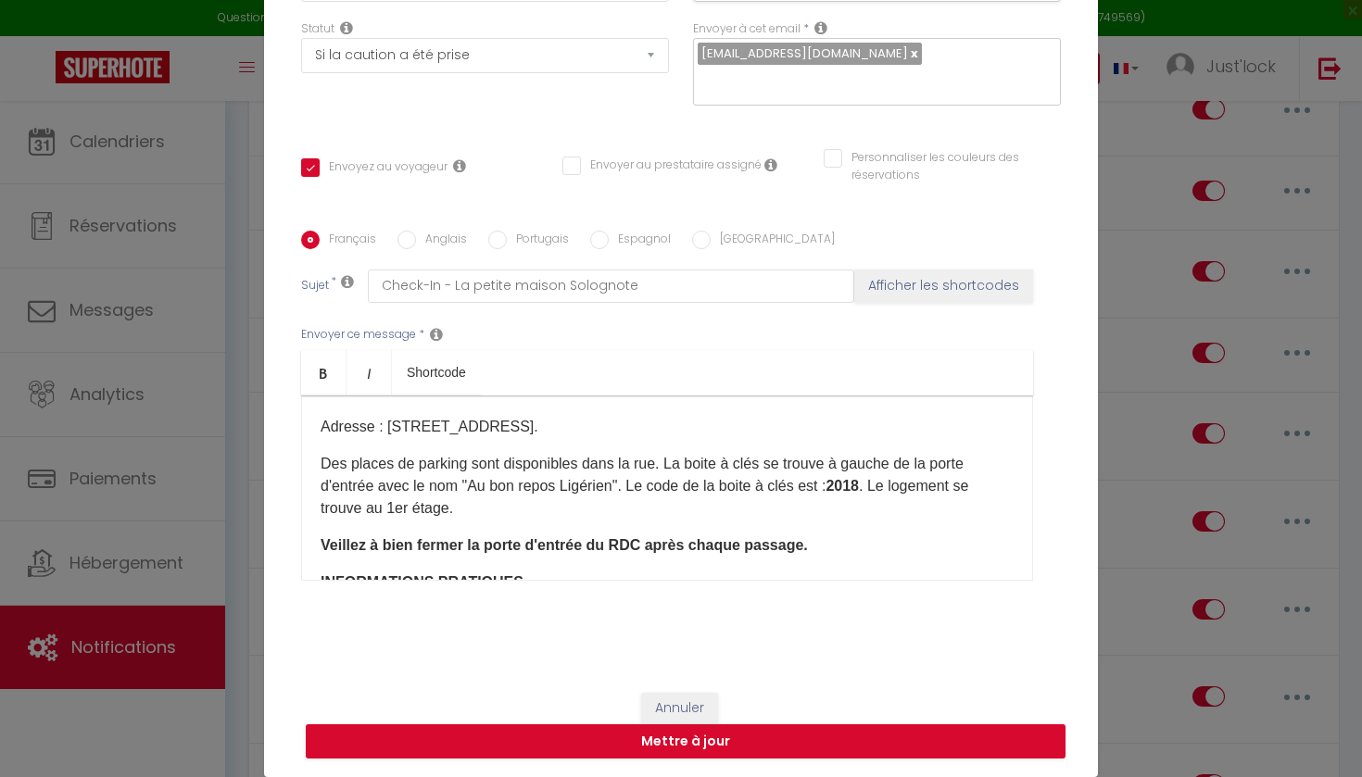
scroll to position [133, 0]
click at [609, 482] on p "Des places de parking sont disponibles dans la rue. La boite à clés se trouve à…" at bounding box center [666, 485] width 693 height 67
click at [852, 483] on strong "2018" at bounding box center [835, 485] width 33 height 16
click at [449, 513] on p "Des places de parking sont disponibles dans la rue. La boite à clés se trouve à…" at bounding box center [666, 485] width 693 height 67
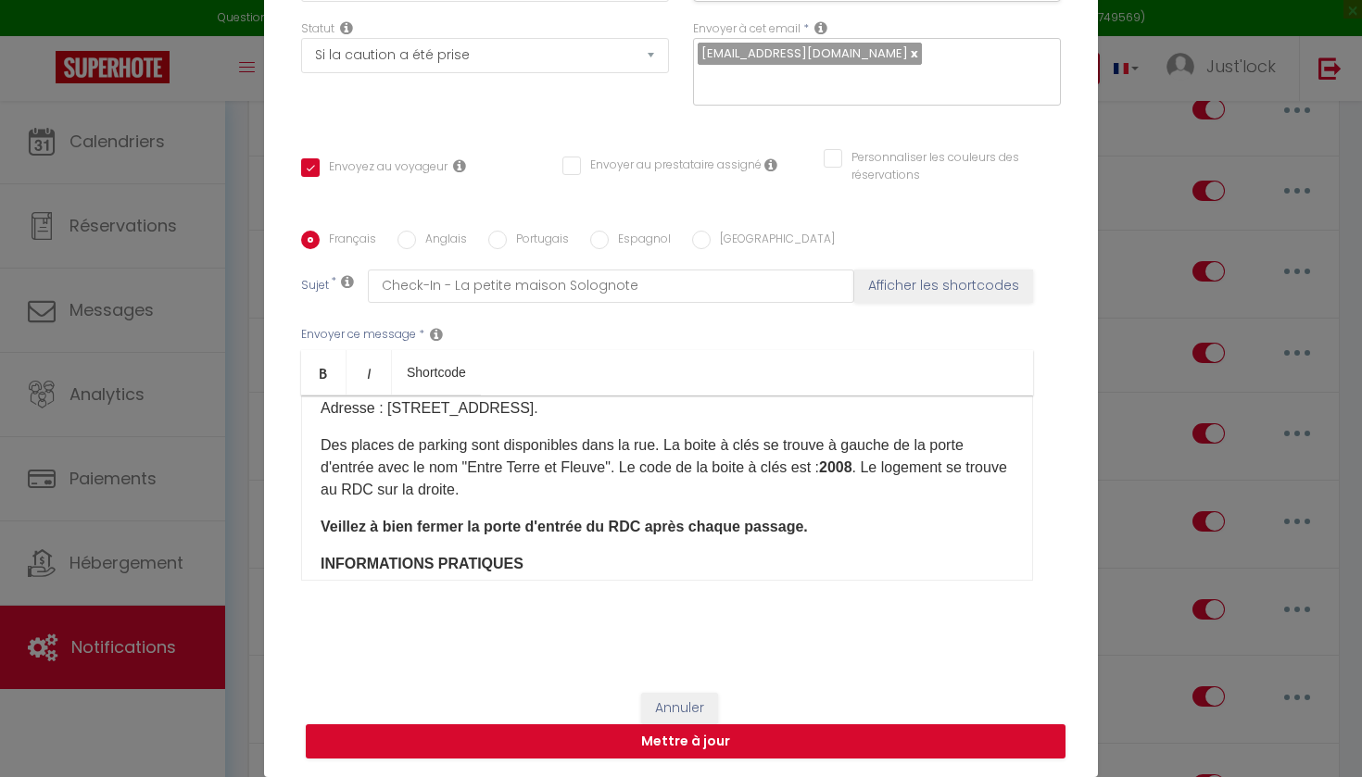
scroll to position [162, 0]
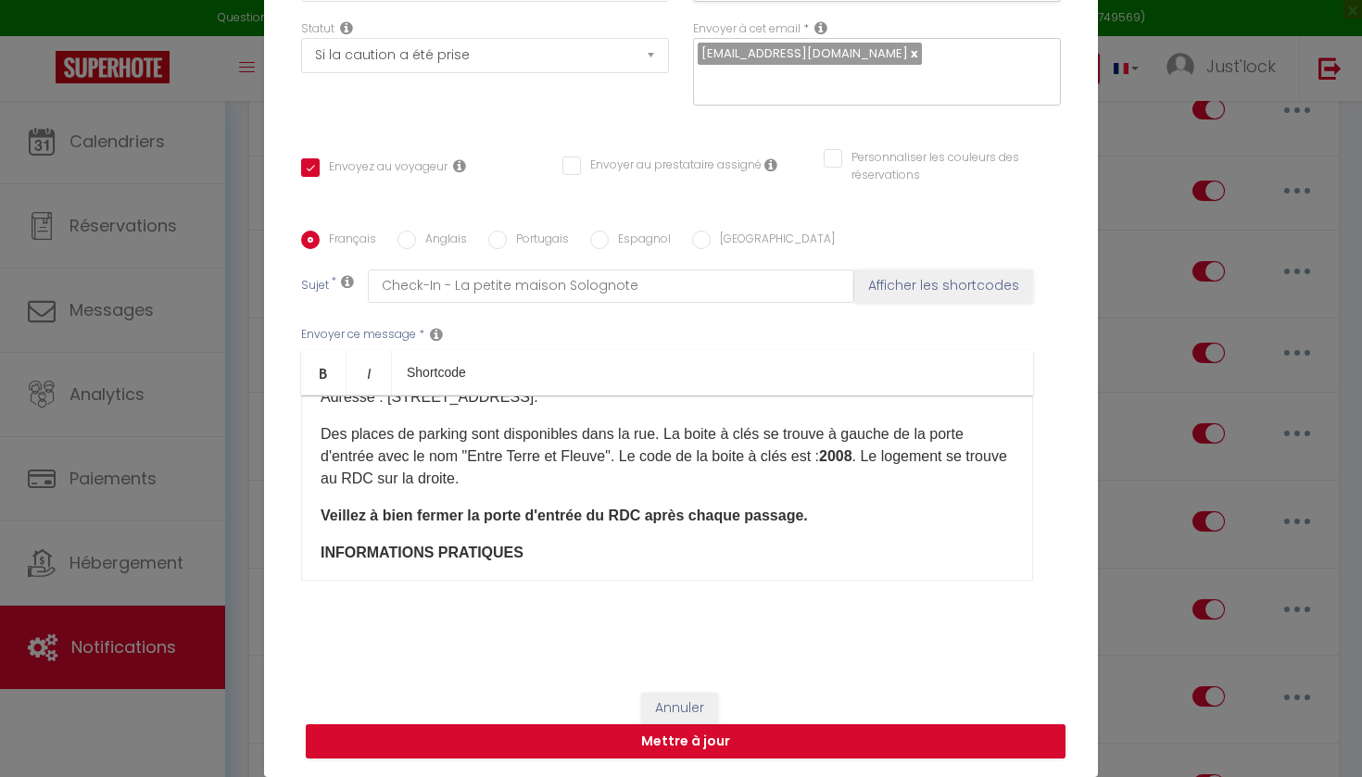
click at [452, 479] on p "Des places de parking sont disponibles dans la rue. La boite à clés se trouve à…" at bounding box center [666, 456] width 693 height 67
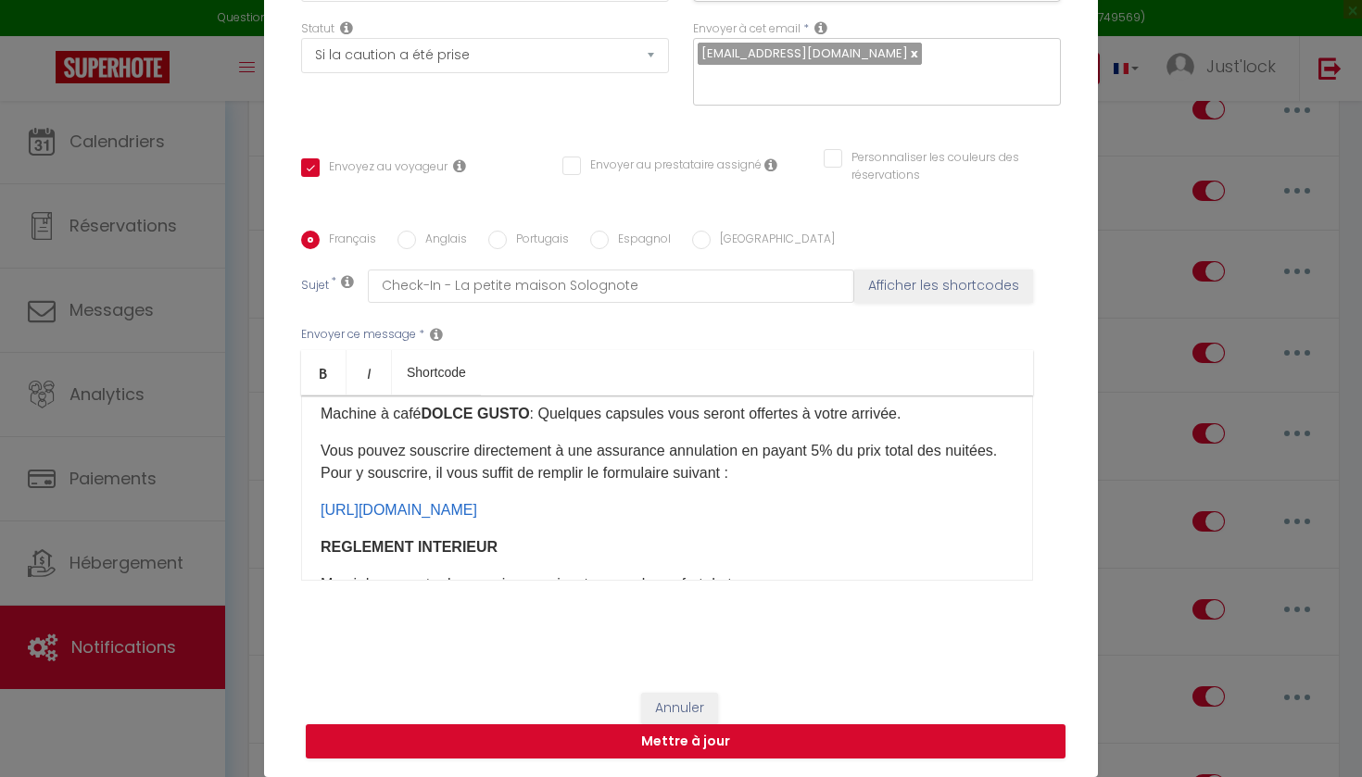
scroll to position [376, 0]
click at [914, 408] on p "Machine à café DOLCE GUSTO : Quelques capsules vous seront offertes à votre arr…" at bounding box center [666, 413] width 693 height 22
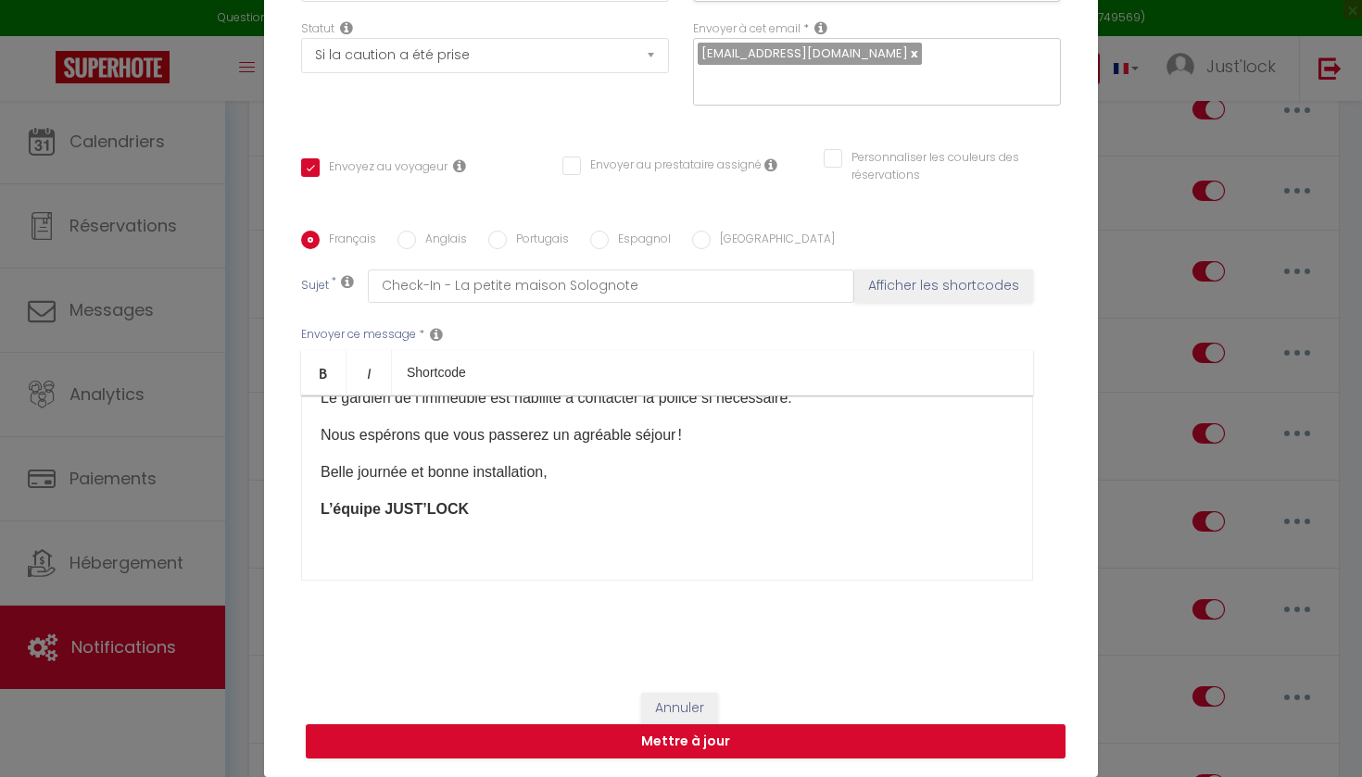
scroll to position [1013, 0]
click at [715, 741] on button "Mettre à jour" at bounding box center [685, 741] width 759 height 35
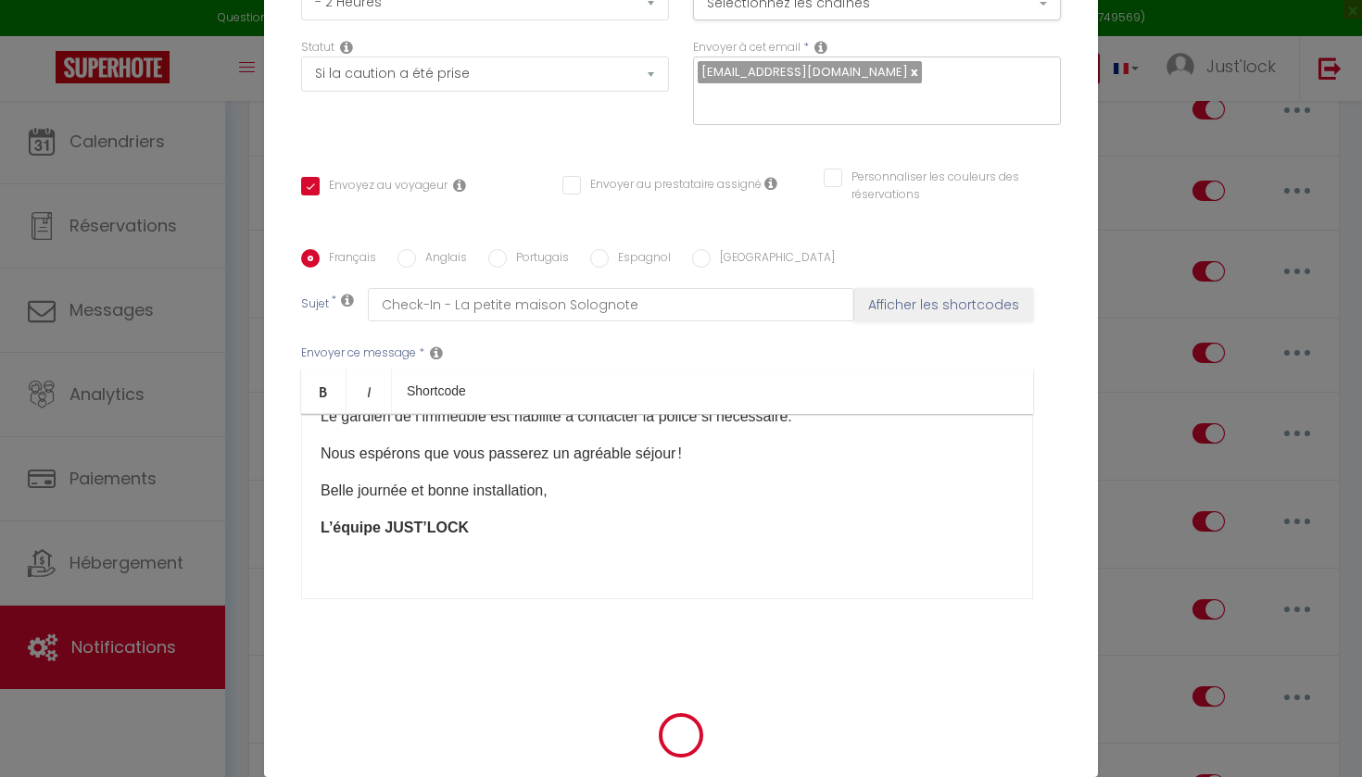
scroll to position [172, 0]
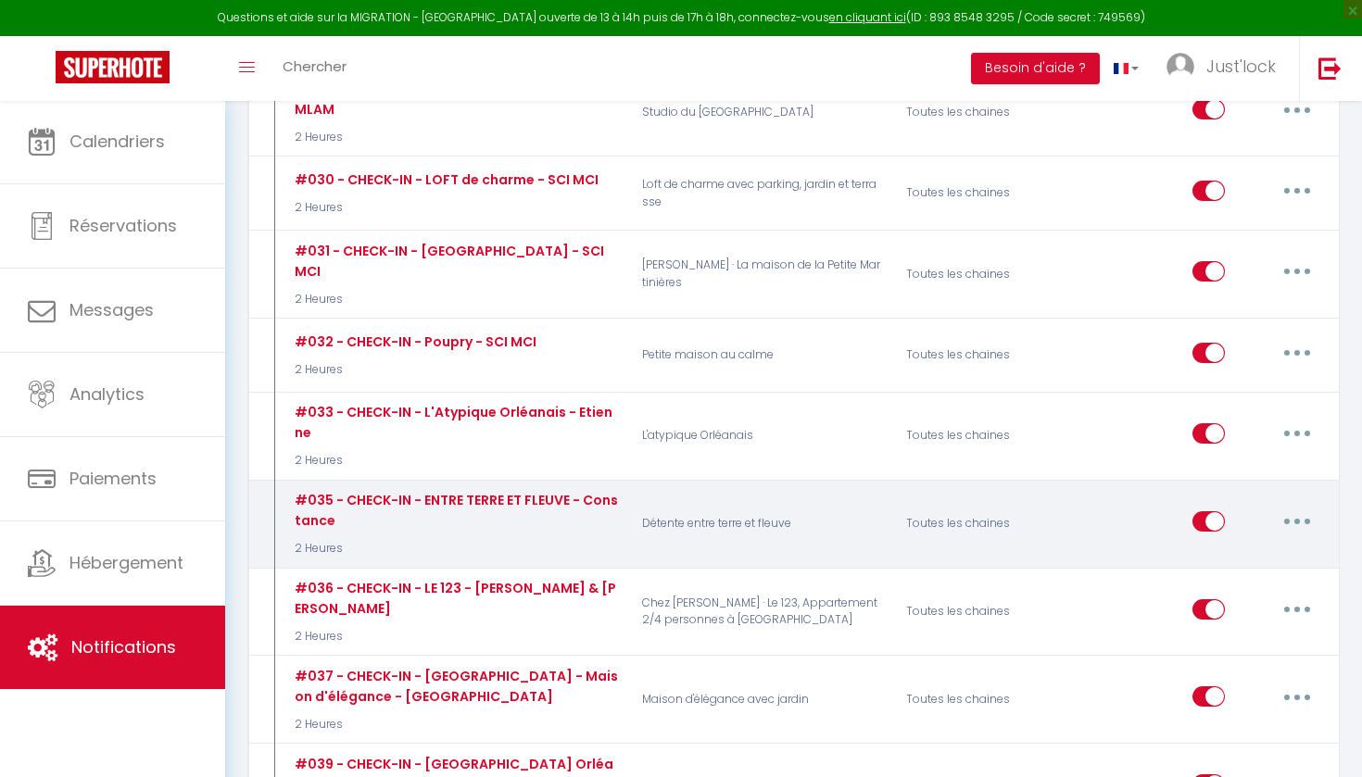
click at [1309, 507] on button "button" at bounding box center [1297, 522] width 52 height 30
click at [1225, 547] on link "Editer" at bounding box center [1248, 562] width 137 height 31
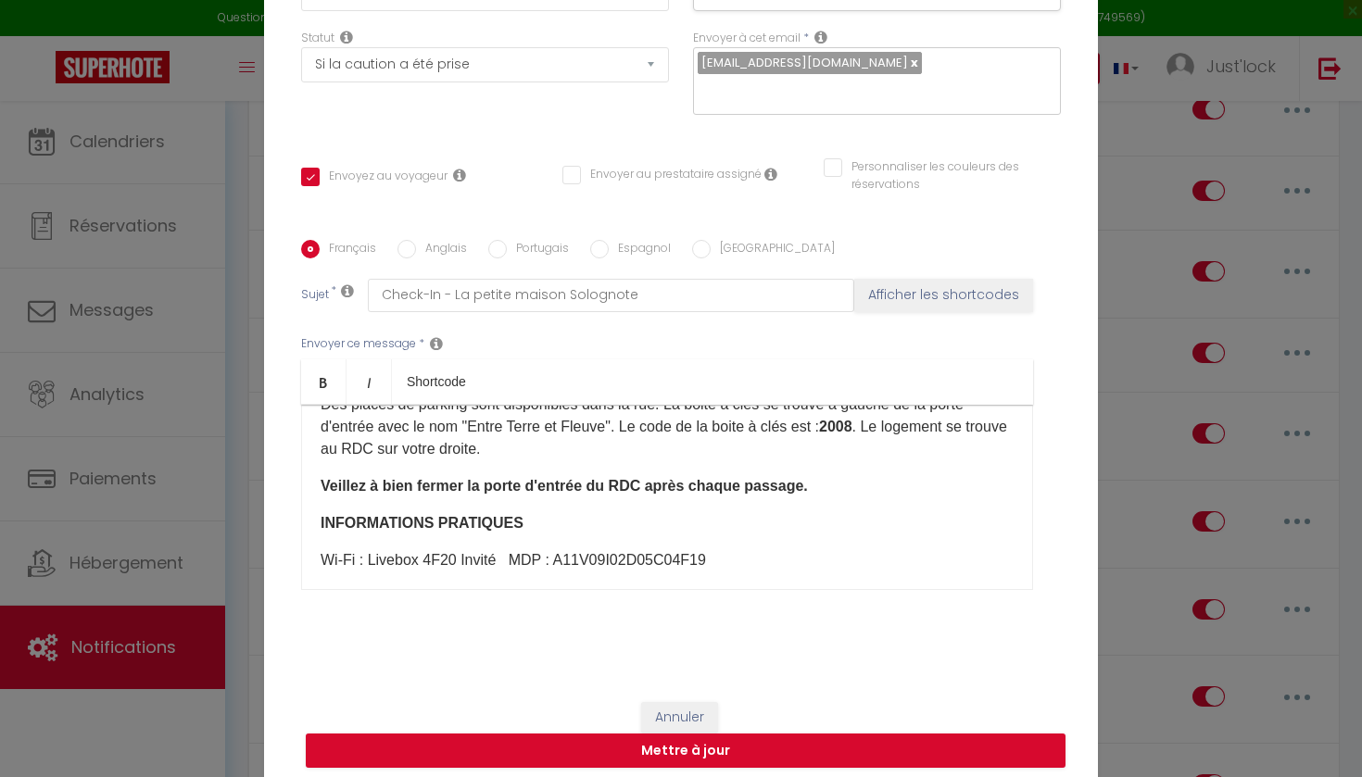
scroll to position [214, 0]
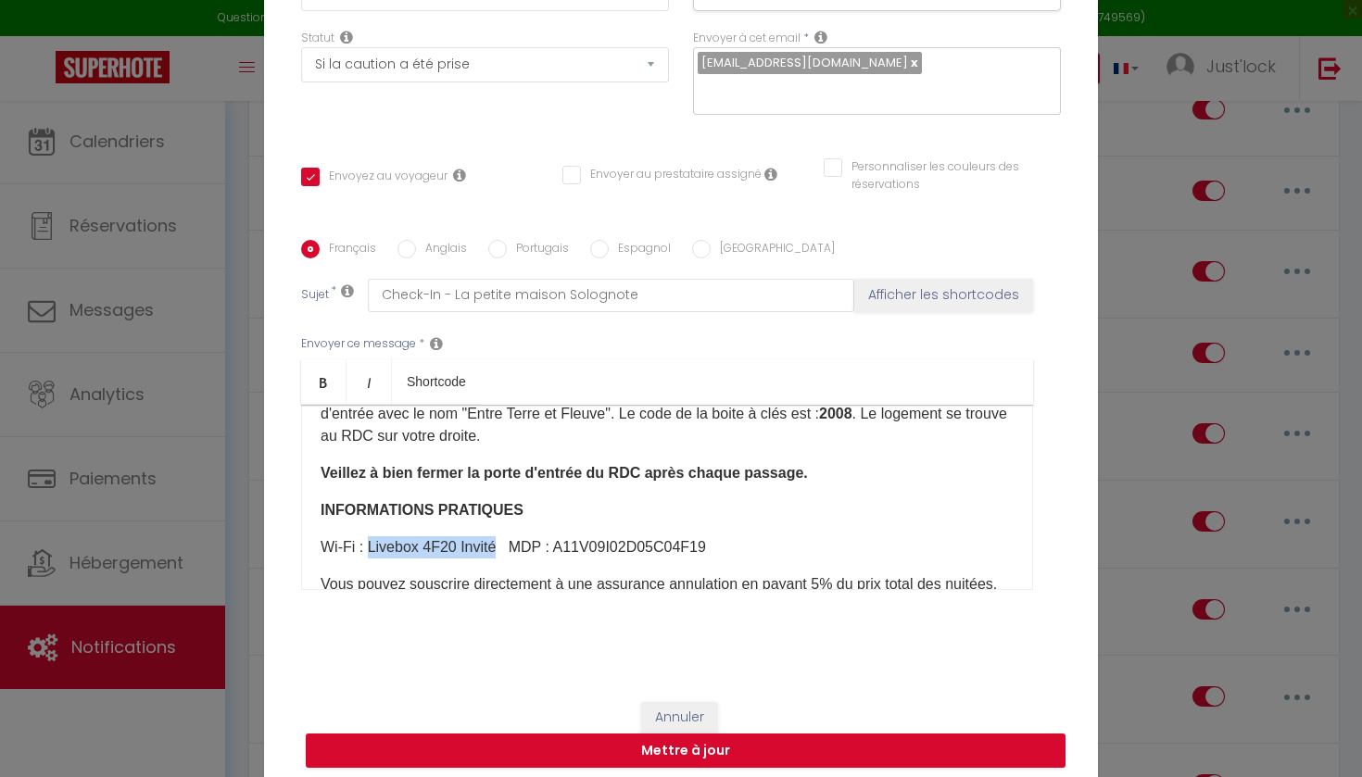
drag, startPoint x: 496, startPoint y: 548, endPoint x: 369, endPoint y: 543, distance: 127.9
click at [369, 543] on p "Wi-Fi : Livebox 4F20 Invité​ MDP : A11V09I02D05C04F19​" at bounding box center [666, 547] width 693 height 22
copy p "Livebox 4F20 Invité"
drag, startPoint x: 694, startPoint y: 550, endPoint x: 556, endPoint y: 548, distance: 138.0
click at [556, 548] on p "Wi-Fi : Livebox 4F20 Invité​ MDP : A11V09I02D05C04F19​" at bounding box center [666, 547] width 693 height 22
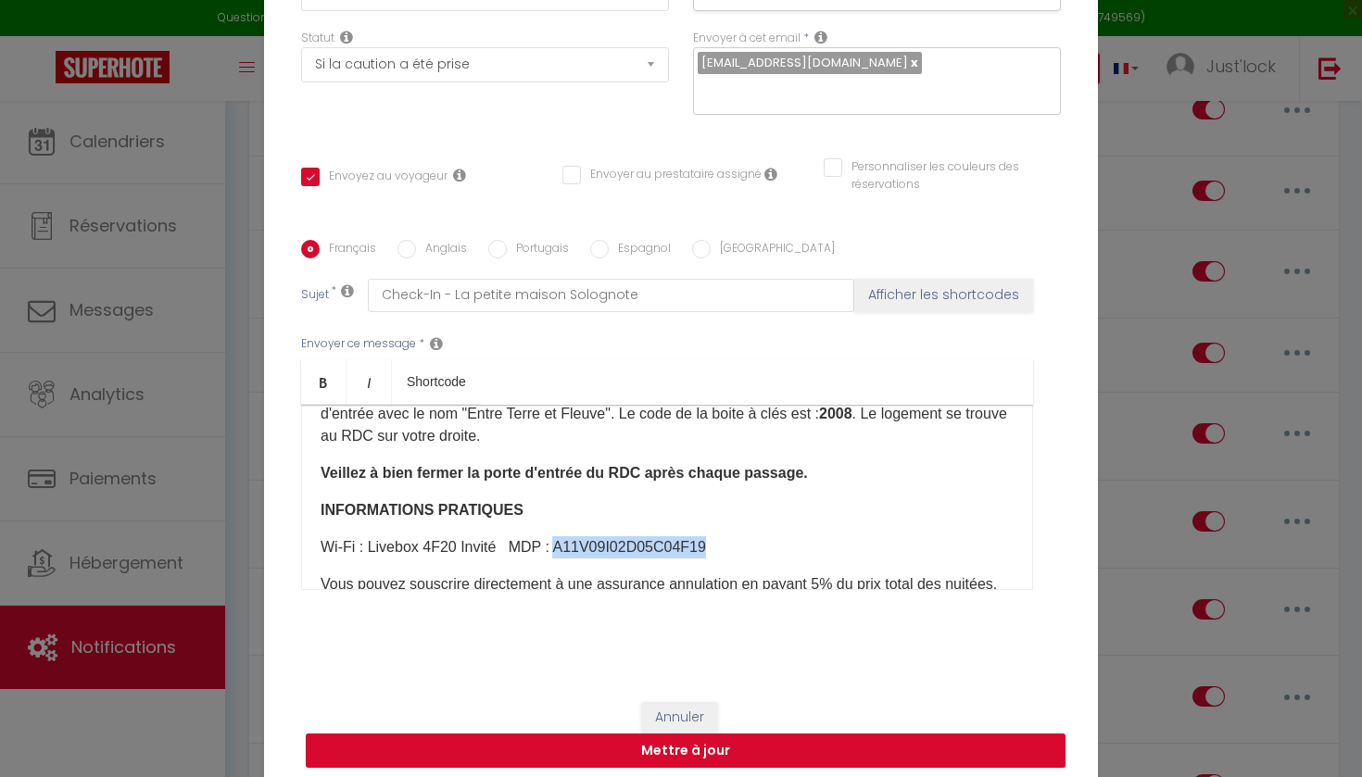
copy p "A11V09I02D05C04F19​"
click at [712, 697] on div "Annuler Mettre à jour" at bounding box center [681, 735] width 834 height 103
click at [695, 717] on button "Annuler" at bounding box center [679, 717] width 77 height 31
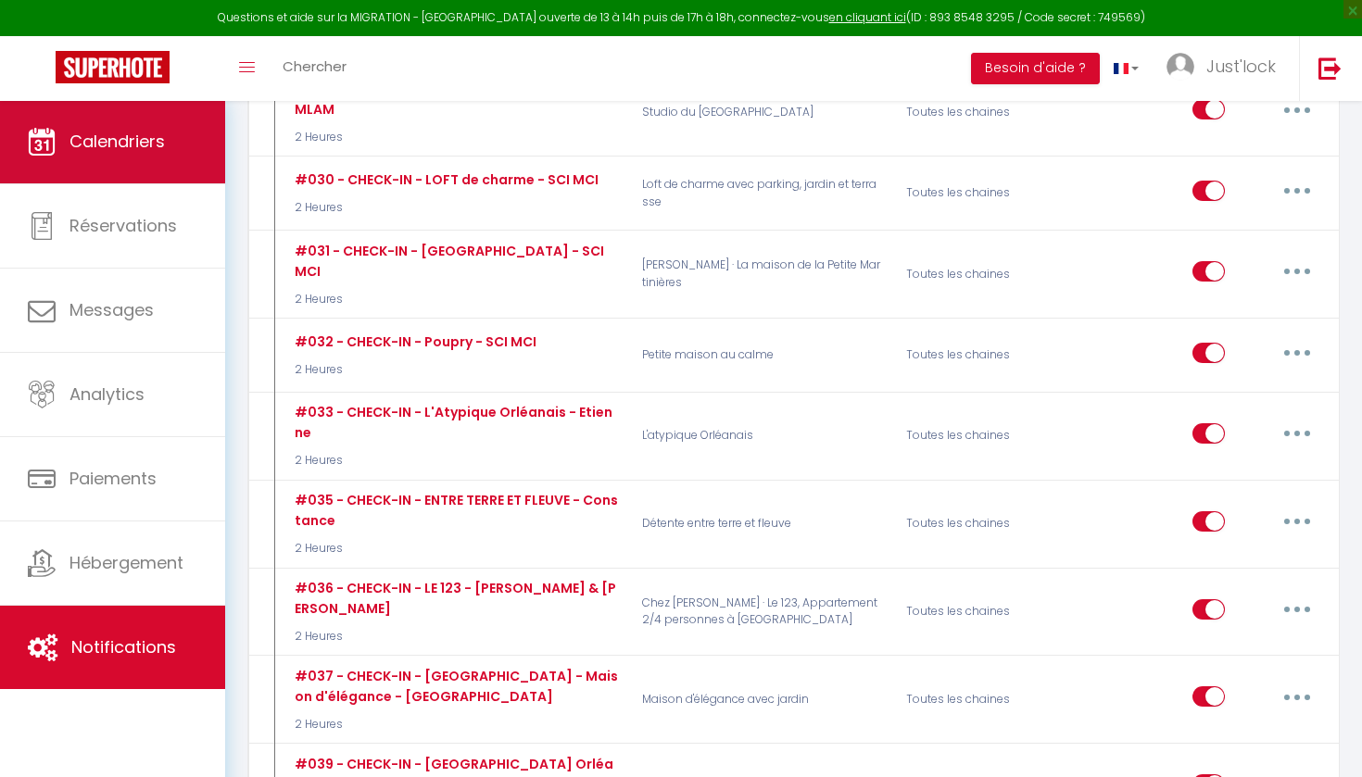
click at [115, 139] on span "Calendriers" at bounding box center [116, 141] width 95 height 23
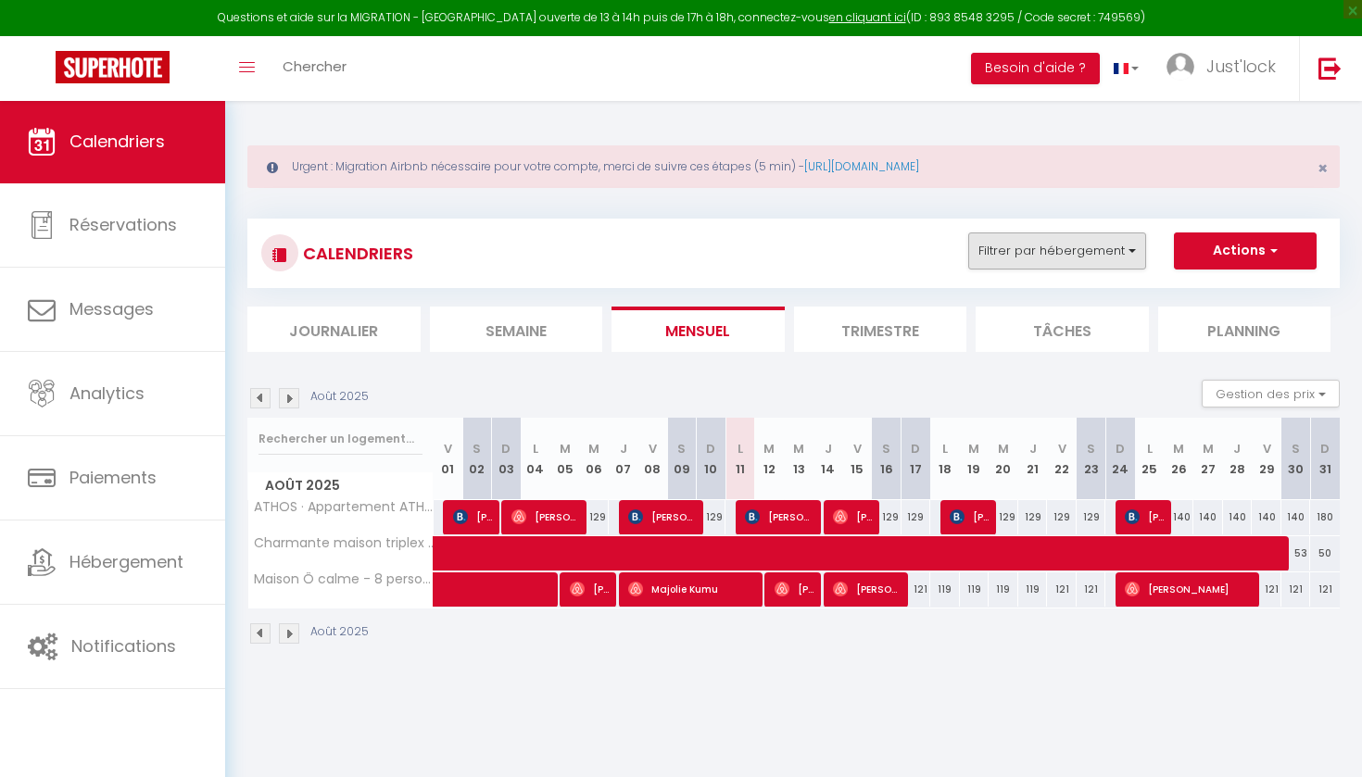
click at [1097, 251] on button "Filtrer par hébergement" at bounding box center [1057, 250] width 178 height 37
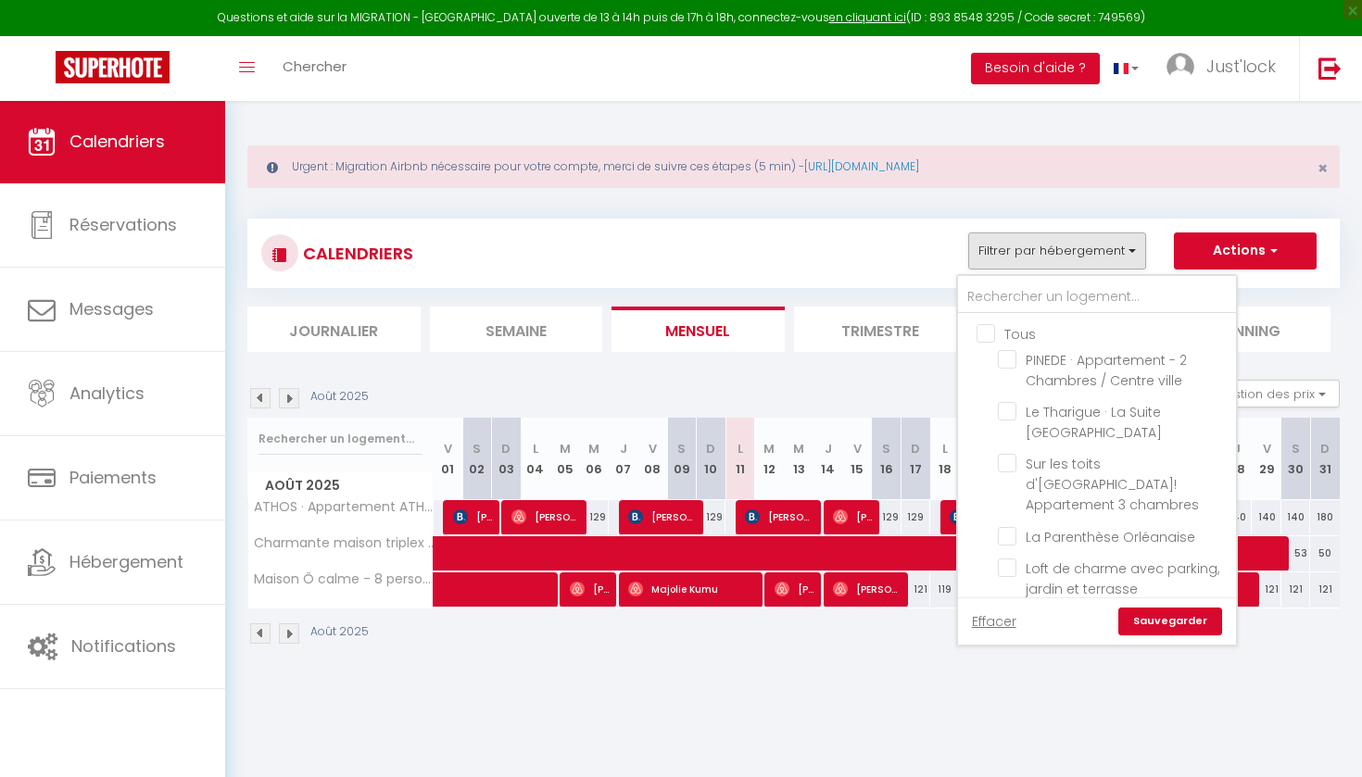
click at [989, 333] on input "Tous" at bounding box center [1115, 332] width 278 height 19
click at [1194, 634] on link "Sauvegarder" at bounding box center [1170, 622] width 104 height 28
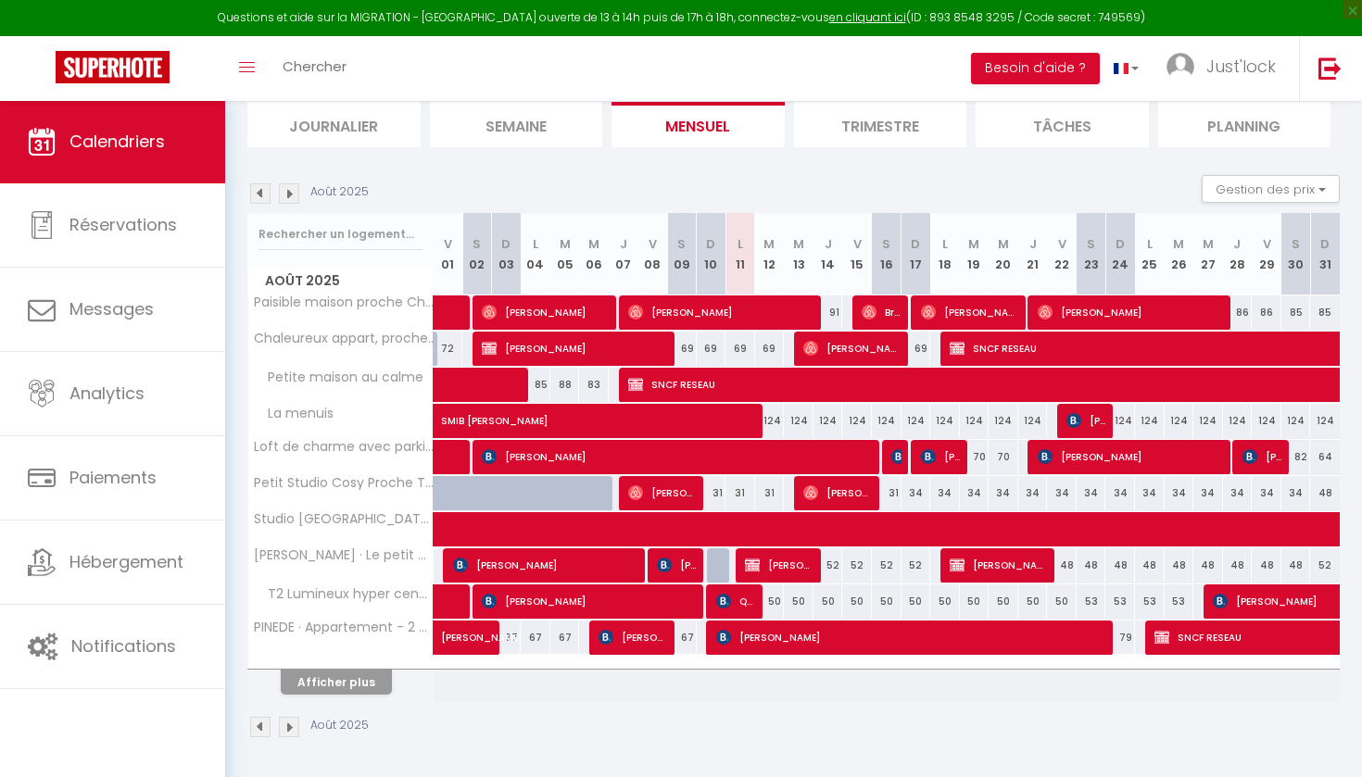
click at [290, 184] on img at bounding box center [289, 193] width 20 height 20
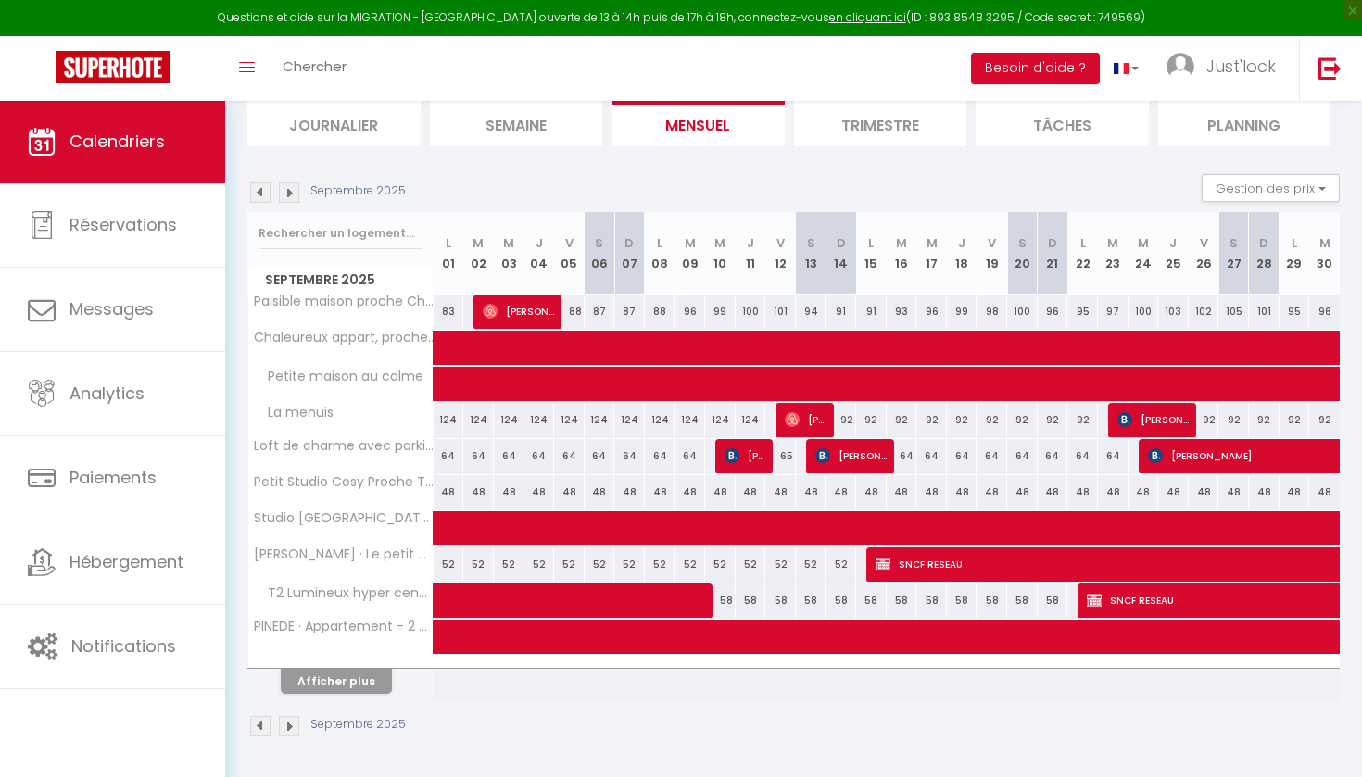
scroll to position [205, 0]
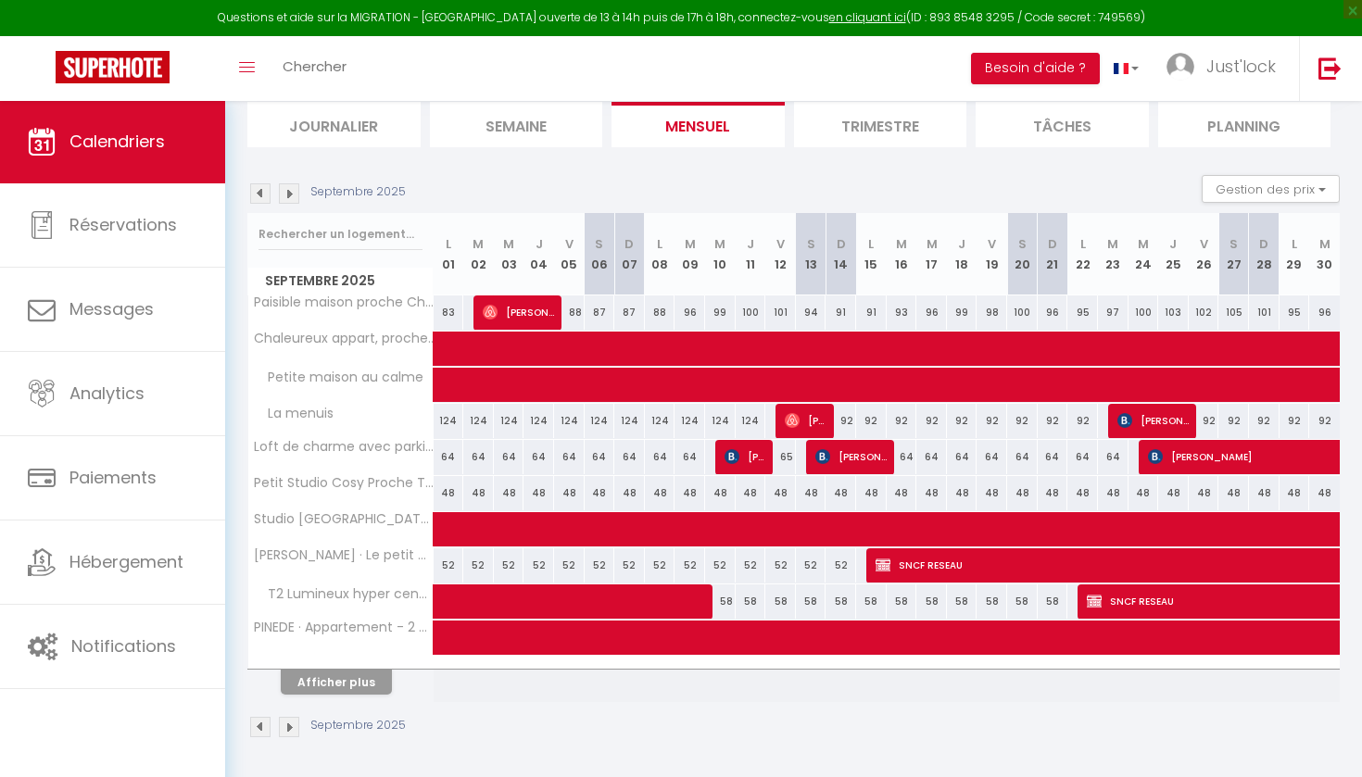
click at [346, 694] on button "Afficher plus" at bounding box center [336, 682] width 111 height 25
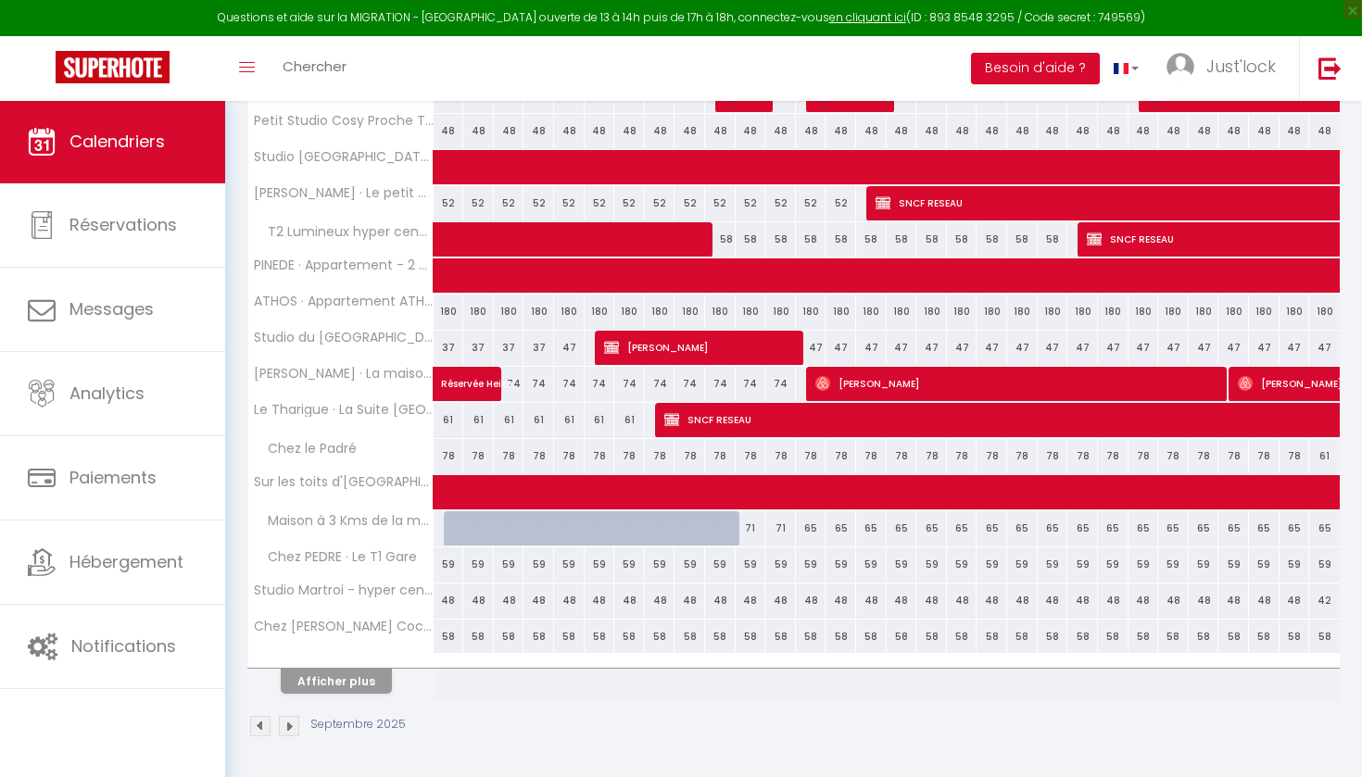
scroll to position [566, 0]
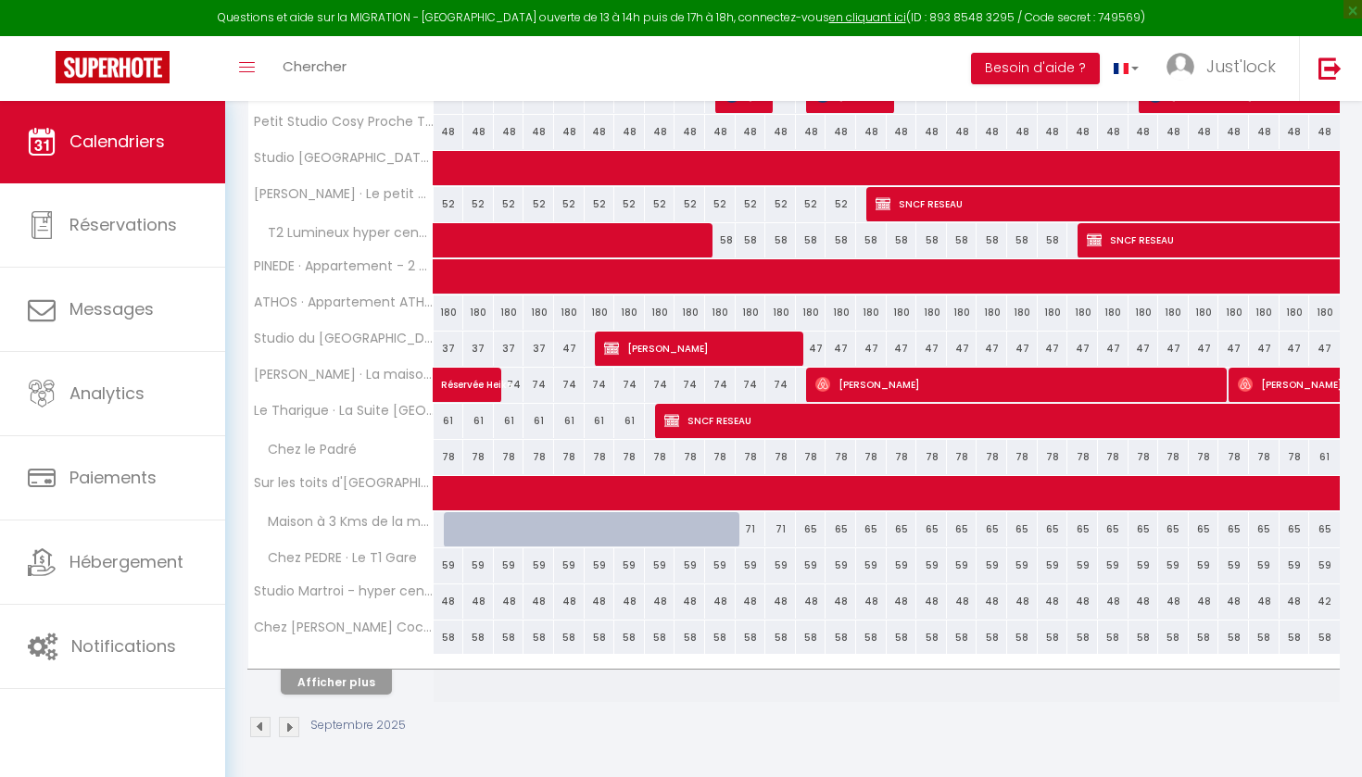
click at [333, 684] on button "Afficher plus" at bounding box center [336, 682] width 111 height 25
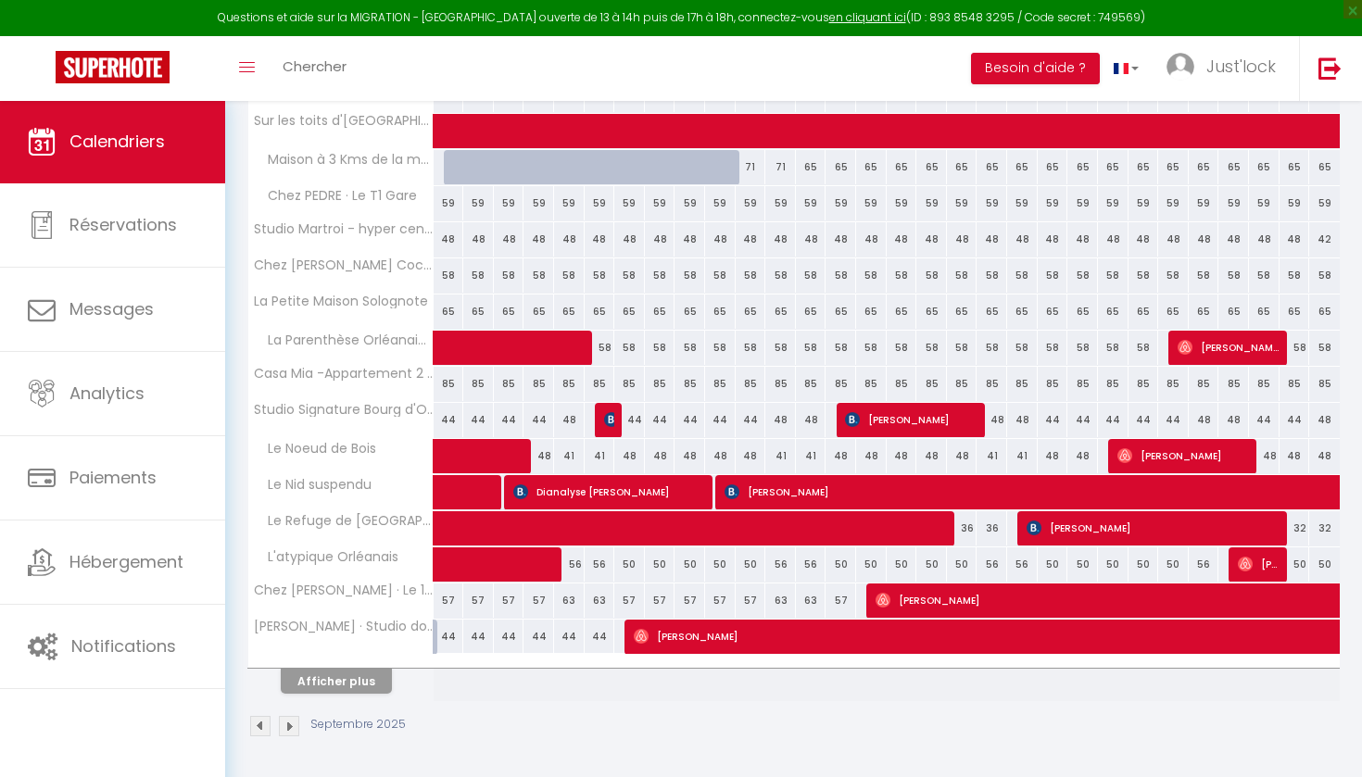
scroll to position [927, 0]
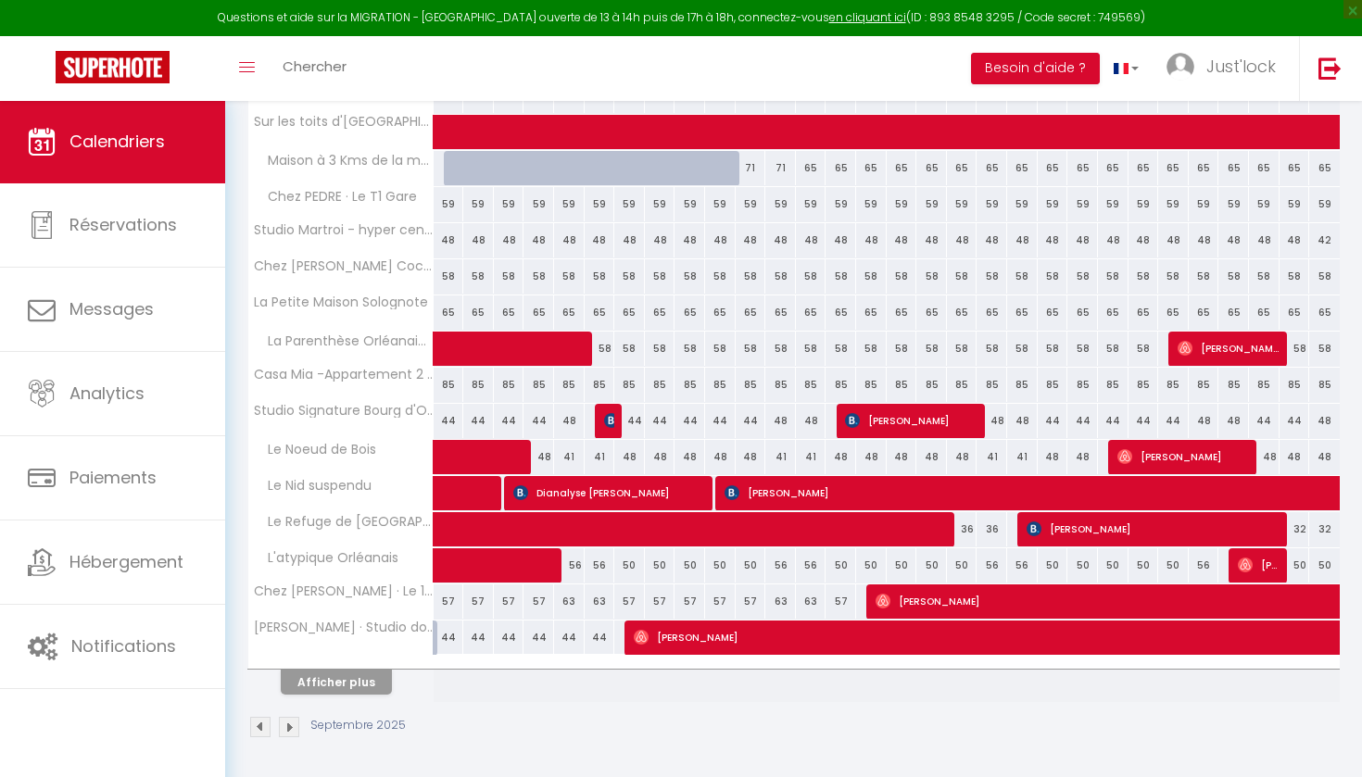
click at [330, 678] on button "Afficher plus" at bounding box center [336, 682] width 111 height 25
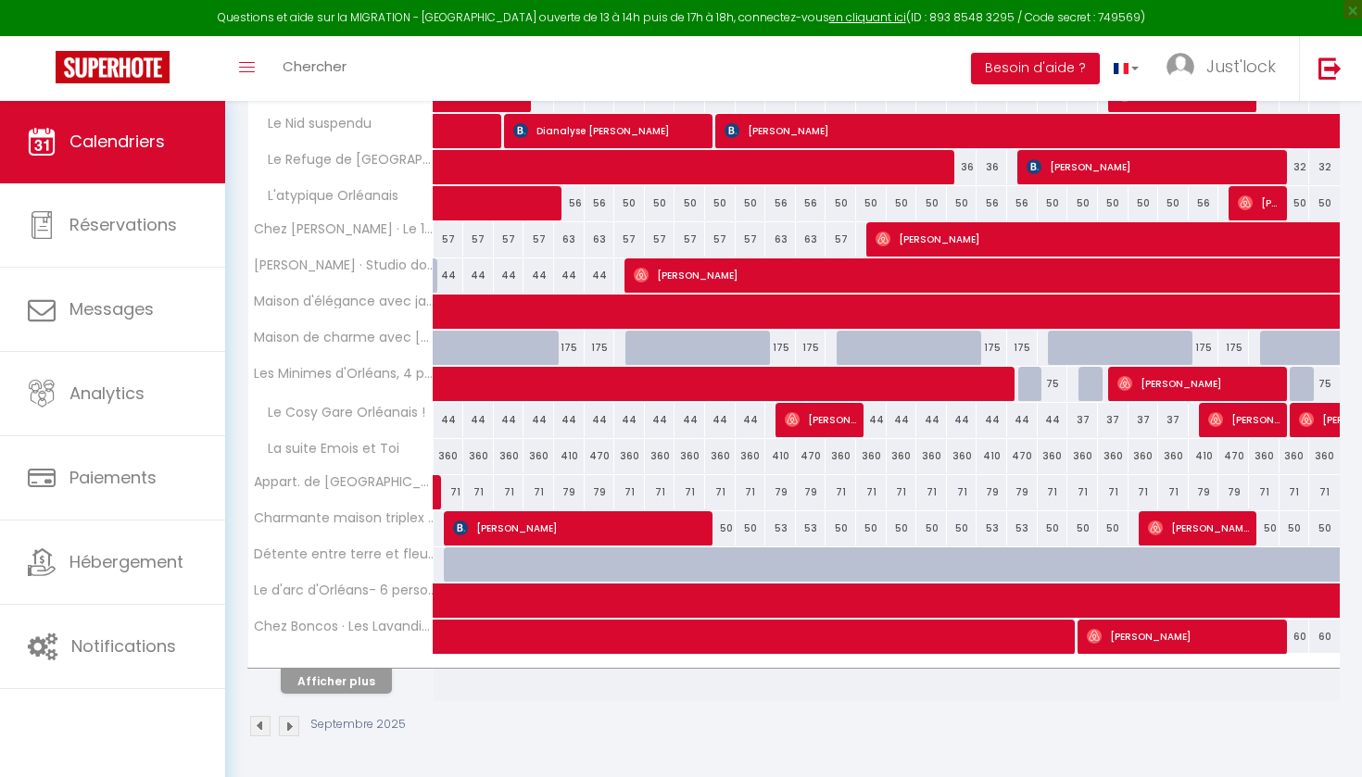
scroll to position [1288, 0]
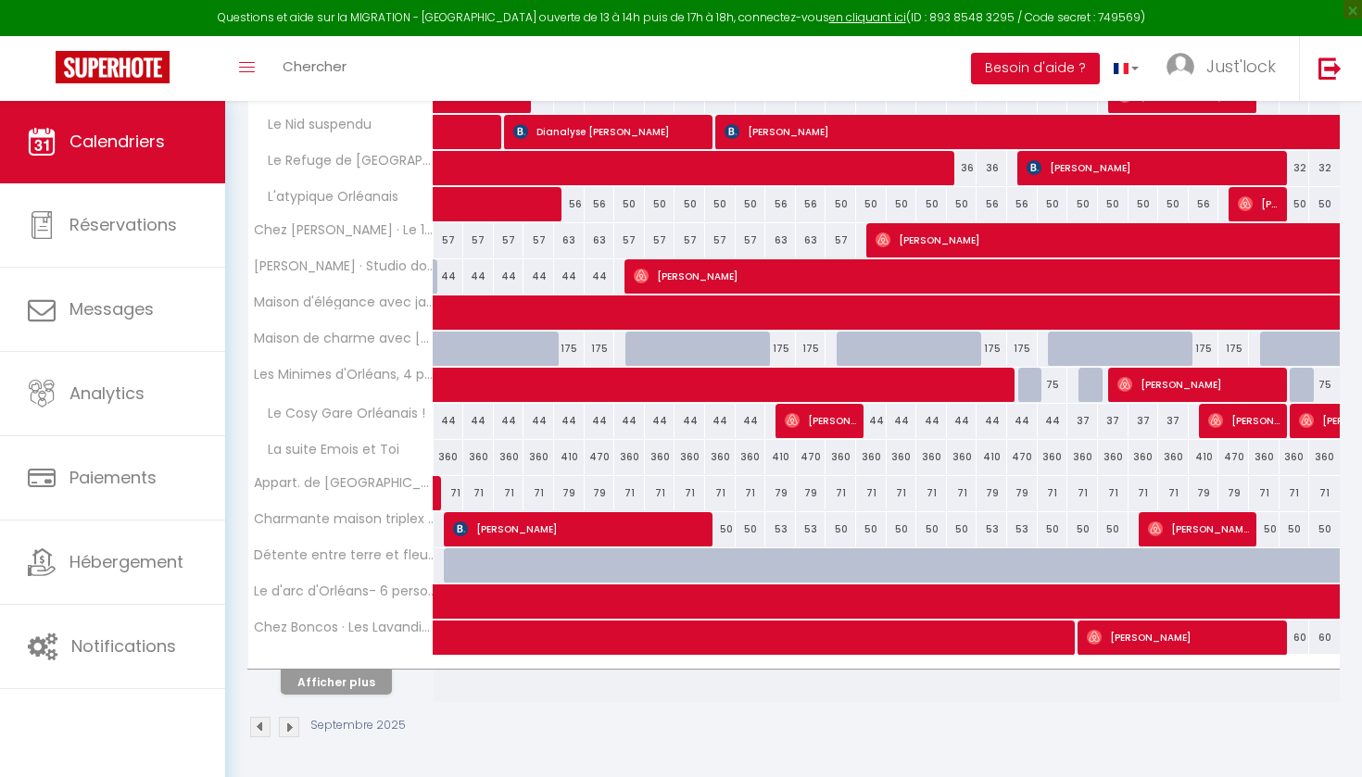
click at [331, 691] on button "Afficher plus" at bounding box center [336, 682] width 111 height 25
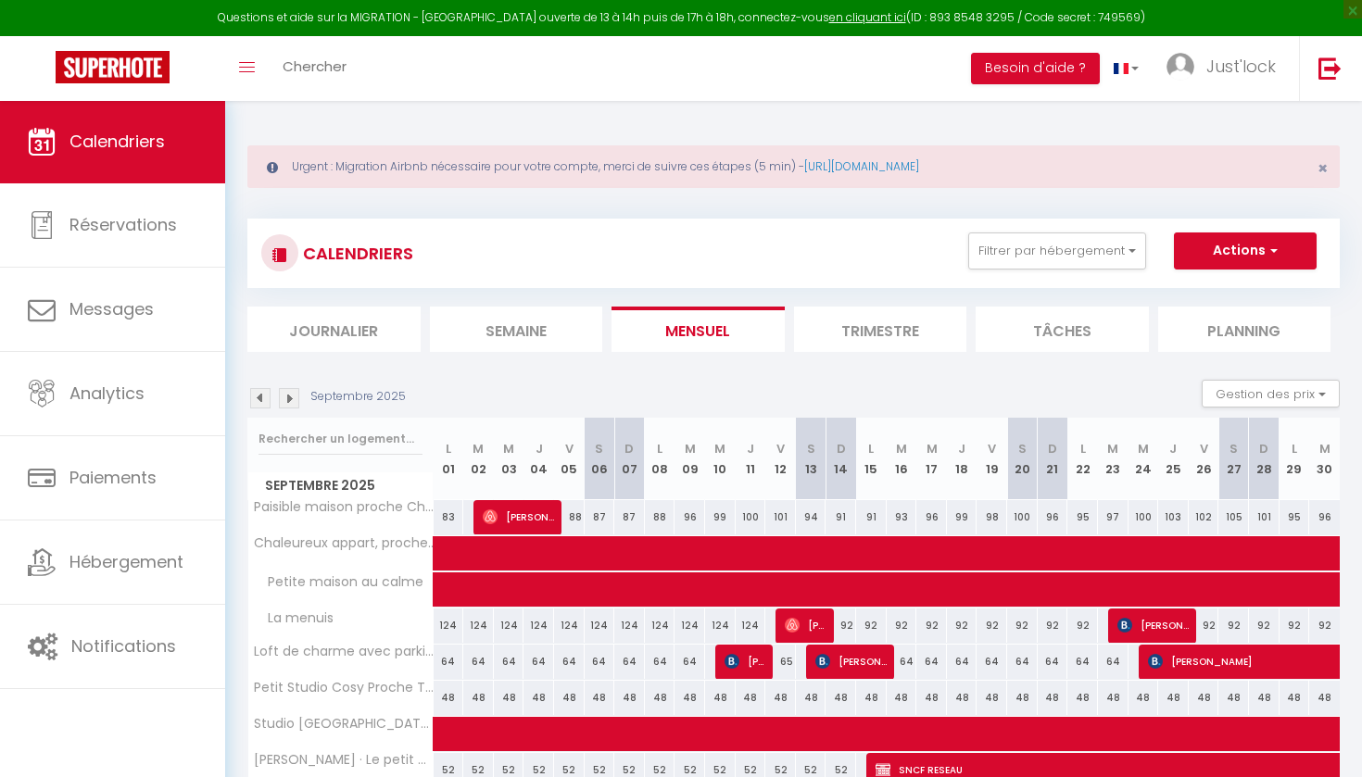
scroll to position [0, 0]
